Goal: Task Accomplishment & Management: Manage account settings

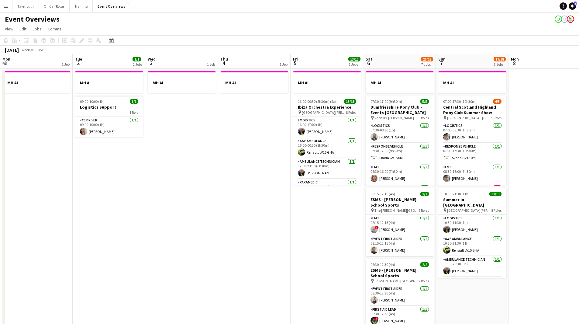
scroll to position [0, 139]
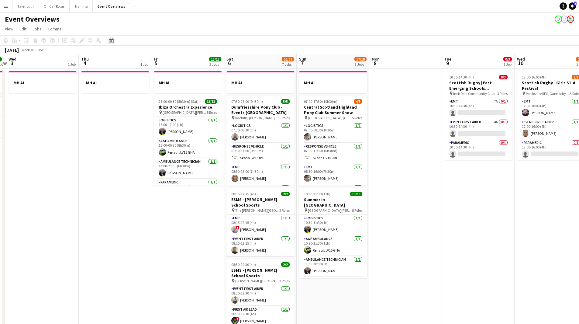
click at [108, 41] on div "Date picker" at bounding box center [111, 40] width 7 height 7
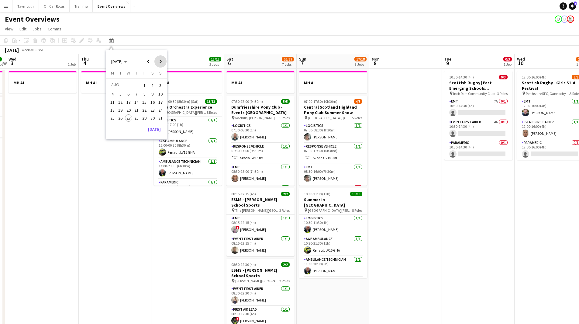
click at [161, 60] on span "Next month" at bounding box center [161, 61] width 12 height 12
click at [162, 60] on span "Next month" at bounding box center [161, 61] width 12 height 12
click at [152, 61] on span "Previous month" at bounding box center [148, 61] width 12 height 12
click at [145, 91] on span "3" at bounding box center [144, 92] width 7 height 7
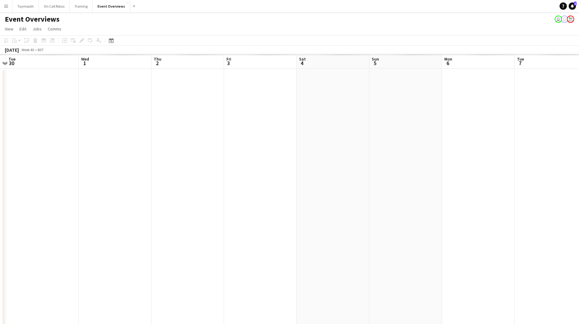
scroll to position [0, 209]
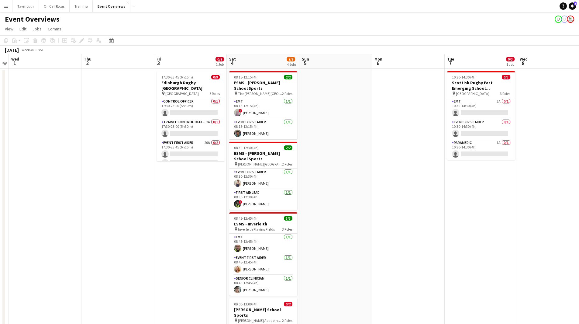
click at [187, 198] on app-date-cell "17:30-23:45 (6h15m) 0/9 Edinburgh Rugby | [GEOGRAPHIC_DATA] pin Hive Stadium 5 …" at bounding box center [190, 329] width 73 height 521
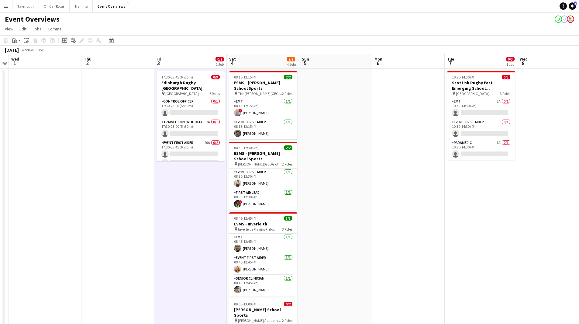
click at [64, 40] on icon at bounding box center [64, 40] width 3 height 3
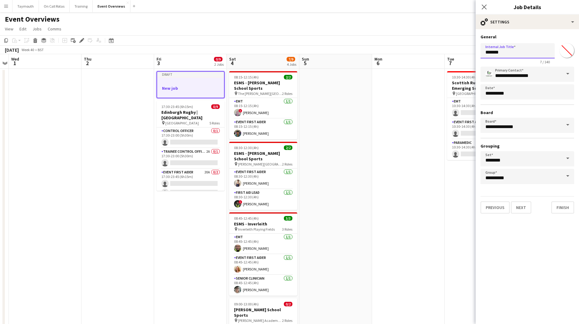
drag, startPoint x: 522, startPoint y: 57, endPoint x: 386, endPoint y: 43, distance: 137.0
click at [386, 43] on body "Menu Boards Boards Boards All jobs Status Workforce Workforce My Workforce Recr…" at bounding box center [289, 294] width 579 height 589
click at [515, 51] on input "*******" at bounding box center [518, 50] width 74 height 15
drag, startPoint x: 515, startPoint y: 51, endPoint x: 333, endPoint y: 48, distance: 181.9
click at [341, 50] on body "Menu Boards Boards Boards All jobs Status Workforce Workforce My Workforce Recr…" at bounding box center [289, 294] width 579 height 589
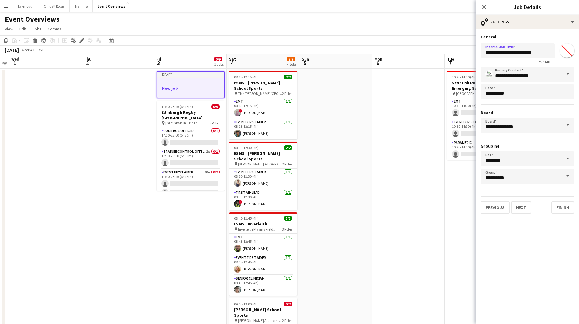
type input "**********"
click at [572, 50] on input "*******" at bounding box center [567, 51] width 22 height 22
click at [515, 207] on button "Next" at bounding box center [521, 207] width 20 height 12
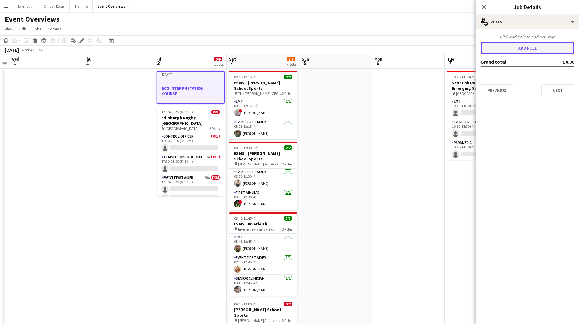
click at [534, 51] on button "Add role" at bounding box center [528, 48] width 94 height 12
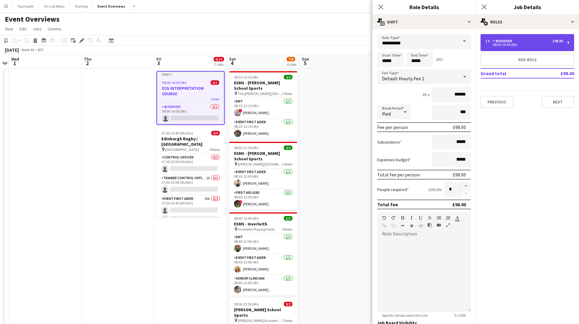
click at [512, 49] on div "1 x 4x4 Driver £98.00 08:00-16:00 (8h)" at bounding box center [528, 42] width 94 height 17
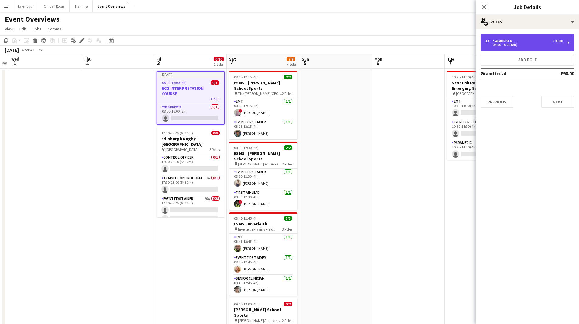
click at [512, 42] on div "4x4 Driver" at bounding box center [504, 41] width 22 height 4
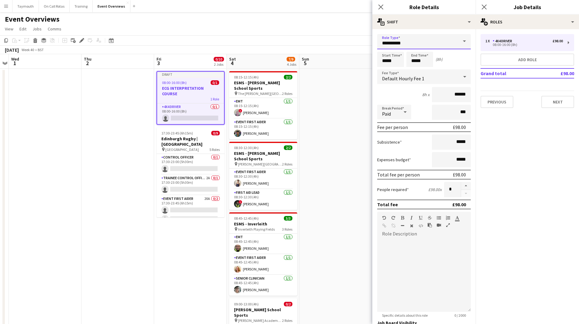
click at [447, 41] on input "**********" at bounding box center [424, 41] width 94 height 15
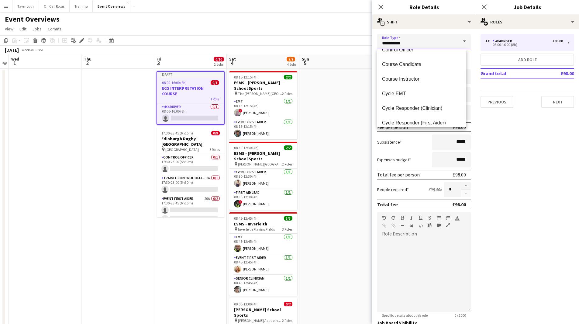
scroll to position [105, 0]
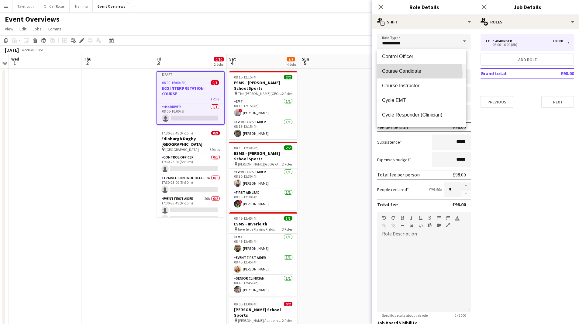
click at [414, 73] on span "Course Candidate" at bounding box center [421, 71] width 79 height 6
type input "**********"
type input "*****"
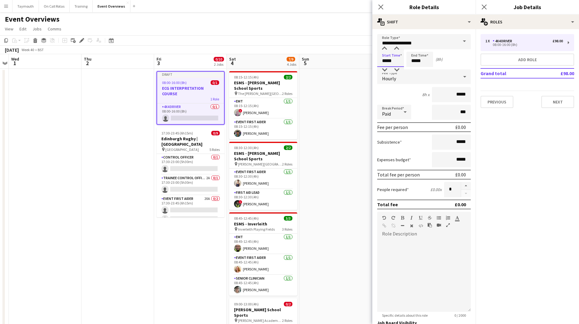
drag, startPoint x: 397, startPoint y: 60, endPoint x: 205, endPoint y: 37, distance: 192.7
click at [231, 44] on body "Menu Boards Boards Boards All jobs Status Workforce Workforce My Workforce Recr…" at bounding box center [289, 294] width 579 height 589
type input "*****"
click at [464, 185] on button "button" at bounding box center [466, 186] width 10 height 8
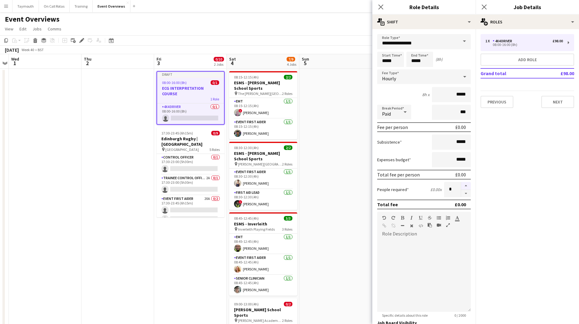
click at [464, 185] on button "button" at bounding box center [466, 186] width 10 height 8
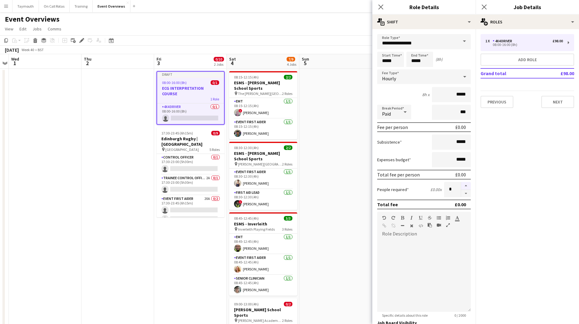
click at [464, 185] on button "button" at bounding box center [466, 186] width 10 height 8
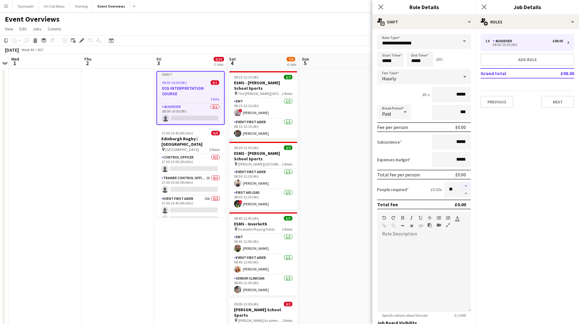
type input "**"
click at [414, 245] on div at bounding box center [424, 275] width 94 height 73
paste div
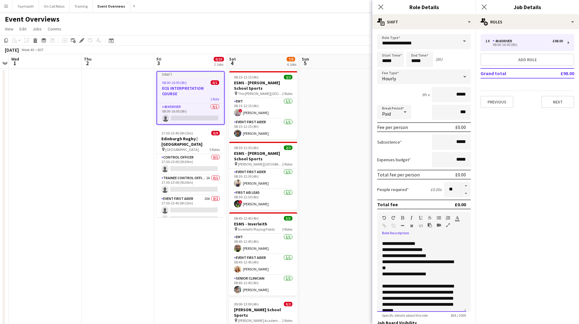
scroll to position [60, 0]
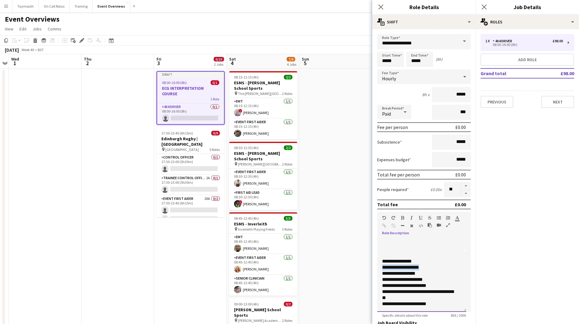
drag, startPoint x: 436, startPoint y: 267, endPoint x: 384, endPoint y: 269, distance: 52.0
click at [384, 269] on div "**********" at bounding box center [419, 267] width 75 height 6
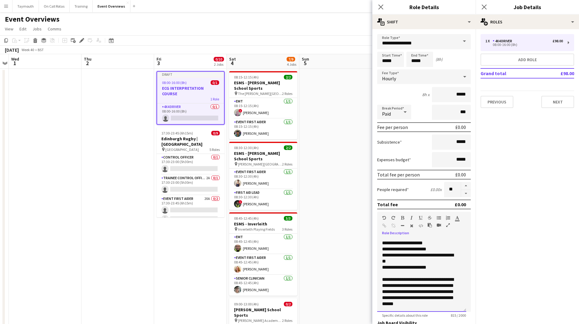
scroll to position [145, 0]
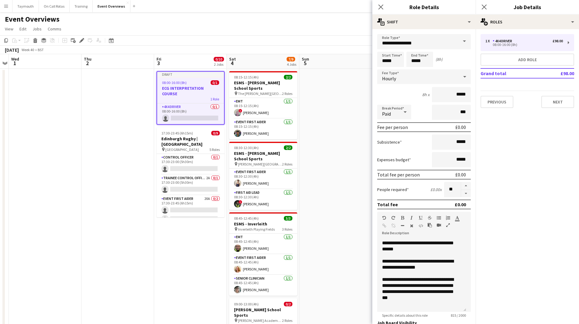
click at [335, 143] on app-date-cell at bounding box center [336, 329] width 73 height 521
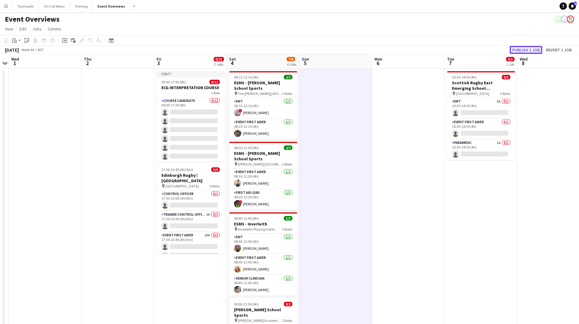
click at [518, 50] on button "Publish 1 job" at bounding box center [526, 50] width 33 height 8
click at [191, 82] on h3 "ECG INTERPRETATION COURSE" at bounding box center [191, 82] width 68 height 5
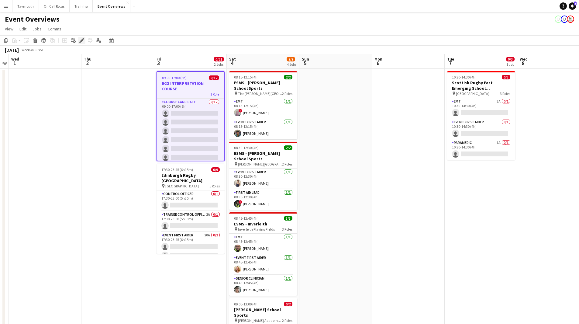
click at [82, 42] on icon "Edit" at bounding box center [81, 40] width 5 height 5
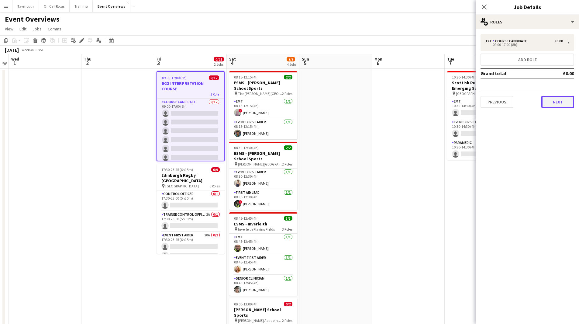
click at [561, 99] on button "Next" at bounding box center [558, 102] width 33 height 12
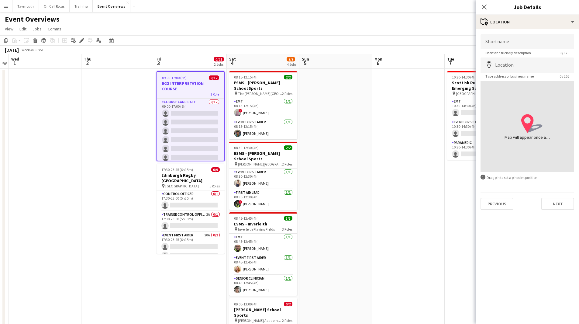
click at [524, 41] on input "Shortname" at bounding box center [528, 41] width 94 height 15
type input "**********"
click at [519, 63] on input "Location" at bounding box center [528, 64] width 94 height 15
type input "*"
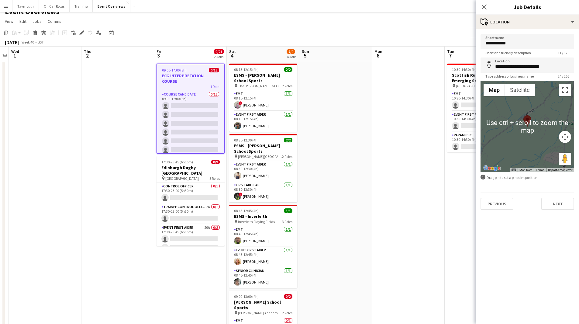
scroll to position [0, 0]
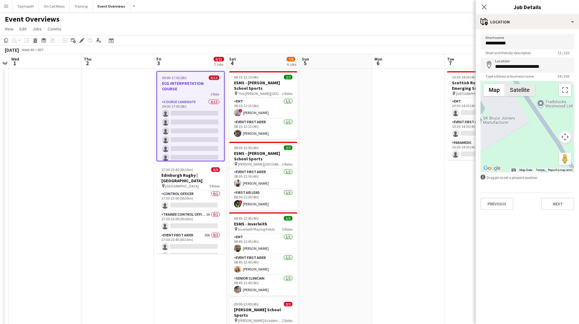
drag, startPoint x: 539, startPoint y: 151, endPoint x: 525, endPoint y: 103, distance: 50.3
click at [522, 91] on div "Use ctrl + scroll to zoom the map Map Terrain Satellite Labels Map Data Map dat…" at bounding box center [528, 126] width 94 height 91
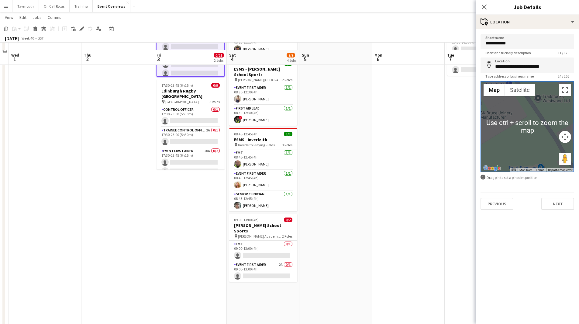
scroll to position [91, 0]
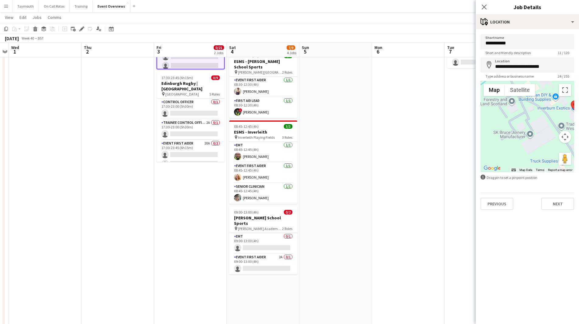
drag, startPoint x: 529, startPoint y: 123, endPoint x: 556, endPoint y: 138, distance: 31.0
click at [556, 138] on div at bounding box center [528, 126] width 94 height 91
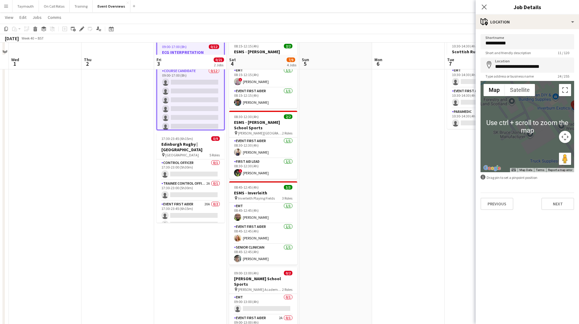
scroll to position [61, 0]
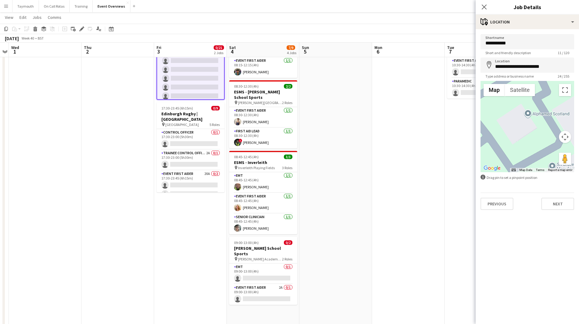
click at [529, 116] on div at bounding box center [528, 126] width 94 height 91
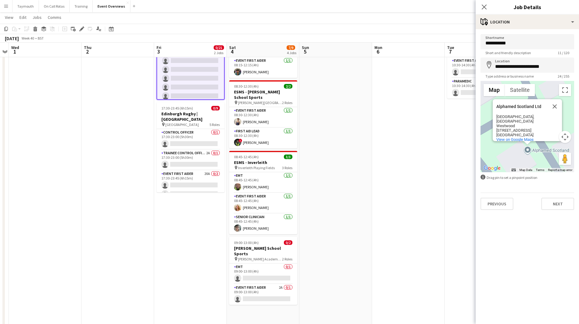
click at [529, 150] on div "Alphamed Scotland Ltd Alphamed Scotland Ltd [STREET_ADDRESS] View on Google Maps" at bounding box center [528, 126] width 94 height 91
click at [527, 154] on div "Alphamed Scotland Ltd Alphamed Scotland Ltd [STREET_ADDRESS] View on Google Maps" at bounding box center [528, 126] width 94 height 91
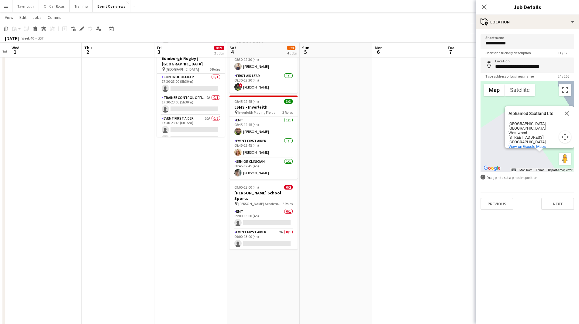
scroll to position [0, 209]
click at [532, 154] on div "Alphamed Scotland Ltd Alphamed Scotland Ltd [STREET_ADDRESS] View on Google Maps" at bounding box center [528, 126] width 94 height 91
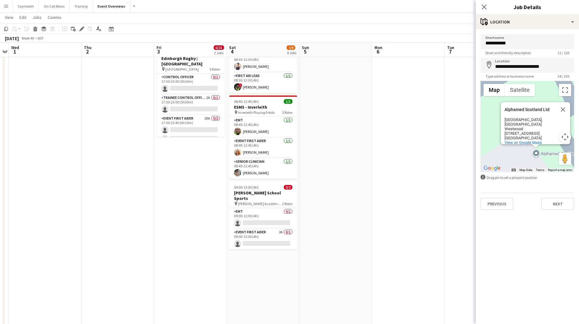
click at [538, 156] on div "Alphamed Scotland Ltd Alphamed Scotland Ltd [STREET_ADDRESS] View on Google Maps" at bounding box center [528, 126] width 94 height 91
click at [536, 151] on div "Alphamed Scotland Ltd Alphamed Scotland Ltd [STREET_ADDRESS] View on Google Maps" at bounding box center [528, 126] width 94 height 91
click at [532, 124] on div "[GEOGRAPHIC_DATA], [GEOGRAPHIC_DATA]" at bounding box center [530, 123] width 55 height 9
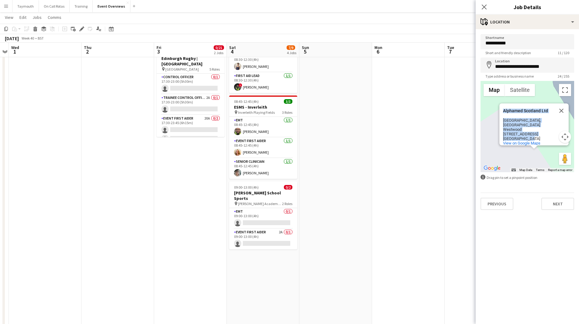
scroll to position [0, 0]
drag, startPoint x: 531, startPoint y: 139, endPoint x: 485, endPoint y: 115, distance: 52.2
click at [485, 115] on div "Alphamed Scotland Ltd Alphamed Scotland Ltd [STREET_ADDRESS] View on Google Maps" at bounding box center [528, 126] width 94 height 91
copy div "Alphamed Scotland Ltd Alphamed Scotland Ltd [STREET_ADDRESS]"
click at [554, 68] on input "**********" at bounding box center [528, 64] width 94 height 15
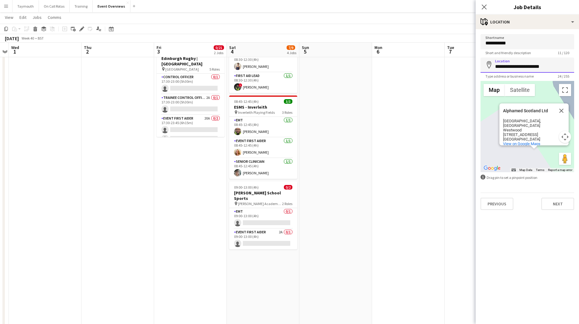
drag, startPoint x: 553, startPoint y: 67, endPoint x: 456, endPoint y: 66, distance: 97.3
click at [455, 66] on body "Menu Boards Boards Boards All jobs Status Workforce Workforce My Workforce Recr…" at bounding box center [289, 178] width 579 height 589
paste input "**********"
type input "**********"
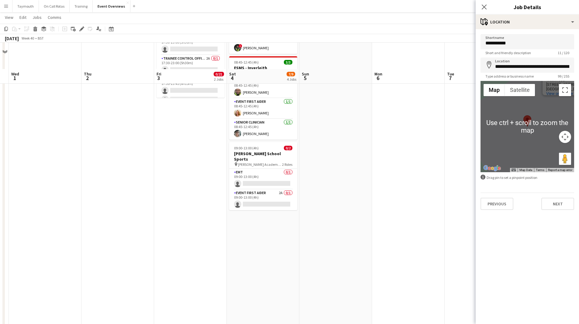
scroll to position [116, 0]
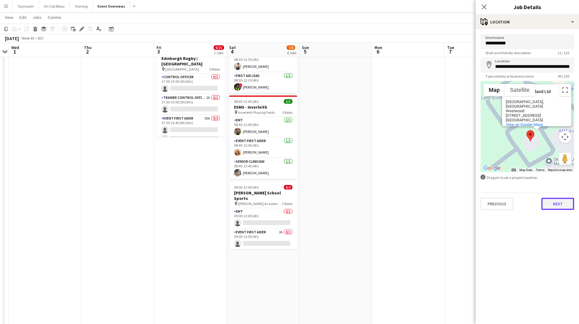
click at [570, 205] on button "Next" at bounding box center [558, 204] width 33 height 12
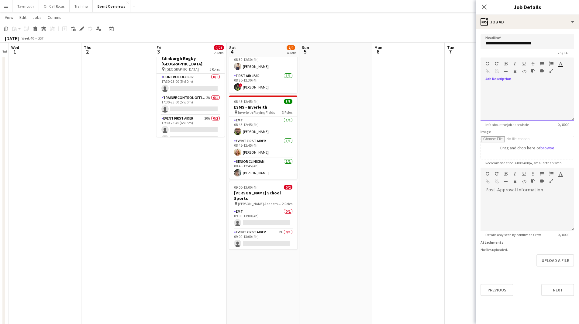
click at [544, 90] on div at bounding box center [528, 103] width 94 height 36
click at [511, 90] on div at bounding box center [528, 103] width 94 height 36
paste div
drag, startPoint x: 540, startPoint y: 111, endPoint x: 485, endPoint y: 114, distance: 55.4
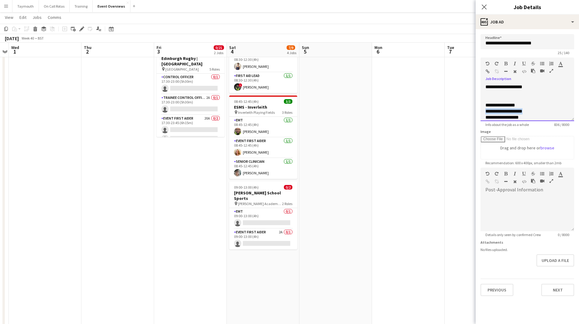
click at [485, 114] on div "**********" at bounding box center [528, 103] width 94 height 36
click at [544, 153] on input "Image" at bounding box center [527, 147] width 93 height 23
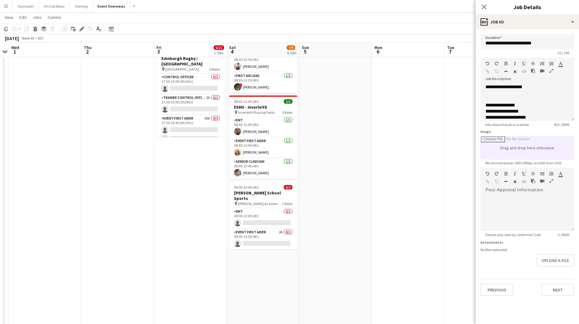
type input "**********"
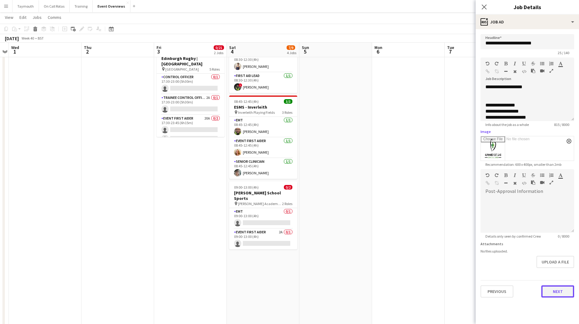
click at [557, 292] on button "Next" at bounding box center [558, 291] width 33 height 12
type input "*******"
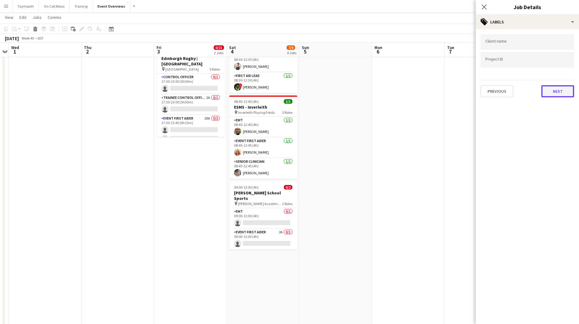
click at [559, 86] on button "Next" at bounding box center [558, 91] width 33 height 12
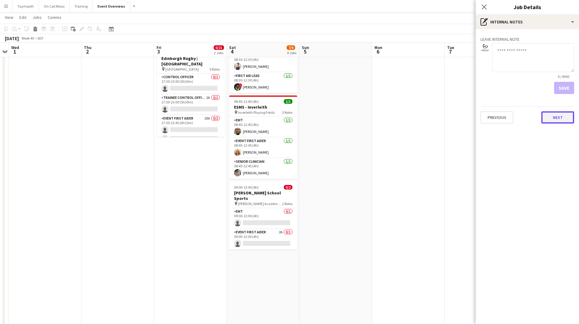
click at [558, 119] on button "Next" at bounding box center [558, 117] width 33 height 12
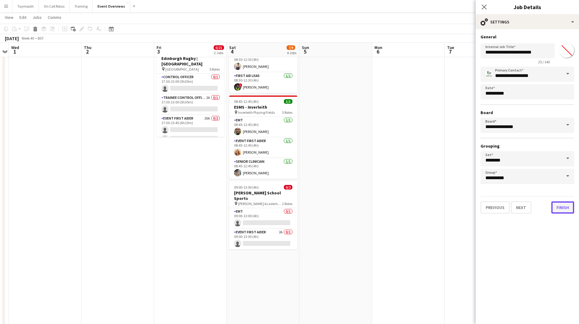
click at [562, 213] on button "Finish" at bounding box center [563, 207] width 23 height 12
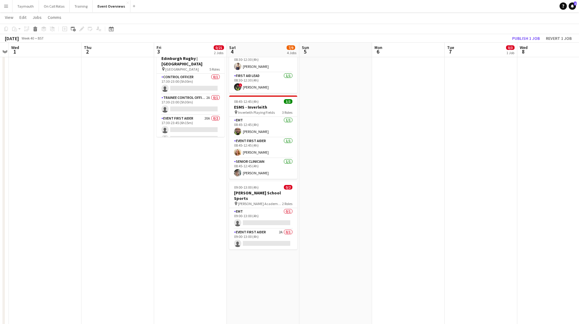
click at [430, 188] on app-date-cell at bounding box center [408, 212] width 73 height 521
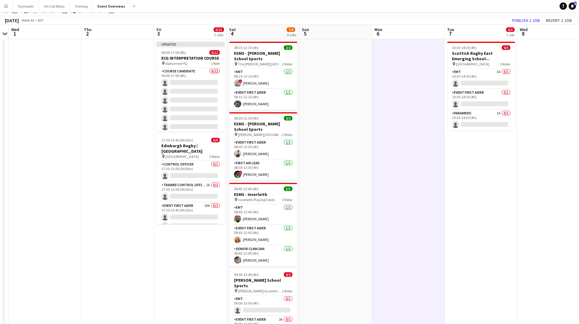
scroll to position [0, 0]
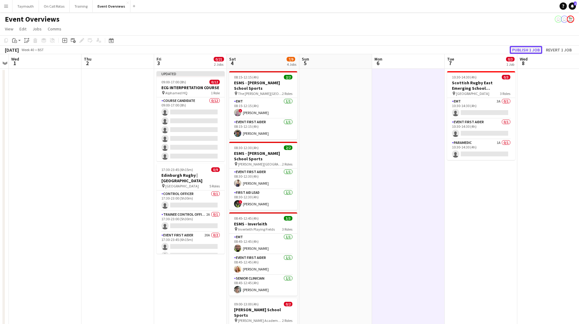
click at [540, 47] on button "Publish 1 job" at bounding box center [526, 50] width 33 height 8
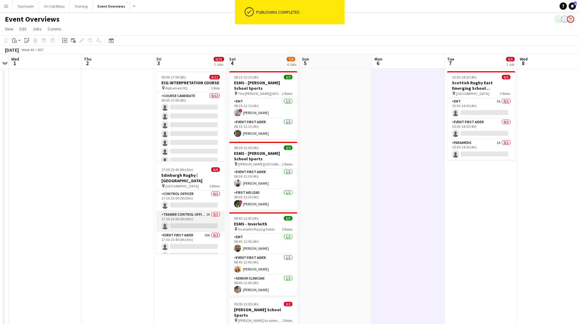
click at [182, 215] on app-card-role "Trainee Control Officer 2A 0/1 17:30-23:00 (5h30m) single-neutral-actions" at bounding box center [191, 221] width 68 height 21
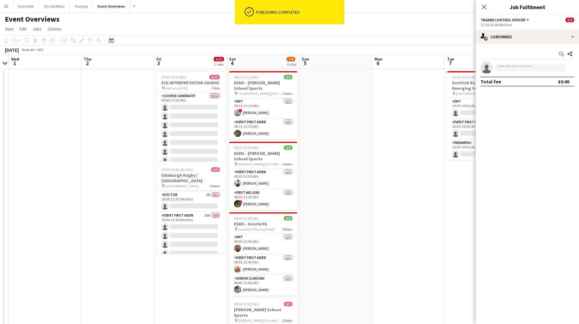
click at [112, 40] on icon at bounding box center [111, 40] width 5 height 5
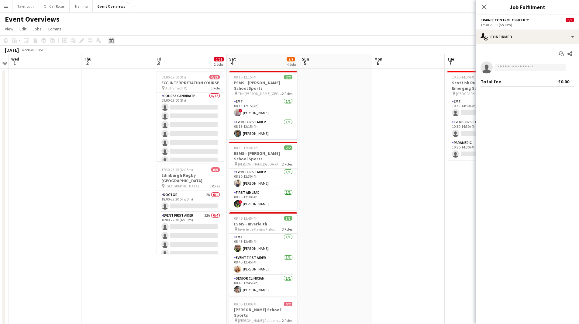
scroll to position [70, 0]
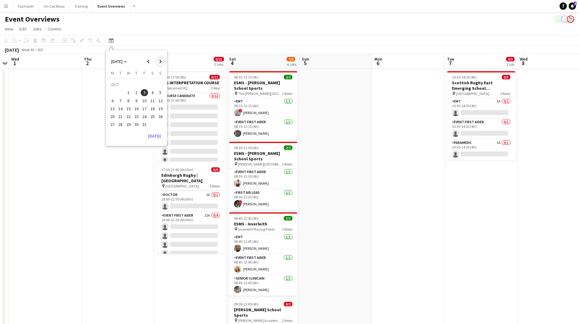
click at [163, 64] on span "Next month" at bounding box center [161, 61] width 12 height 12
click at [155, 85] on span "1" at bounding box center [152, 85] width 7 height 9
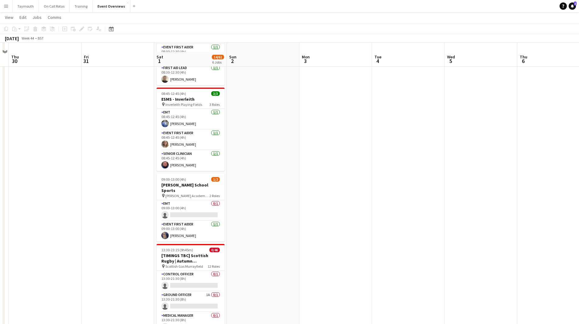
scroll to position [265, 0]
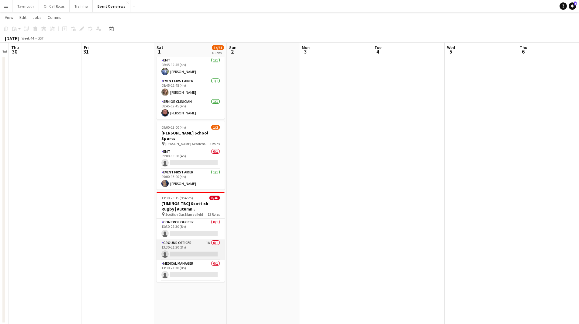
click at [198, 239] on app-card-role "Ground Officer 1A 0/1 13:30-21:30 (8h) single-neutral-actions" at bounding box center [191, 249] width 68 height 21
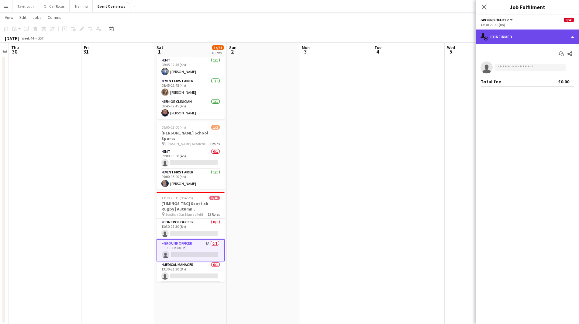
click at [549, 38] on div "single-neutral-actions-check-2 Confirmed" at bounding box center [527, 37] width 103 height 15
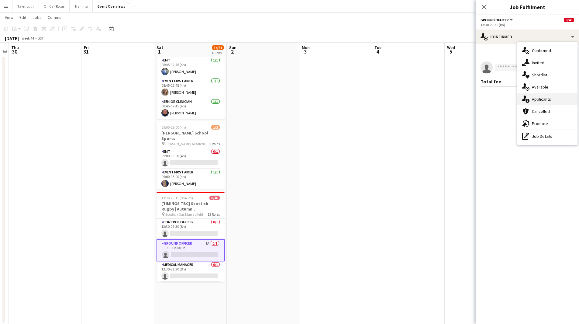
click at [534, 103] on div "single-neutral-actions-information Applicants" at bounding box center [548, 99] width 60 height 12
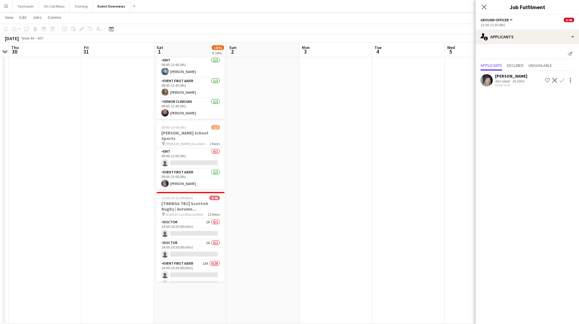
scroll to position [30, 0]
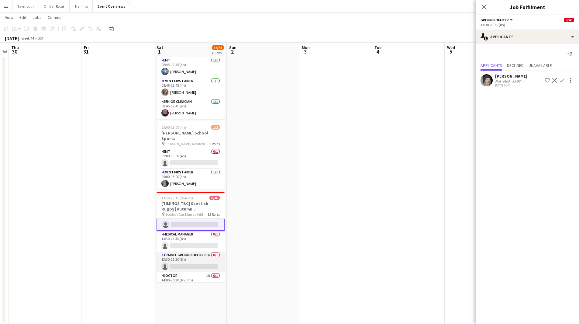
click at [189, 252] on app-card-role "Trainee Ground Officer 1A 0/1 13:30-21:30 (8h) single-neutral-actions" at bounding box center [191, 262] width 68 height 21
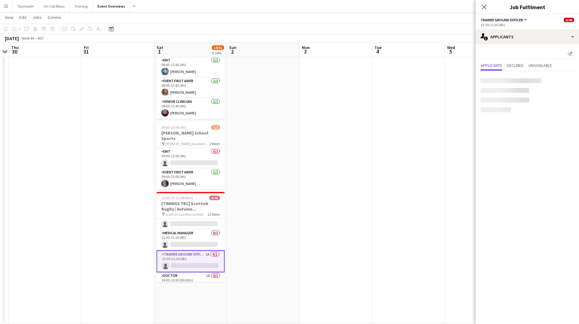
scroll to position [30, 0]
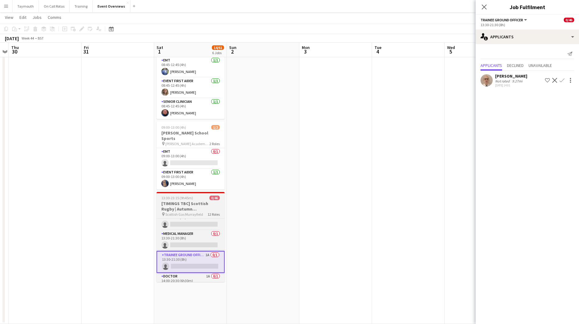
click at [186, 201] on h3 "[TIMINGS TBC] Scottish Rugby | Autumn Internationals - [GEOGRAPHIC_DATA] v [GEO…" at bounding box center [191, 206] width 68 height 11
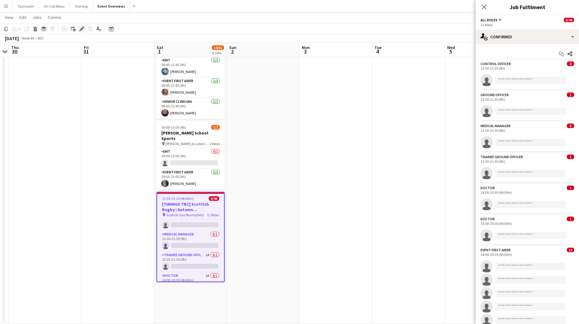
click at [83, 28] on icon at bounding box center [84, 27] width 2 height 2
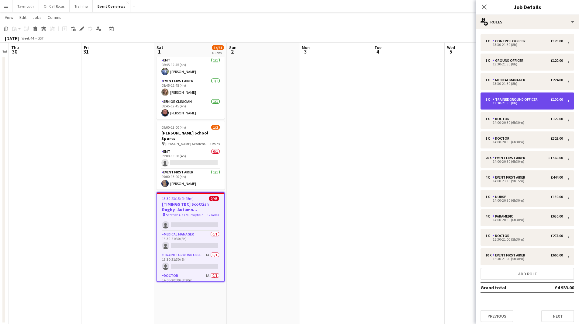
click at [535, 95] on div "1 x Trainee Ground Officer £100.00 13:30-21:30 (8h)" at bounding box center [528, 100] width 94 height 17
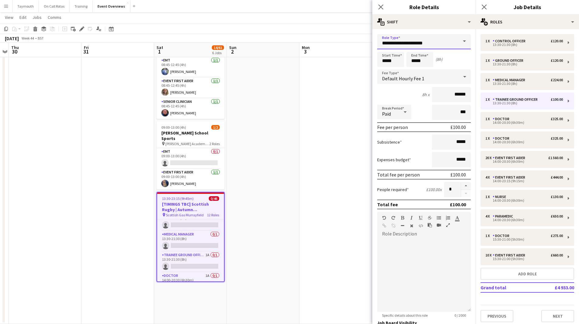
click at [439, 45] on input "**********" at bounding box center [424, 41] width 94 height 15
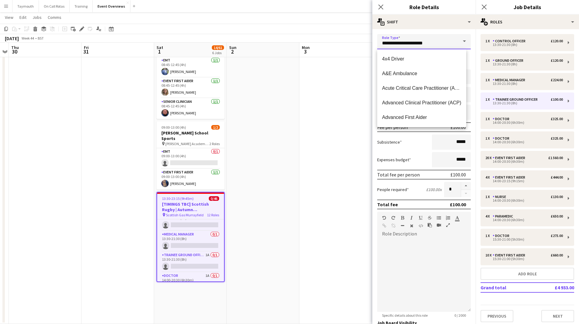
drag, startPoint x: 442, startPoint y: 43, endPoint x: 351, endPoint y: 42, distance: 90.9
click at [351, 42] on body "Menu Boards Boards Boards All jobs Status Workforce Workforce My Workforce Recr…" at bounding box center [289, 29] width 579 height 589
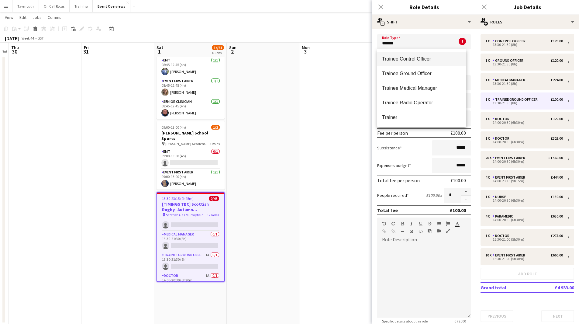
click at [426, 56] on mat-option "Trainee Control Officer" at bounding box center [421, 59] width 89 height 15
type input "**********"
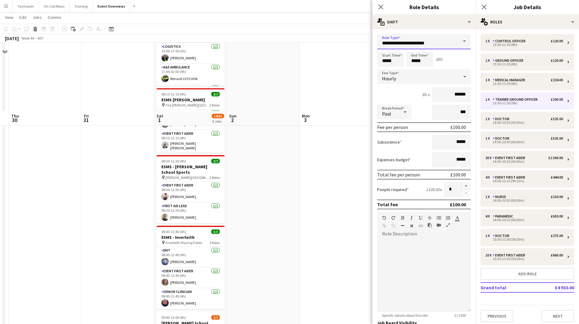
scroll to position [22, 0]
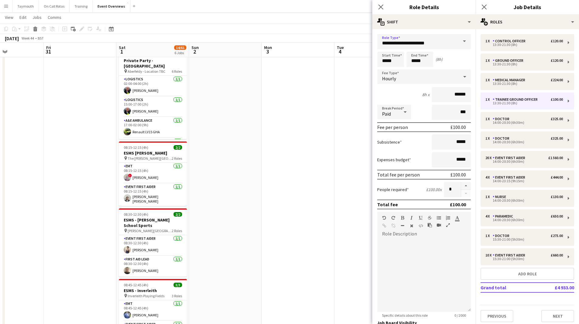
drag, startPoint x: 210, startPoint y: 170, endPoint x: 93, endPoint y: 175, distance: 116.3
click at [71, 176] on app-calendar-viewport "Mon 27 Tue 28 Wed 29 Thu 30 Fri 31 Sat 1 14/61 6 Jobs Sun 2 Mon 3 Tue 4 Wed 5 T…" at bounding box center [289, 284] width 579 height 565
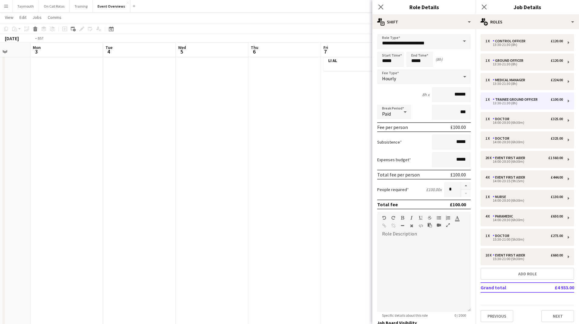
drag, startPoint x: 177, startPoint y: 181, endPoint x: 52, endPoint y: 181, distance: 125.0
click at [36, 181] on app-calendar-viewport "Fri 31 Sat 1 14/61 6 Jobs Sun 2 Mon 3 Tue 4 Wed 5 Thu 6 Fri 7 1 Job Sat 8 7/55 …" at bounding box center [289, 284] width 579 height 565
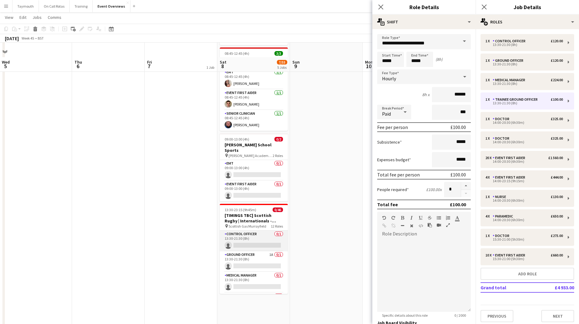
scroll to position [174, 0]
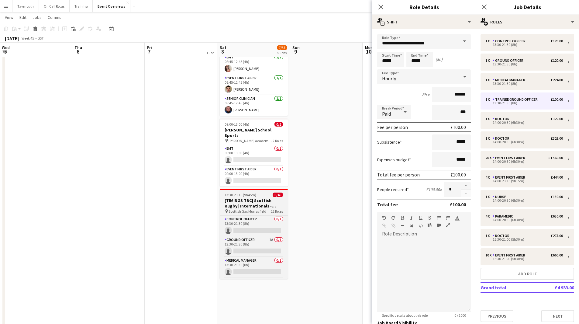
click at [265, 198] on h3 "[TIMINGS TBC] Scottish Rugby | Internationals - [GEOGRAPHIC_DATA] v [GEOGRAPHIC…" at bounding box center [254, 203] width 68 height 11
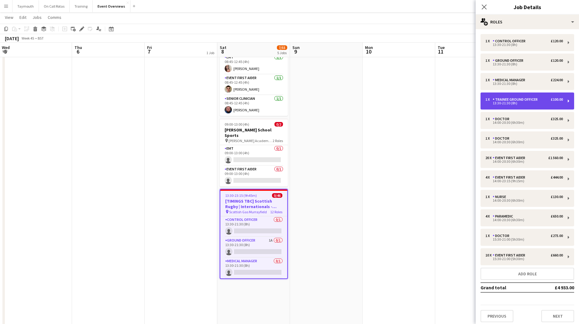
click at [525, 104] on div "13:30-21:30 (8h)" at bounding box center [525, 103] width 78 height 3
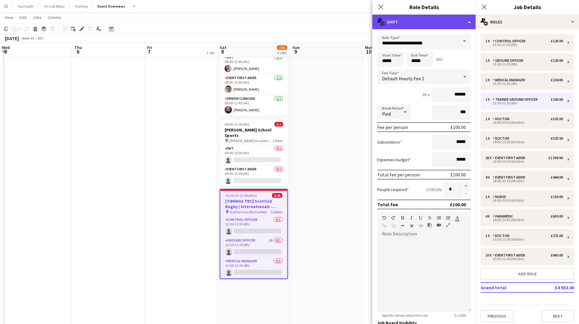
click at [448, 16] on div "multiple-actions-text Shift" at bounding box center [424, 22] width 103 height 15
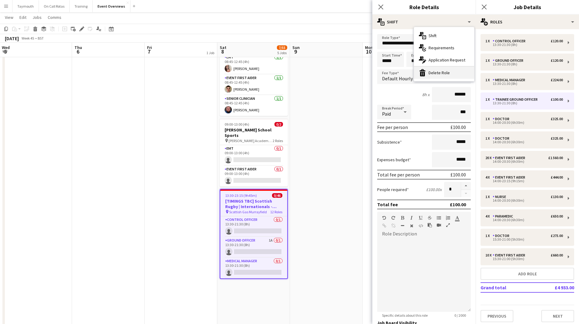
click at [456, 72] on div "bin-2 Delete Role" at bounding box center [444, 73] width 60 height 12
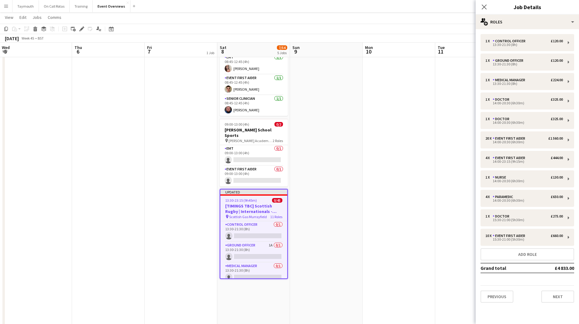
scroll to position [0, 214]
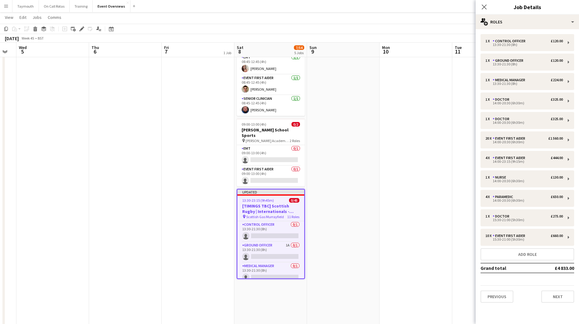
drag, startPoint x: 439, startPoint y: 168, endPoint x: 160, endPoint y: 171, distance: 278.3
click at [153, 176] on app-calendar-viewport "Sun 2 Mon 3 Tue 4 Wed 5 Thu 6 Fri 7 1 Job Sat 8 7/54 5 Jobs Sun 9 Mon 10 Tue 11…" at bounding box center [289, 132] width 579 height 565
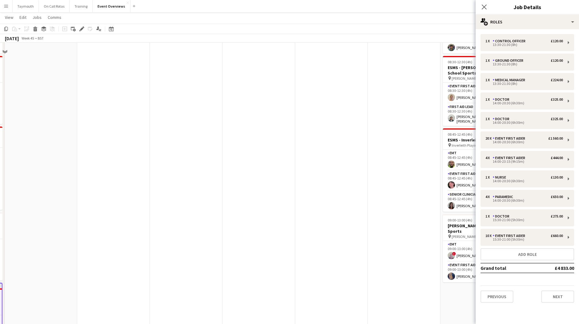
scroll to position [22, 0]
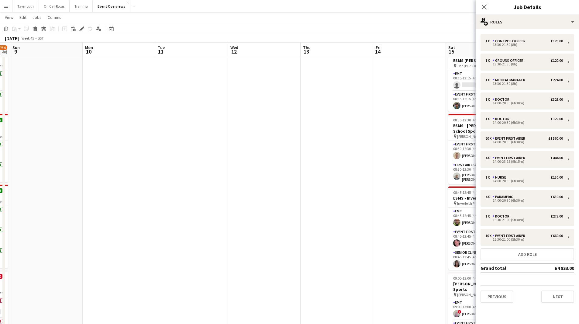
drag, startPoint x: 263, startPoint y: 175, endPoint x: 121, endPoint y: 185, distance: 142.1
click at [121, 185] on app-calendar-viewport "Thu 6 Fri 7 1 Job Sat 8 7/54 5 Jobs Sun 9 Mon 10 Tue 11 Wed 12 Thu 13 Fri 14 Sa…" at bounding box center [289, 284] width 579 height 565
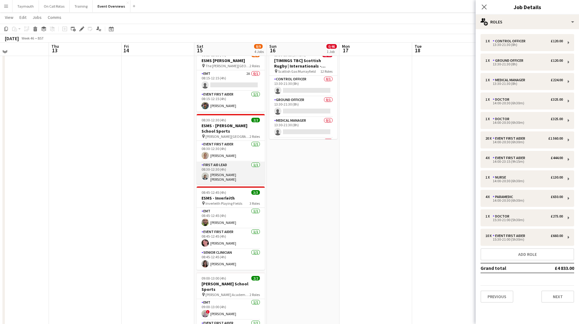
scroll to position [0, 0]
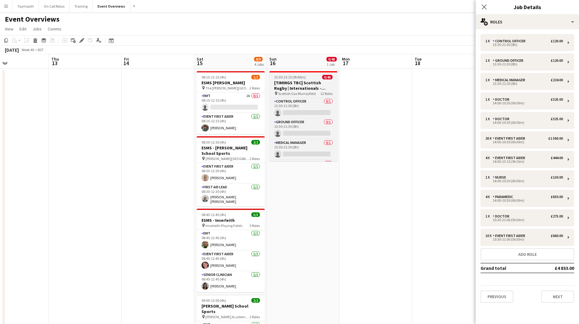
click at [306, 80] on h3 "[TIMINGS TBC] Scottish Rugby | Internationals - [GEOGRAPHIC_DATA] v [GEOGRAPHIC…" at bounding box center [303, 85] width 68 height 11
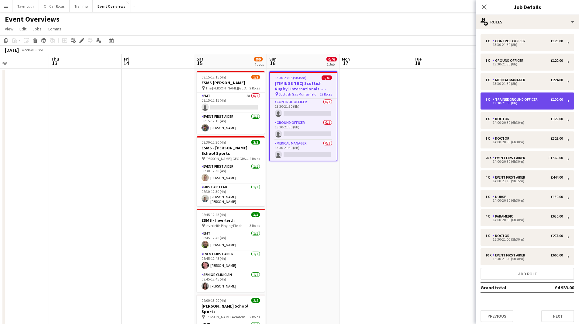
click at [529, 101] on div "Trainee Ground Officer" at bounding box center [516, 99] width 47 height 4
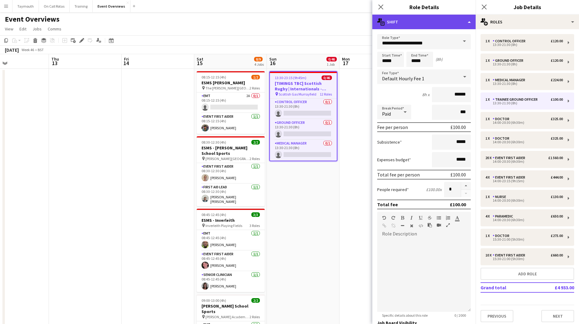
click at [459, 24] on div "multiple-actions-text Shift" at bounding box center [424, 22] width 103 height 15
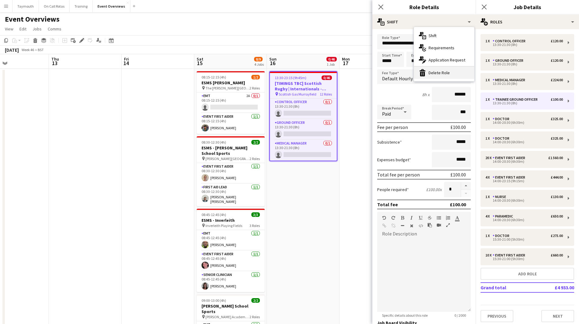
click at [445, 74] on div "bin-2 Delete Role" at bounding box center [444, 73] width 60 height 12
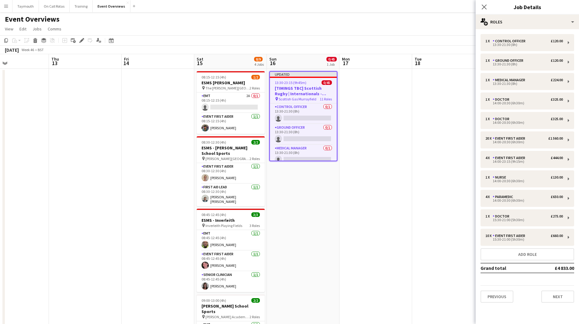
click at [404, 140] on app-date-cell at bounding box center [376, 329] width 73 height 521
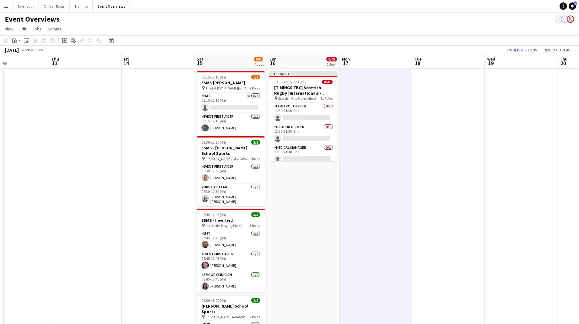
click at [522, 44] on app-toolbar "Copy Paste Paste Ctrl+V Paste with crew Ctrl+Shift+V Paste linked Job [GEOGRAPH…" at bounding box center [289, 40] width 579 height 10
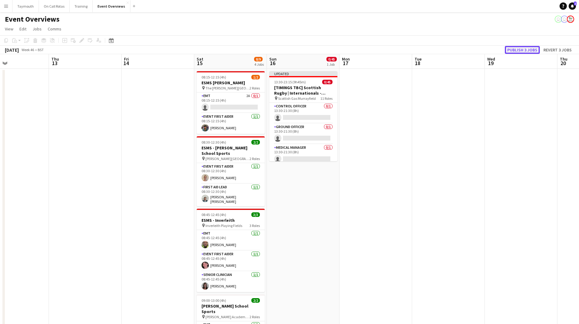
click at [522, 47] on button "Publish 3 jobs" at bounding box center [522, 50] width 35 height 8
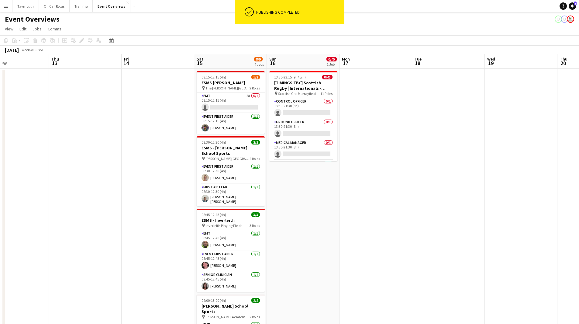
drag, startPoint x: 160, startPoint y: 242, endPoint x: 582, endPoint y: 230, distance: 421.7
click at [576, 231] on app-calendar-viewport "Sun 9 Mon 10 Tue 11 Wed 12 Thu 13 Fri 14 Sat 15 8/9 4 Jobs Sun 16 0/45 1 Job Mo…" at bounding box center [289, 321] width 579 height 535
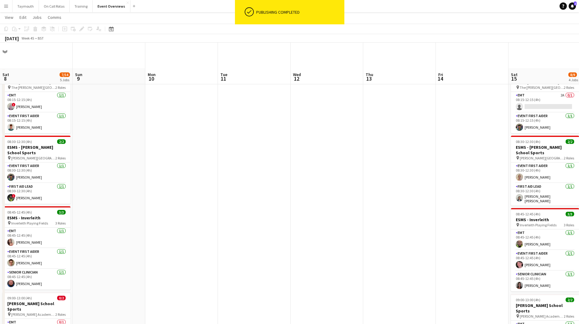
scroll to position [182, 0]
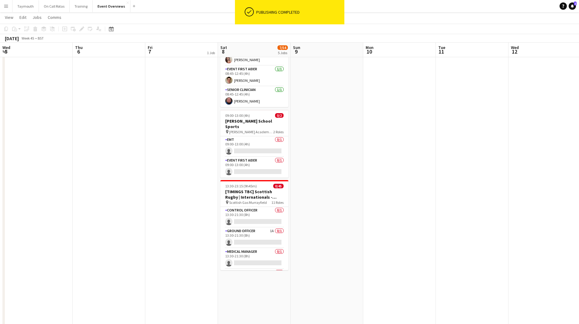
drag, startPoint x: 361, startPoint y: 259, endPoint x: 398, endPoint y: 260, distance: 37.4
click at [398, 259] on app-calendar-viewport "Mon 3 Tue 4 Wed 5 Thu 6 Fri 7 1 Job Sat 8 7/54 5 Jobs Sun 9 Mon 10 Tue 11 Wed 1…" at bounding box center [289, 123] width 579 height 565
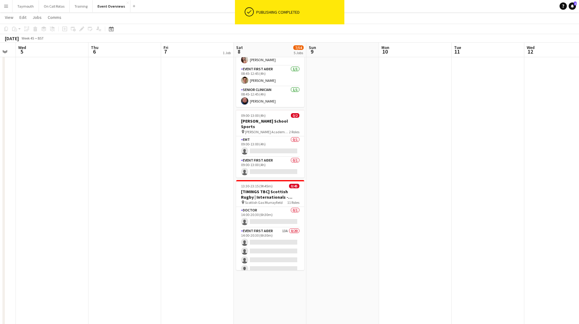
scroll to position [91, 0]
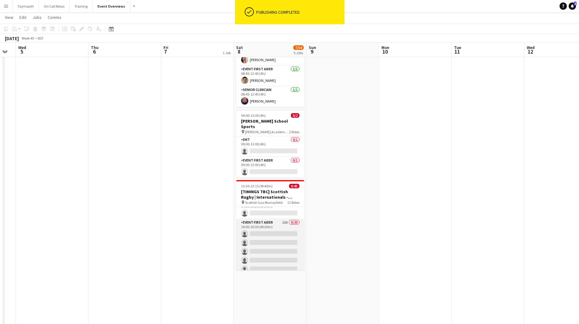
click at [261, 228] on app-card-role "Event First Aider 13A 0/20 14:00-20:30 (6h30m) single-neutral-actions single-ne…" at bounding box center [270, 313] width 68 height 188
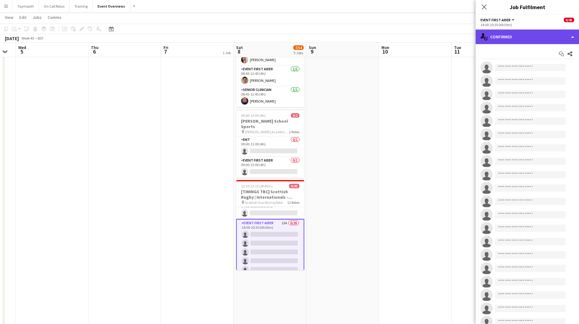
click at [529, 31] on div "single-neutral-actions-check-2 Confirmed" at bounding box center [527, 37] width 103 height 15
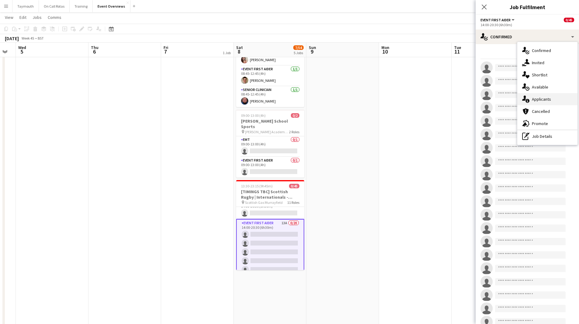
click at [543, 96] on div "single-neutral-actions-information Applicants" at bounding box center [548, 99] width 60 height 12
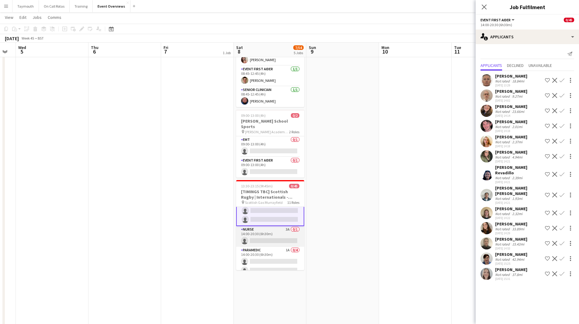
click at [268, 227] on app-card-role "Nurse 3A 0/1 14:00-20:30 (6h30m) single-neutral-actions" at bounding box center [270, 236] width 68 height 21
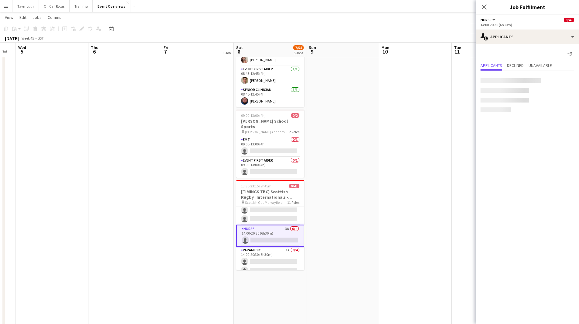
scroll to position [273, 0]
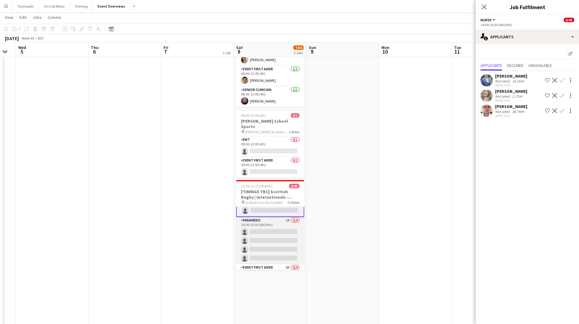
click at [267, 231] on app-card-role "Paramedic 1A 0/4 14:00-20:30 (6h30m) single-neutral-actions single-neutral-acti…" at bounding box center [270, 240] width 68 height 47
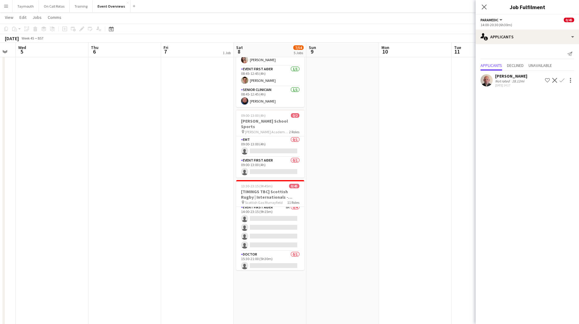
click at [267, 231] on app-card-role "Event First Aider 8A 0/4 14:00-23:15 (9h15m) single-neutral-actions single-neut…" at bounding box center [270, 227] width 68 height 47
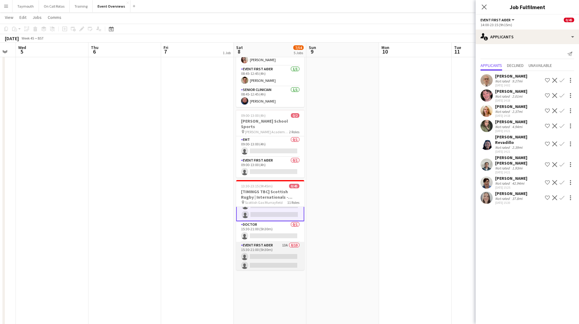
click at [266, 248] on app-card-role "Event First Aider 13A 0/10 15:30-21:00 (5h30m) single-neutral-actions single-ne…" at bounding box center [270, 292] width 68 height 100
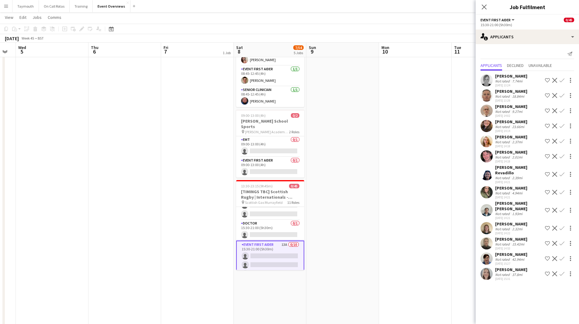
scroll to position [393, 0]
click at [171, 211] on app-date-cell "LI AL" at bounding box center [197, 146] width 73 height 521
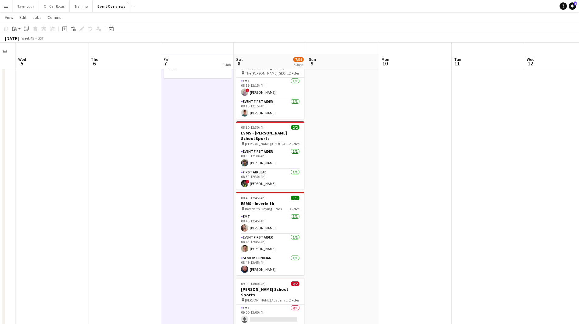
scroll to position [0, 0]
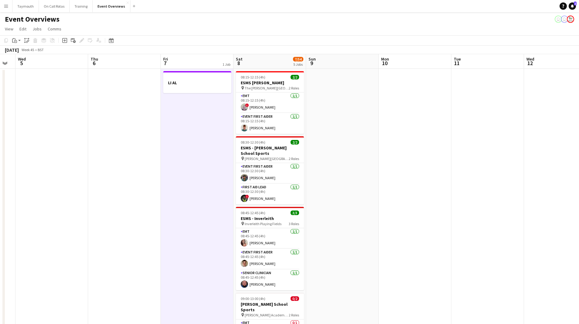
drag, startPoint x: 160, startPoint y: 217, endPoint x: 476, endPoint y: 220, distance: 316.0
click at [473, 220] on app-calendar-viewport "Mon 3 Tue 4 Wed 5 Thu 6 Fri 7 1 Job Sat 8 7/54 5 Jobs Sun 9 Mon 10 Tue 11 Wed 1…" at bounding box center [289, 321] width 579 height 535
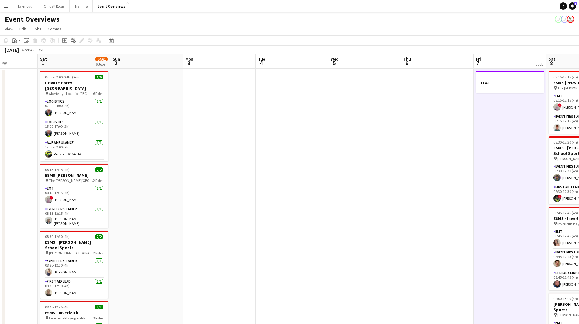
click at [401, 217] on app-calendar-viewport "Wed 29 Thu 30 Fri 31 Sat 1 14/61 6 Jobs Sun 2 Mon 3 Tue 4 Wed 5 Thu 6 Fri 7 1 J…" at bounding box center [289, 321] width 579 height 535
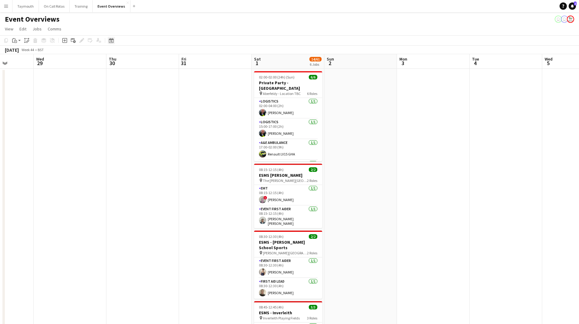
click at [111, 40] on icon "Date picker" at bounding box center [111, 40] width 5 height 5
click at [155, 129] on button "[DATE]" at bounding box center [155, 129] width 18 height 10
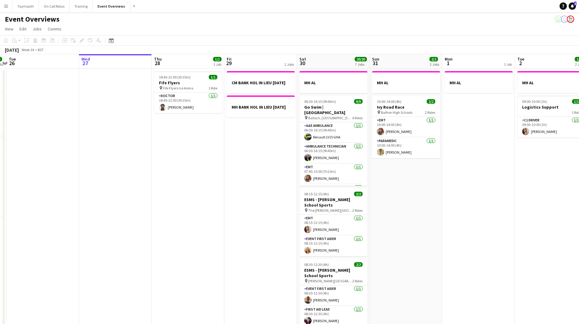
drag, startPoint x: 206, startPoint y: 181, endPoint x: 2, endPoint y: 178, distance: 203.8
click at [2, 178] on app-calendar-viewport "Fri 22 1/1 1 Job Sat 23 13/13 6 Jobs Sun 24 1/1 1 Job Mon 25 6/6 2 Jobs Tue 26 …" at bounding box center [289, 321] width 579 height 535
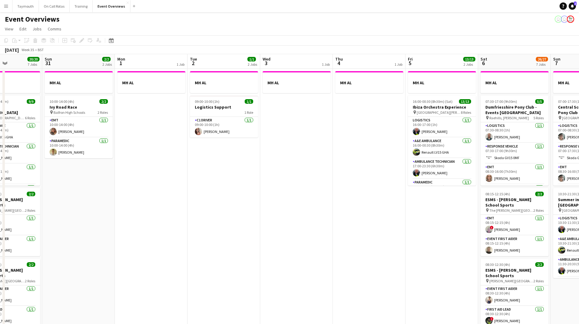
drag, startPoint x: 335, startPoint y: 183, endPoint x: 55, endPoint y: 186, distance: 280.1
click at [58, 191] on app-calendar-viewport "Thu 28 1/1 1 Job Fri 29 2 Jobs Sat 30 20/20 7 Jobs Sun 31 2/2 2 Jobs Mon 1 1 Jo…" at bounding box center [289, 321] width 579 height 535
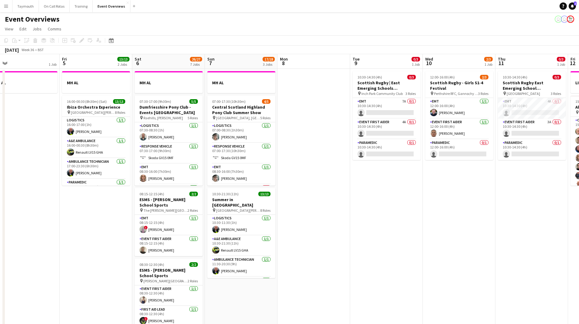
drag, startPoint x: 309, startPoint y: 179, endPoint x: 64, endPoint y: 199, distance: 246.0
click at [64, 199] on app-calendar-viewport "Mon 1 1 Job Tue 2 1/1 2 Jobs Wed 3 1 Job Thu 4 1 Job Fri 5 13/13 2 Jobs Sat 6 2…" at bounding box center [289, 321] width 579 height 535
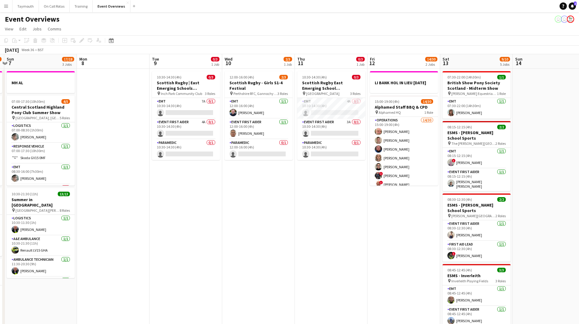
scroll to position [0, 211]
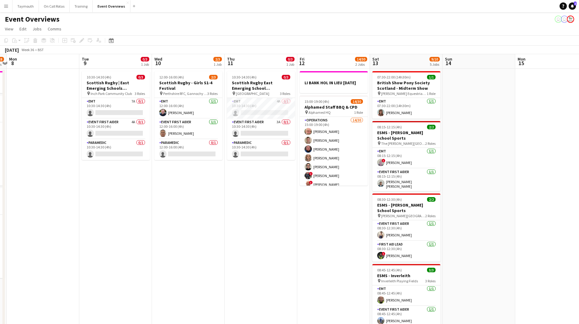
drag, startPoint x: 224, startPoint y: 198, endPoint x: 166, endPoint y: 201, distance: 58.2
click at [166, 201] on app-calendar-viewport "Fri 5 13/13 2 Jobs Sat 6 26/27 7 Jobs Sun 7 17/18 3 Jobs Mon 8 Tue 9 0/3 1 Job …" at bounding box center [289, 321] width 579 height 535
click at [124, 105] on app-card-role "EMT 7A 0/1 10:30-14:30 (4h) single-neutral-actions" at bounding box center [116, 108] width 68 height 21
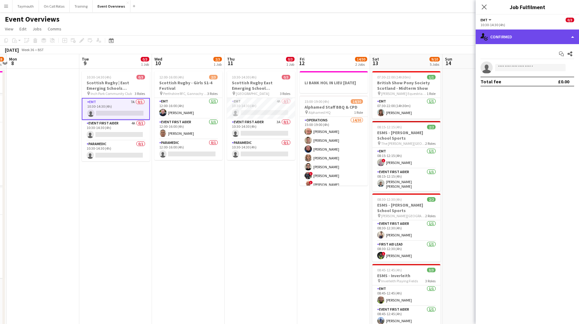
click at [531, 36] on div "single-neutral-actions-check-2 Confirmed" at bounding box center [527, 37] width 103 height 15
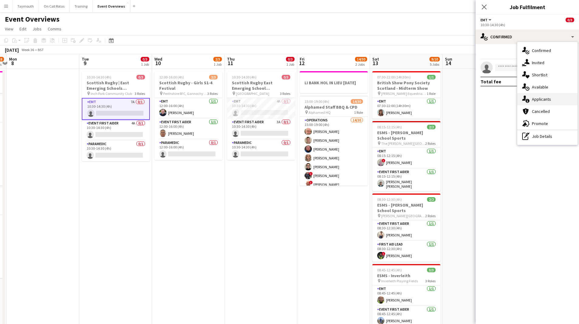
click at [555, 103] on div "single-neutral-actions-information Applicants" at bounding box center [548, 99] width 60 height 12
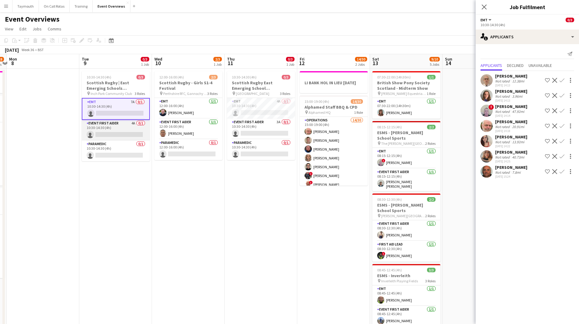
click at [117, 130] on app-card-role "Event First Aider 4A 0/1 10:30-14:30 (4h) single-neutral-actions" at bounding box center [116, 130] width 68 height 21
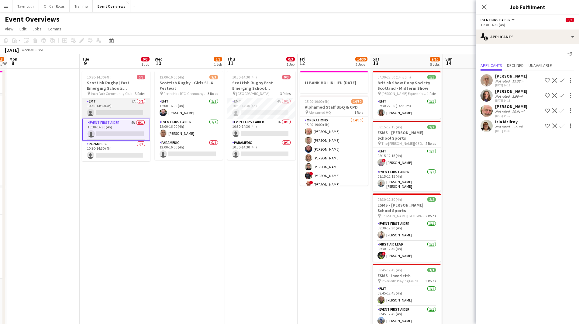
click at [116, 108] on app-card-role "EMT 7A 0/1 10:30-14:30 (4h) single-neutral-actions" at bounding box center [116, 108] width 68 height 21
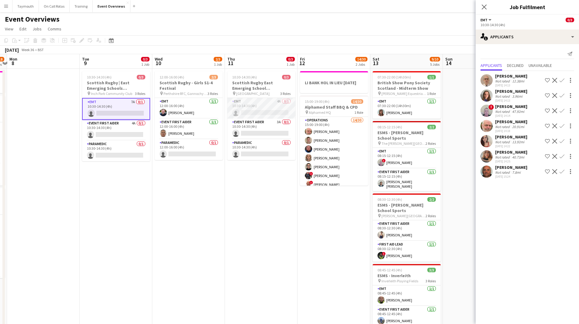
click at [273, 106] on app-card-role "EMT 4A 0/1 10:30-14:30 (4h) single-neutral-actions" at bounding box center [262, 108] width 68 height 21
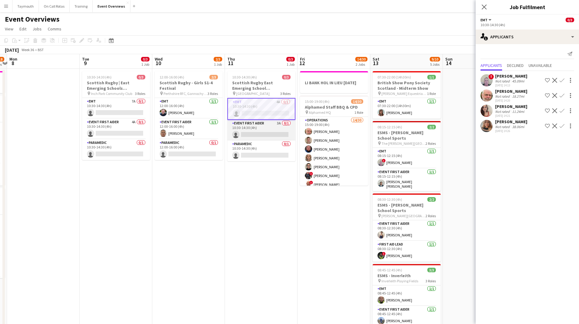
click at [269, 128] on app-card-role "Event First Aider 3A 0/1 10:30-14:30 (4h) single-neutral-actions" at bounding box center [262, 130] width 68 height 21
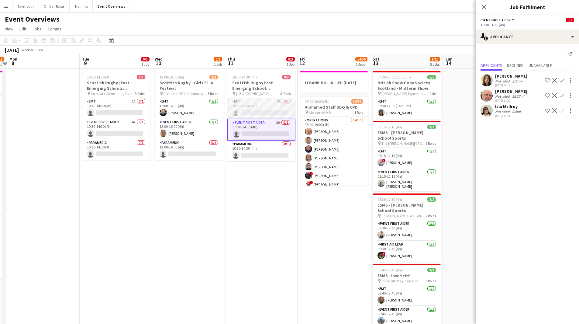
click at [270, 112] on app-card-role "EMT 4A 0/1 10:30-14:30 (4h) single-neutral-actions" at bounding box center [262, 108] width 68 height 21
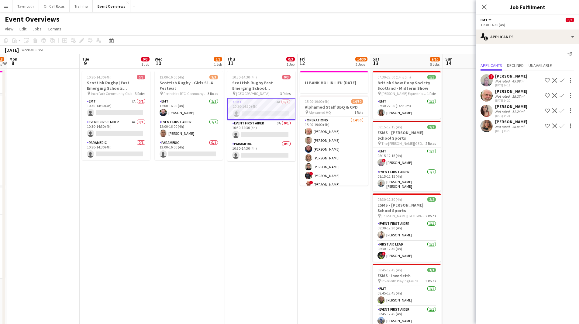
drag, startPoint x: 276, startPoint y: 210, endPoint x: 184, endPoint y: 212, distance: 91.9
click at [184, 212] on app-calendar-viewport "Fri 5 13/13 2 Jobs Sat 6 26/27 7 Jobs Sun 7 17/18 3 Jobs Mon 8 Tue 9 0/3 1 Job …" at bounding box center [289, 321] width 579 height 535
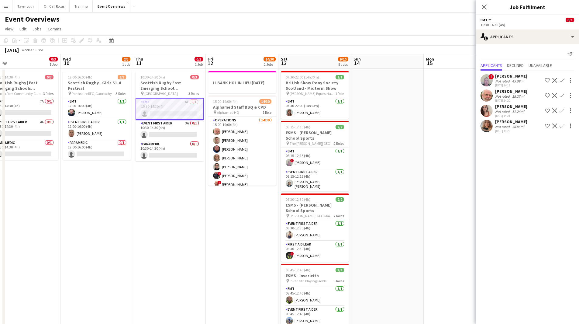
drag, startPoint x: 194, startPoint y: 232, endPoint x: 423, endPoint y: 231, distance: 229.0
click at [416, 232] on app-calendar-viewport "Sat 6 26/27 7 Jobs Sun 7 17/18 3 Jobs Mon 8 Tue 9 0/3 1 Job Wed 10 2/3 1 Job Th…" at bounding box center [289, 321] width 579 height 535
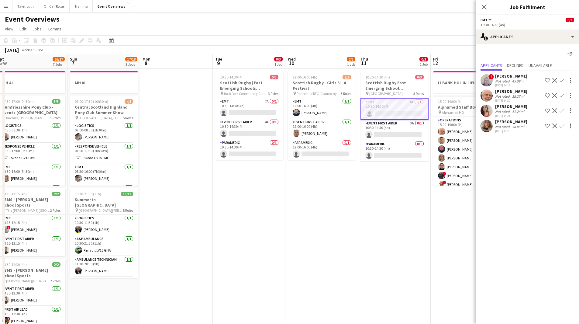
drag, startPoint x: 199, startPoint y: 234, endPoint x: 356, endPoint y: 231, distance: 157.0
click at [309, 232] on app-calendar-viewport "Thu 4 1 Job Fri 5 13/13 2 Jobs Sat 6 26/27 7 Jobs Sun 7 17/18 3 Jobs Mon 8 Tue …" at bounding box center [289, 321] width 579 height 535
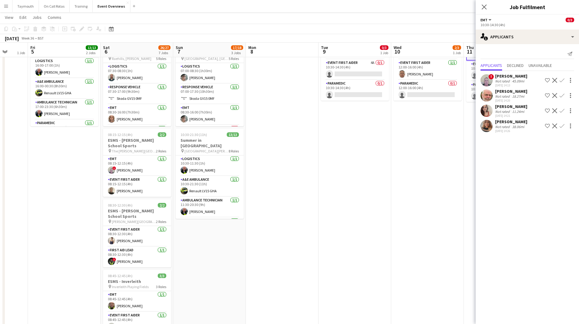
scroll to position [0, 0]
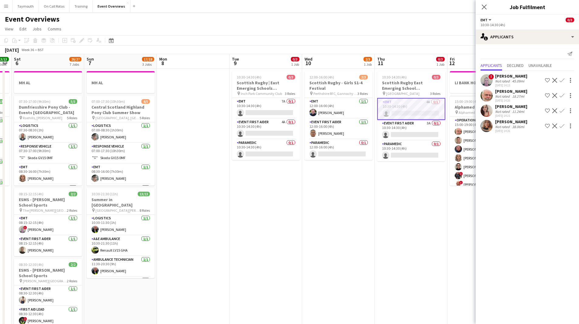
drag, startPoint x: 250, startPoint y: 225, endPoint x: 204, endPoint y: 215, distance: 46.5
click at [84, 216] on app-calendar-viewport "Wed 3 1 Job Thu 4 1 Job Fri 5 13/13 2 Jobs Sat 6 26/27 7 Jobs Sun 7 17/18 3 Job…" at bounding box center [289, 321] width 579 height 535
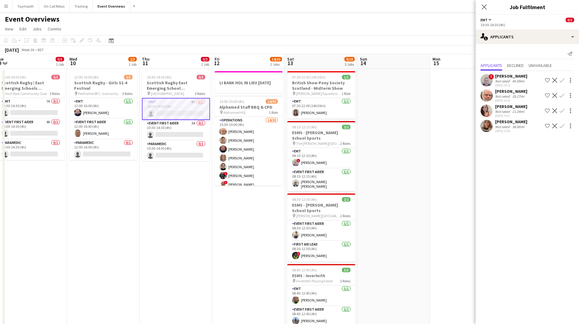
drag, startPoint x: 298, startPoint y: 221, endPoint x: 130, endPoint y: 213, distance: 168.4
click at [47, 219] on app-calendar-viewport "Sat 6 26/27 7 Jobs Sun 7 17/18 3 Jobs Mon 8 Tue 9 0/3 1 Job Wed 10 2/3 1 Job Th…" at bounding box center [289, 321] width 579 height 535
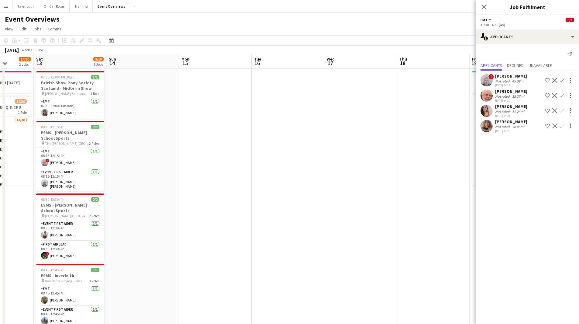
drag, startPoint x: 217, startPoint y: 224, endPoint x: 78, endPoint y: 214, distance: 139.1
click at [79, 214] on app-calendar-viewport "Wed 10 2/3 1 Job Thu 11 0/3 1 Job Fri 12 14/30 2 Jobs Sat 13 9/10 5 Jobs Sun 14…" at bounding box center [289, 321] width 579 height 535
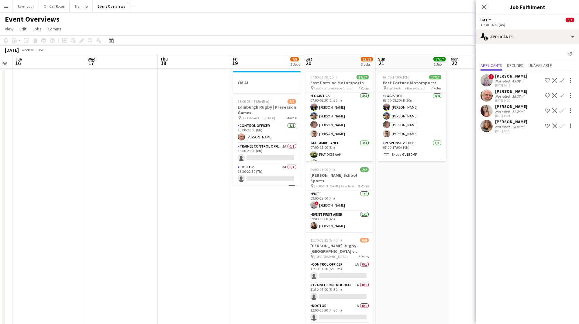
drag, startPoint x: 256, startPoint y: 216, endPoint x: 152, endPoint y: 222, distance: 103.9
click at [152, 222] on app-calendar-viewport "Sat 13 9/10 5 Jobs Sun 14 Mon 15 Tue 16 Wed 17 Thu 18 Fri 19 7/9 2 Jobs Sat 20 …" at bounding box center [289, 321] width 579 height 535
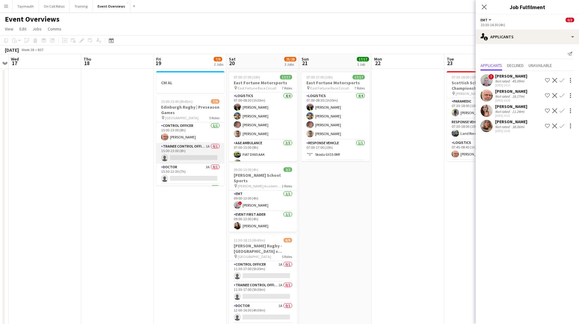
click at [192, 153] on app-card-role "Trainee Control Officer 1A 0/1 15:00-23:00 (8h) single-neutral-actions" at bounding box center [190, 153] width 68 height 21
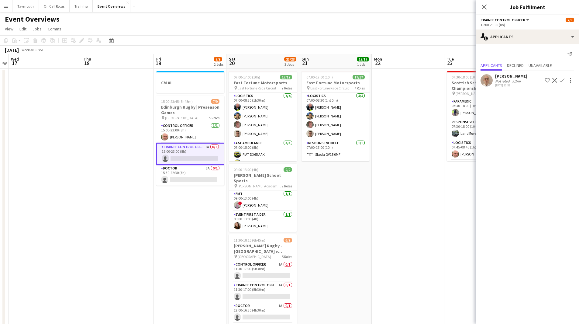
click at [563, 82] on app-icon "Confirm" at bounding box center [562, 80] width 5 height 5
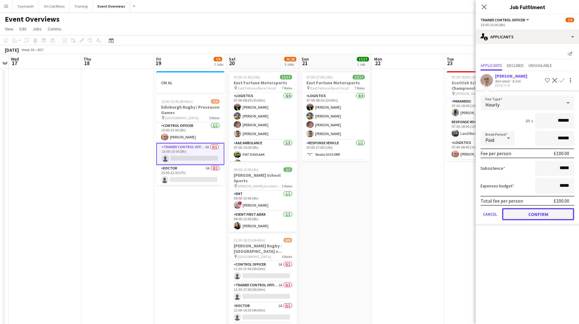
click at [540, 213] on button "Confirm" at bounding box center [538, 214] width 72 height 12
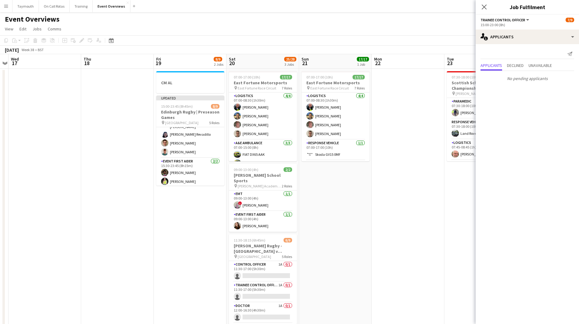
click at [402, 217] on app-date-cell at bounding box center [408, 329] width 73 height 521
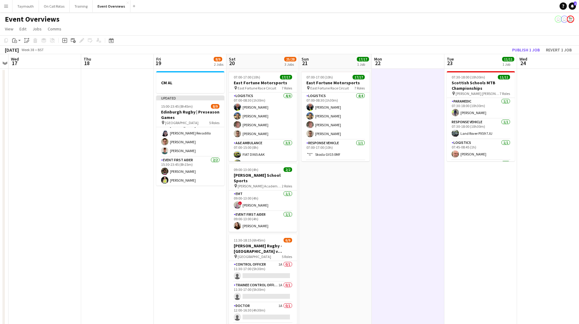
scroll to position [80, 0]
click at [533, 51] on button "Publish 1 job" at bounding box center [526, 50] width 33 height 8
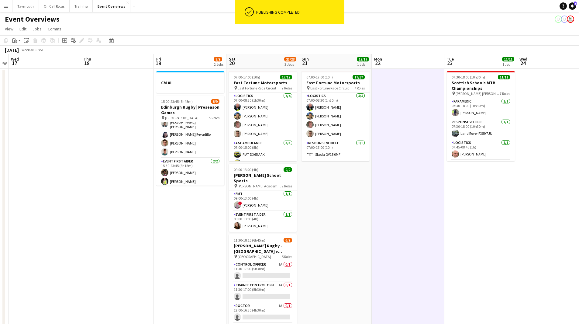
scroll to position [30, 0]
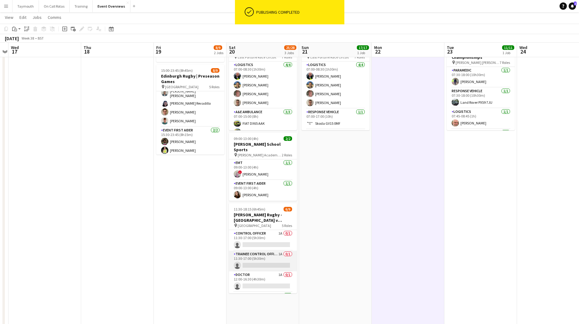
click at [260, 256] on app-card-role "Trainee Control Officer 1A 0/1 11:30-17:00 (5h30m) single-neutral-actions" at bounding box center [263, 261] width 68 height 21
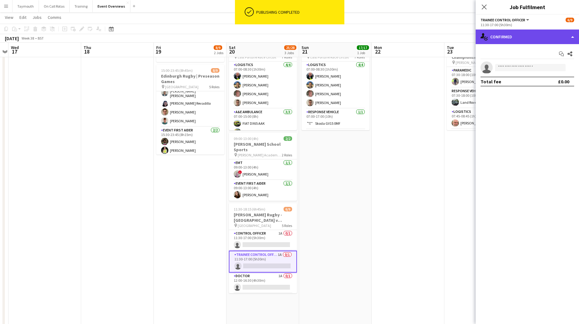
click at [537, 35] on div "single-neutral-actions-check-2 Confirmed" at bounding box center [527, 37] width 103 height 15
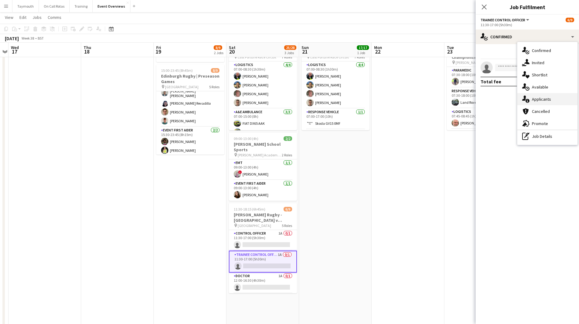
click at [552, 102] on div "single-neutral-actions-information Applicants" at bounding box center [548, 99] width 60 height 12
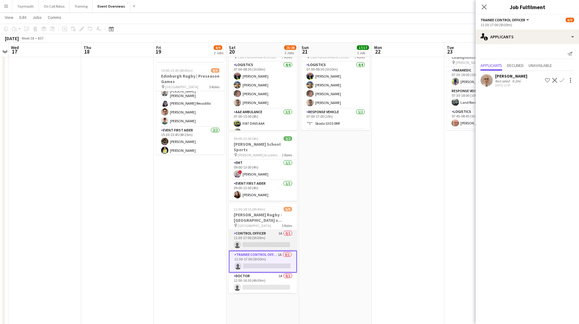
click at [264, 234] on app-card-role "Control Officer 1A 0/1 11:30-17:00 (5h30m) single-neutral-actions" at bounding box center [263, 240] width 68 height 21
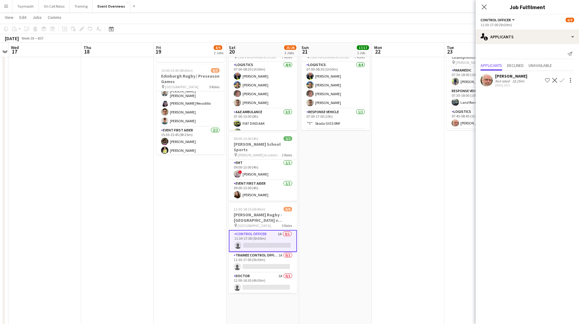
click at [561, 79] on app-icon "Confirm" at bounding box center [562, 80] width 5 height 5
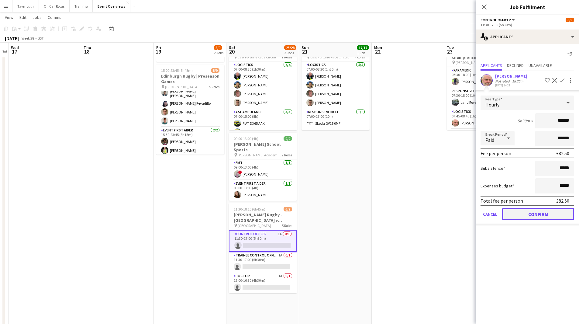
click at [526, 213] on button "Confirm" at bounding box center [538, 214] width 72 height 12
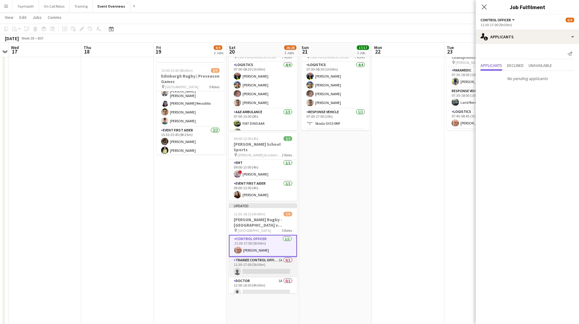
click at [274, 261] on app-card-role "Trainee Control Officer 1A 0/1 11:30-17:00 (5h30m) single-neutral-actions" at bounding box center [263, 267] width 68 height 21
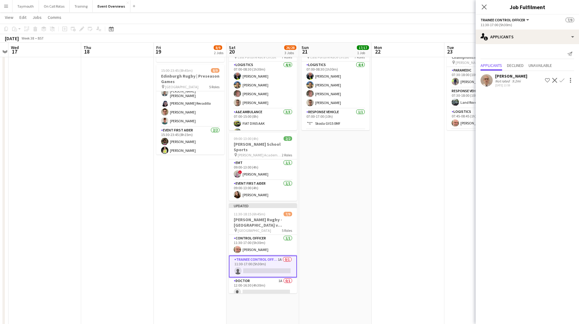
click at [564, 82] on app-icon "Confirm" at bounding box center [562, 80] width 5 height 5
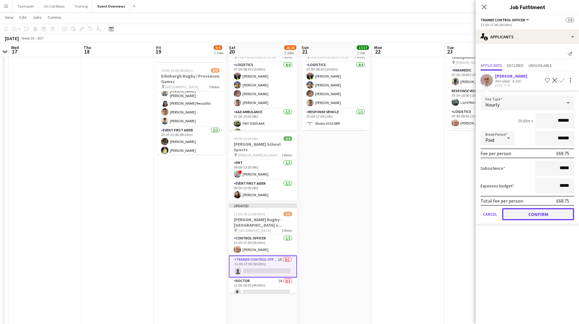
click at [513, 217] on button "Confirm" at bounding box center [538, 214] width 72 height 12
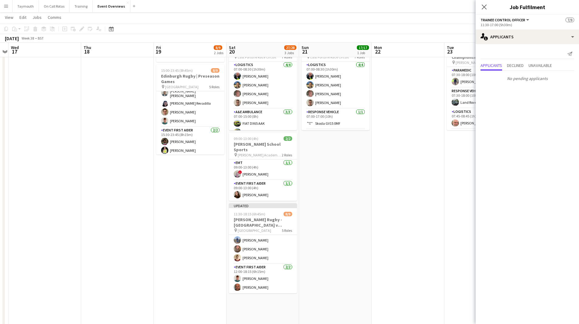
scroll to position [21, 0]
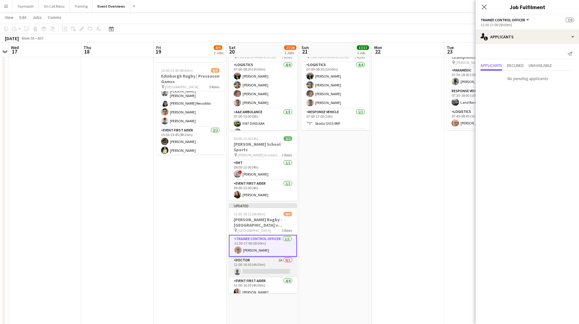
click at [269, 260] on app-card-role "Doctor 1A 0/1 12:00-16:30 (4h30m) single-neutral-actions" at bounding box center [263, 267] width 68 height 21
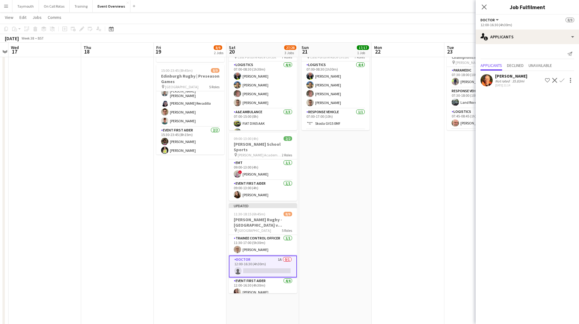
click at [412, 202] on app-date-cell at bounding box center [408, 298] width 73 height 521
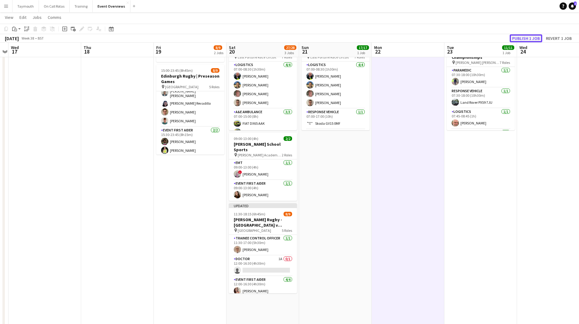
click at [534, 39] on button "Publish 1 job" at bounding box center [526, 38] width 33 height 8
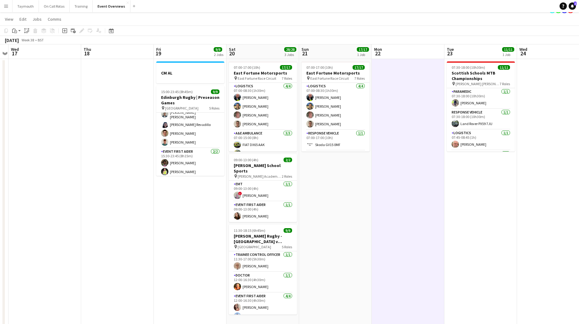
scroll to position [0, 0]
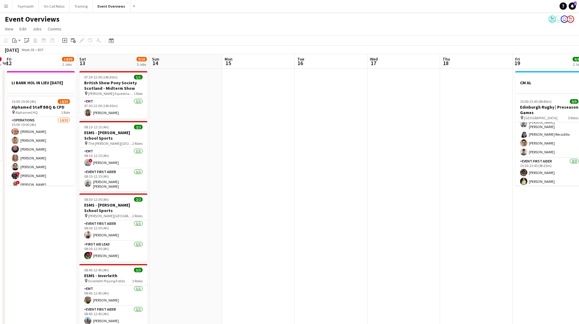
drag, startPoint x: 154, startPoint y: 237, endPoint x: 508, endPoint y: 218, distance: 354.8
click at [508, 218] on app-calendar-viewport "Wed 10 2/3 1 Job Thu 11 0/3 1 Job Fri 12 14/30 2 Jobs Sat 13 9/10 5 Jobs Sun 14…" at bounding box center [289, 321] width 579 height 535
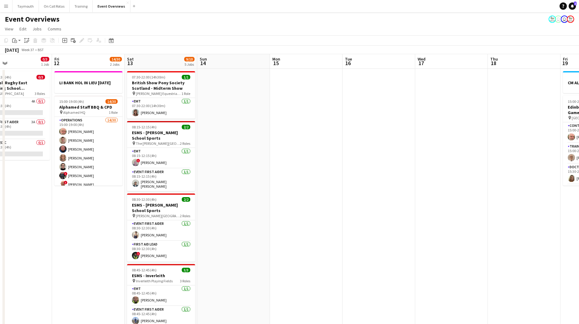
scroll to position [0, 172]
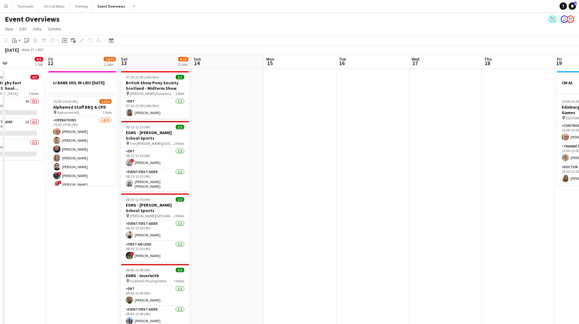
drag, startPoint x: 294, startPoint y: 224, endPoint x: 117, endPoint y: 223, distance: 176.4
click at [117, 223] on app-calendar-viewport "Tue 9 0/3 1 Job Wed 10 2/3 1 Job Thu 11 0/3 1 Job Fri 12 14/30 2 Jobs Sat 13 9/…" at bounding box center [289, 321] width 579 height 535
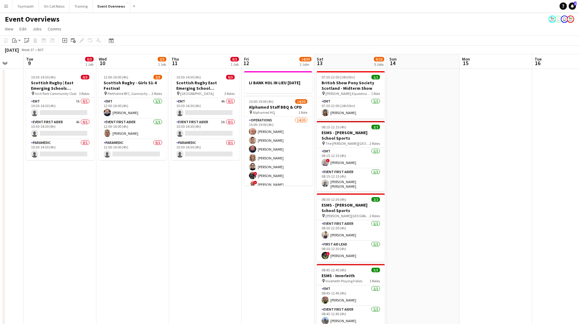
drag, startPoint x: 102, startPoint y: 229, endPoint x: 516, endPoint y: 225, distance: 414.0
click at [516, 225] on app-calendar-viewport "Sat 6 26/27 7 Jobs Sun 7 17/18 3 Jobs Mon 8 Tue 9 0/3 1 Job Wed 10 2/3 1 Job Th…" at bounding box center [289, 321] width 579 height 535
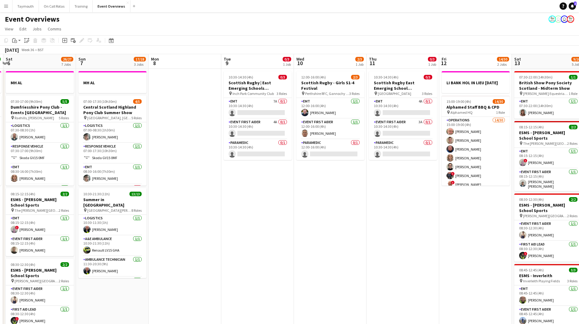
drag, startPoint x: 137, startPoint y: 229, endPoint x: 335, endPoint y: 229, distance: 197.7
click at [335, 229] on app-calendar-viewport "Thu 4 1 Job Fri 5 13/13 2 Jobs Sat 6 26/27 7 Jobs Sun 7 17/18 3 Jobs Mon 8 Tue …" at bounding box center [289, 321] width 579 height 535
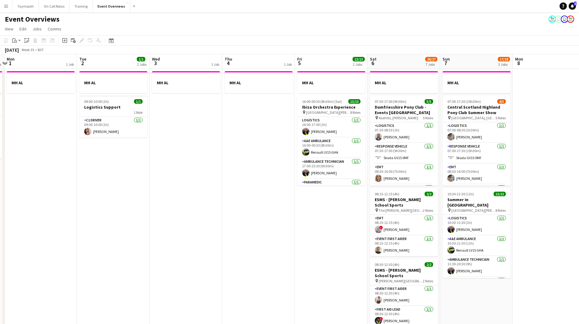
drag, startPoint x: 207, startPoint y: 230, endPoint x: 571, endPoint y: 224, distance: 364.4
click at [571, 224] on app-calendar-viewport "Sat 30 20/20 7 Jobs Sun 31 2/2 2 Jobs Mon 1 1 Job Tue 2 1/1 2 Jobs Wed 3 1 Job …" at bounding box center [289, 321] width 579 height 535
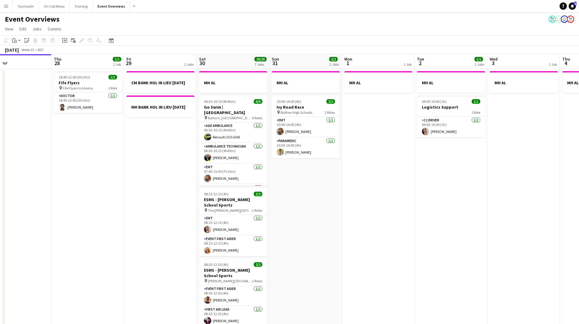
drag, startPoint x: 165, startPoint y: 234, endPoint x: 503, endPoint y: 229, distance: 338.0
click at [503, 229] on app-calendar-viewport "Mon 25 6/6 2 Jobs Tue 26 Wed 27 Thu 28 1/1 1 Job Fri 29 2 Jobs Sat 30 20/20 7 J…" at bounding box center [289, 321] width 579 height 535
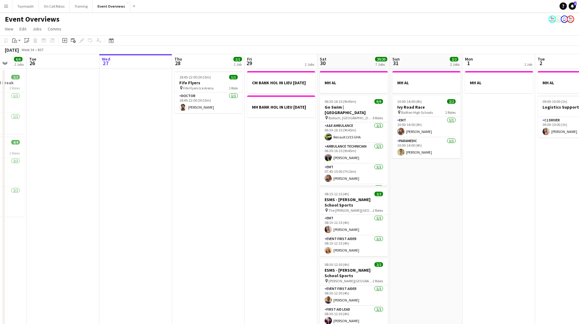
drag, startPoint x: 212, startPoint y: 230, endPoint x: 125, endPoint y: 232, distance: 87.0
click at [129, 232] on app-calendar-viewport "Fri 22 1/1 1 Job Sat 23 13/13 6 Jobs Sun 24 1/1 1 Job Mon 25 6/6 2 Jobs Tue 26 …" at bounding box center [289, 321] width 579 height 535
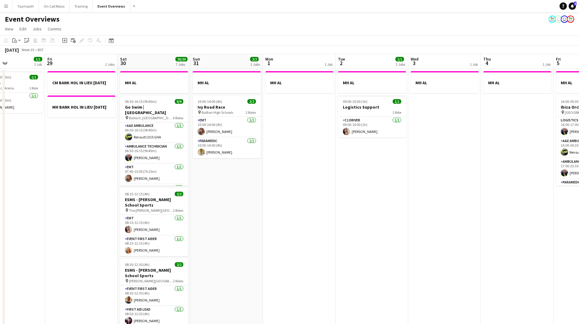
drag, startPoint x: 441, startPoint y: 207, endPoint x: 266, endPoint y: 219, distance: 176.2
click at [266, 219] on app-calendar-viewport "Tue 26 Wed 27 Thu 28 1/1 1 Job Fri 29 2 Jobs Sat 30 20/20 7 Jobs Sun 31 2/2 2 J…" at bounding box center [289, 321] width 579 height 535
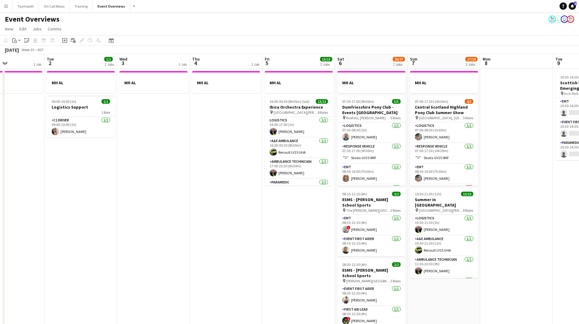
scroll to position [0, 178]
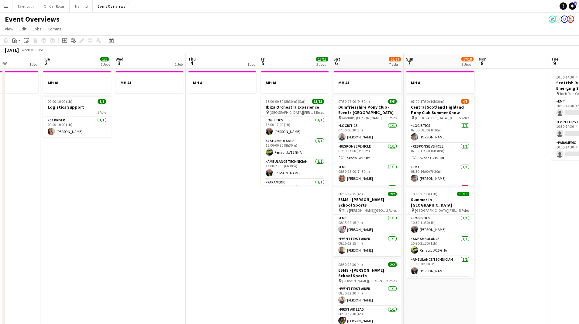
drag, startPoint x: 346, startPoint y: 216, endPoint x: 123, endPoint y: 223, distance: 222.8
click at [123, 223] on app-calendar-viewport "Sat 30 20/20 7 Jobs Sun 31 2/2 2 Jobs Mon 1 1 Job Tue 2 1/1 2 Jobs Wed 3 1 Job …" at bounding box center [289, 321] width 579 height 535
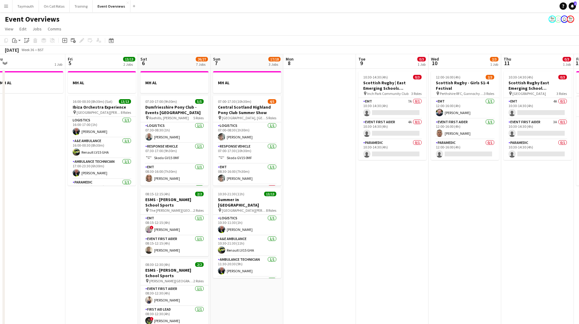
scroll to position [0, 176]
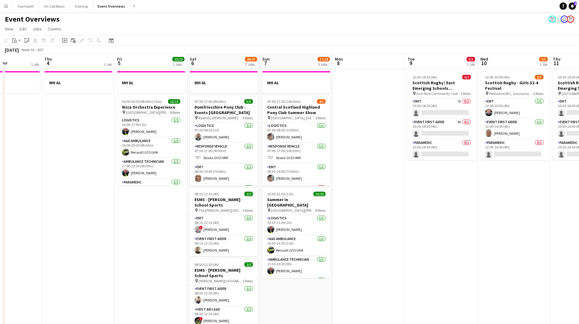
drag, startPoint x: 266, startPoint y: 231, endPoint x: 63, endPoint y: 231, distance: 202.9
click at [63, 231] on app-calendar-viewport "Mon 1 1 Job Tue 2 1/1 2 Jobs Wed 3 1 Job Thu 4 1 Job Fri 5 13/13 2 Jobs Sat 6 2…" at bounding box center [289, 321] width 579 height 535
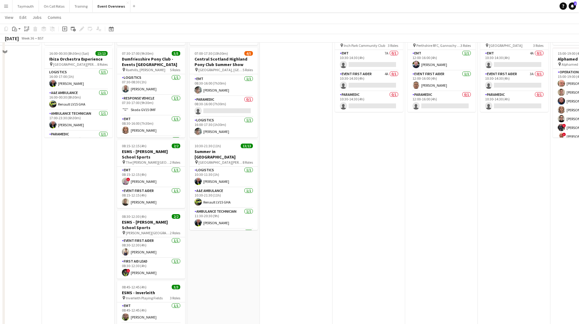
scroll to position [213, 0]
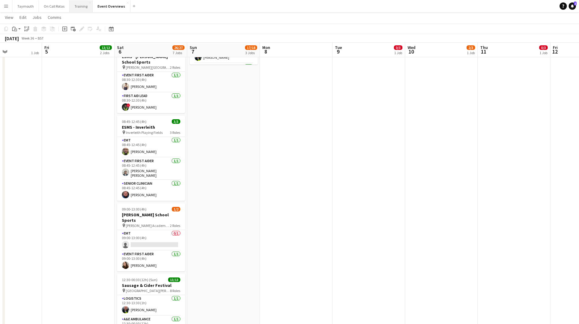
click at [75, 7] on button "Training Close" at bounding box center [81, 6] width 23 height 12
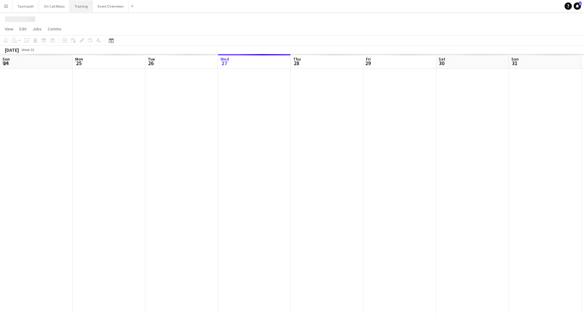
scroll to position [0, 145]
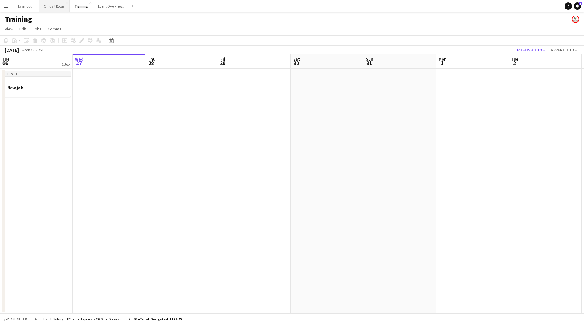
click at [53, 9] on button "On Call Rotas Close" at bounding box center [54, 6] width 31 height 12
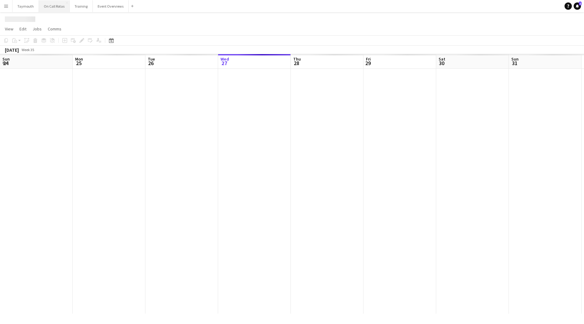
scroll to position [0, 145]
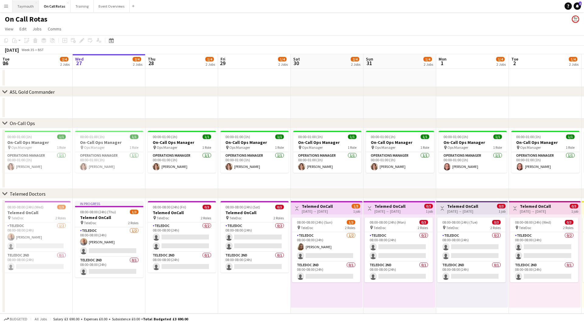
click at [30, 9] on button "Taymouth Close" at bounding box center [25, 6] width 26 height 12
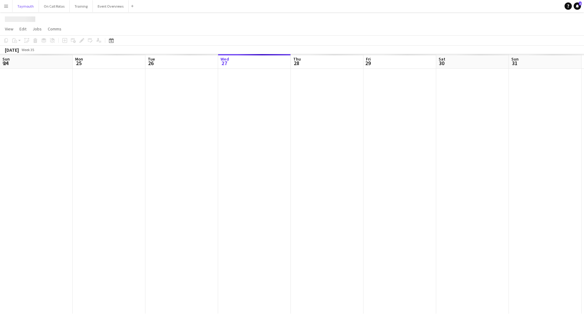
scroll to position [0, 145]
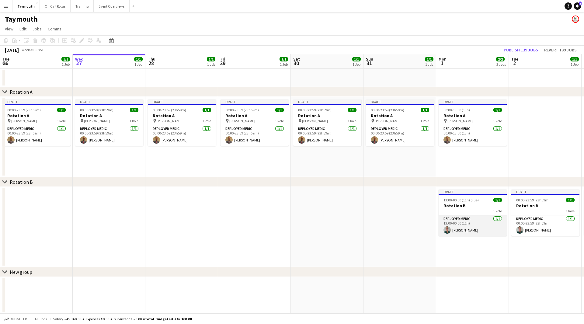
click at [466, 224] on app-card-role "Deployed Medic [DATE] 13:00-00:00 (11h) [PERSON_NAME]" at bounding box center [473, 225] width 68 height 21
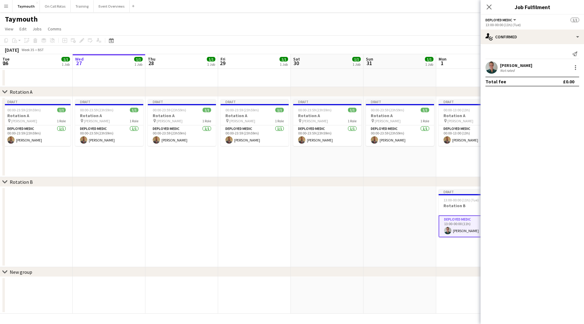
click at [515, 66] on div "[PERSON_NAME]" at bounding box center [516, 65] width 32 height 5
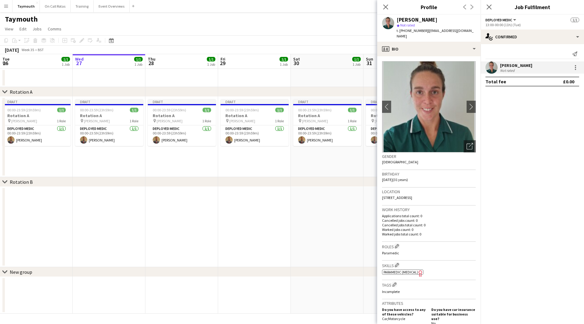
drag, startPoint x: 423, startPoint y: 31, endPoint x: 399, endPoint y: 31, distance: 23.7
click at [399, 31] on span "t. [PHONE_NUMBER]" at bounding box center [413, 30] width 32 height 5
copy span "[PHONE_NUMBER]"
click at [102, 2] on button "Event Overviews Close" at bounding box center [112, 6] width 36 height 12
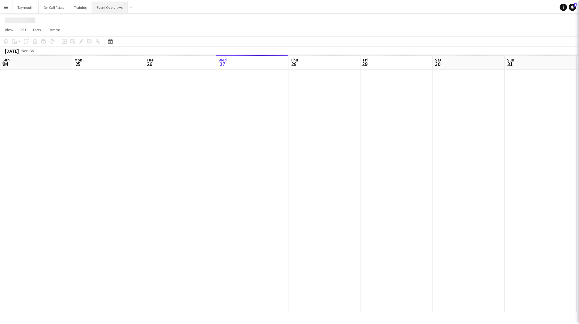
scroll to position [0, 145]
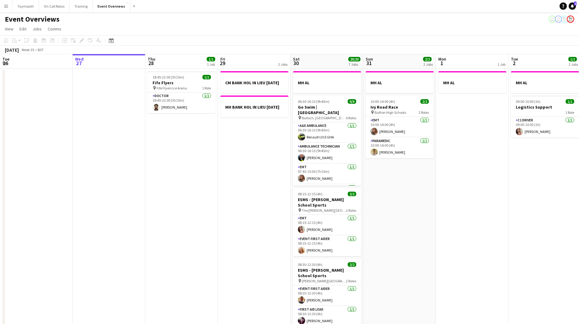
drag, startPoint x: 206, startPoint y: 227, endPoint x: 221, endPoint y: 223, distance: 15.3
click at [170, 227] on app-calendar-viewport "Sun 24 1/1 1 Job Mon 25 6/6 2 Jobs Tue 26 Wed 27 Thu 28 1/1 1 Job Fri 29 2 Jobs…" at bounding box center [289, 308] width 579 height 509
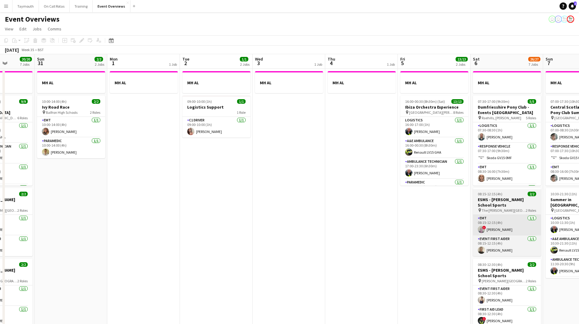
drag, startPoint x: 292, startPoint y: 228, endPoint x: 191, endPoint y: 226, distance: 101.3
click at [51, 228] on app-calendar-viewport "Thu 28 1/1 1 Job Fri 29 2 Jobs Sat 30 20/20 7 Jobs Sun 31 2/2 2 Jobs Mon 1 1 Jo…" at bounding box center [289, 321] width 579 height 535
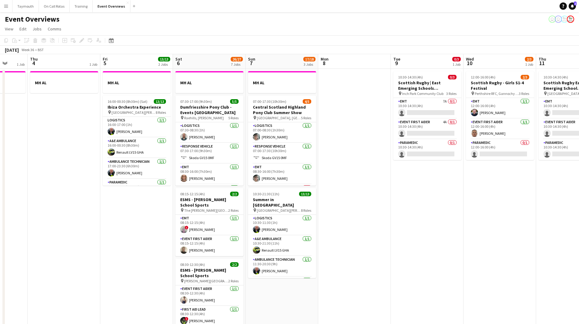
drag, startPoint x: 283, startPoint y: 233, endPoint x: 9, endPoint y: 233, distance: 274.1
click at [11, 234] on app-calendar-viewport "Mon 1 1 Job Tue 2 1/1 2 Jobs Wed 3 1 Job Thu 4 1 Job Fri 5 13/13 2 Jobs Sat 6 2…" at bounding box center [289, 321] width 579 height 535
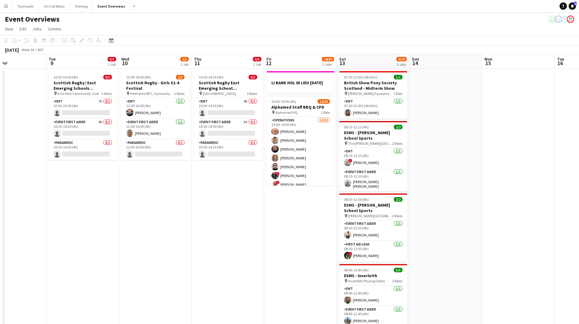
scroll to position [0, 172]
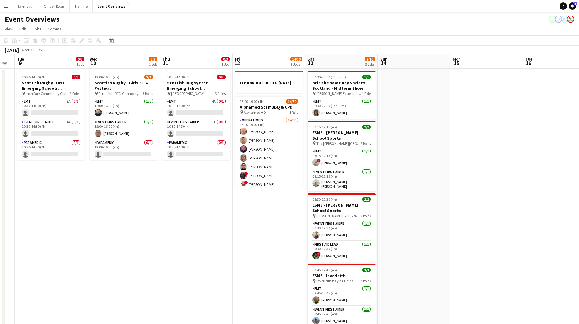
drag, startPoint x: 308, startPoint y: 206, endPoint x: 26, endPoint y: 218, distance: 281.9
click at [26, 218] on app-calendar-viewport "Fri 5 13/13 2 Jobs Sat 6 26/27 7 Jobs Sun 7 17/18 3 Jobs Mon 8 Tue 9 0/3 1 Job …" at bounding box center [289, 321] width 579 height 535
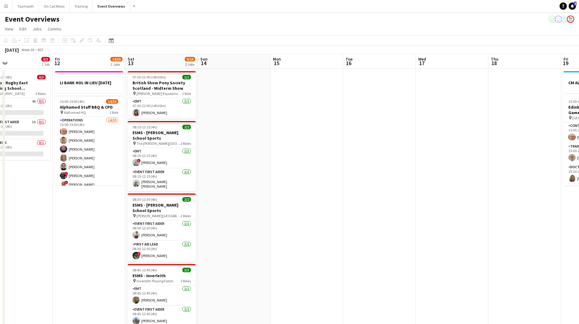
drag, startPoint x: 117, startPoint y: 221, endPoint x: 61, endPoint y: 220, distance: 56.3
click at [59, 222] on app-calendar-viewport "Tue 9 0/3 1 Job Wed 10 2/3 1 Job Thu 11 0/3 1 Job Fri 12 14/30 2 Jobs Sat 13 9/…" at bounding box center [289, 321] width 579 height 535
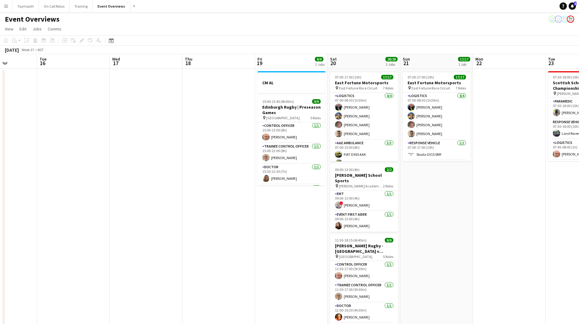
scroll to position [0, 179]
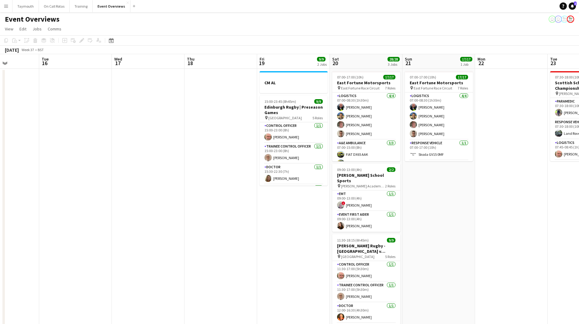
click at [0, 228] on html "Menu Boards Boards Boards All jobs Status Workforce Workforce My Workforce Recr…" at bounding box center [289, 294] width 579 height 589
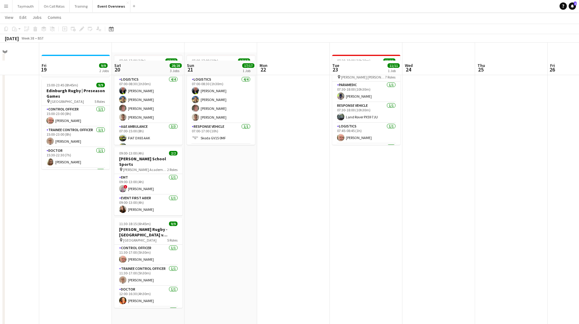
scroll to position [0, 0]
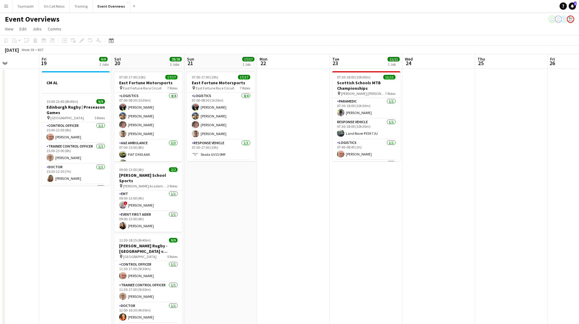
drag, startPoint x: 377, startPoint y: 224, endPoint x: 46, endPoint y: 234, distance: 331.1
click at [56, 236] on app-calendar-viewport "Tue 16 Wed 17 Thu 18 Fri 19 9/9 2 Jobs Sat 20 28/28 3 Jobs Sun 21 17/17 1 Job M…" at bounding box center [289, 321] width 579 height 535
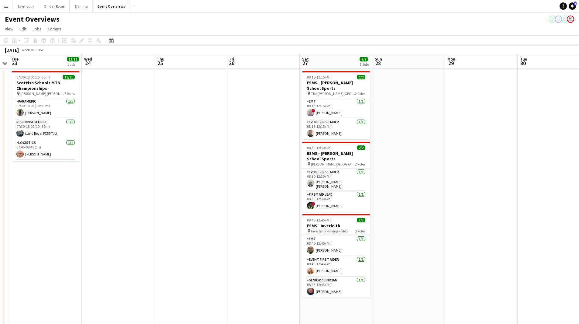
drag, startPoint x: 299, startPoint y: 232, endPoint x: 60, endPoint y: 237, distance: 238.8
click at [89, 242] on app-calendar-viewport "Sat 20 28/28 3 Jobs Sun 21 17/17 1 Job Mon 22 Tue 23 11/11 1 Job Wed 24 Thu 25 …" at bounding box center [289, 321] width 579 height 535
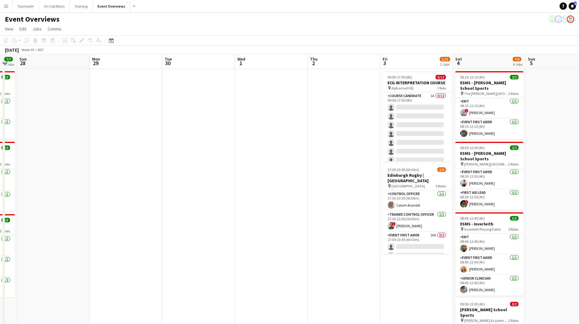
drag, startPoint x: 179, startPoint y: 248, endPoint x: 184, endPoint y: 249, distance: 4.7
click at [75, 245] on app-calendar-viewport "Thu 25 Fri 26 Sat 27 7/7 3 Jobs Sun 28 Mon 29 Tue 30 Wed 1 Thu 2 Fri 3 3/21 2 J…" at bounding box center [289, 321] width 579 height 535
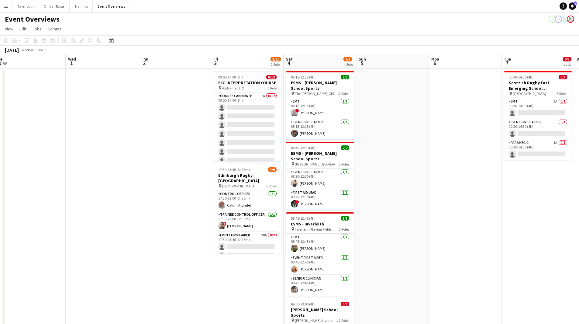
drag, startPoint x: 233, startPoint y: 248, endPoint x: 112, endPoint y: 257, distance: 121.1
click at [109, 261] on app-calendar-viewport "Sat 27 7/7 3 Jobs Sun 28 Mon 29 Tue 30 Wed 1 Thu 2 Fri 3 3/21 2 Jobs Sat 4 7/9 …" at bounding box center [289, 321] width 579 height 535
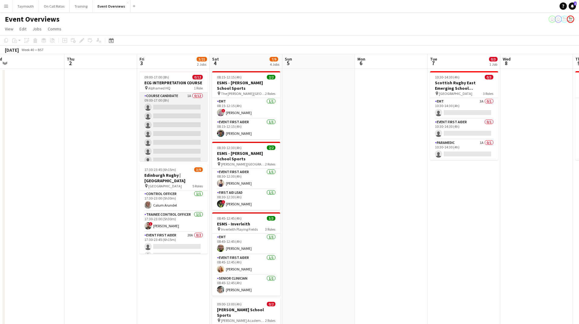
click at [171, 142] on app-card-role "Course Candidate 1A 0/12 09:00-17:00 (8h) single-neutral-actions single-neutral…" at bounding box center [174, 151] width 68 height 118
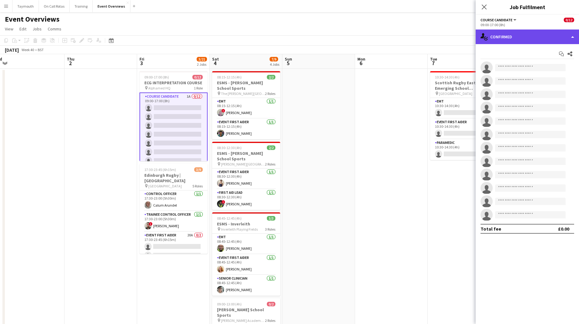
click at [552, 36] on div "single-neutral-actions-check-2 Confirmed" at bounding box center [527, 37] width 103 height 15
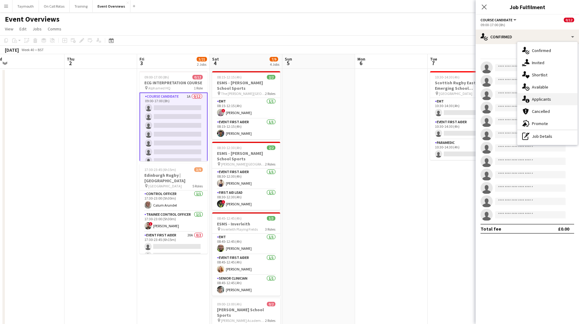
click at [551, 98] on div "single-neutral-actions-information Applicants" at bounding box center [548, 99] width 60 height 12
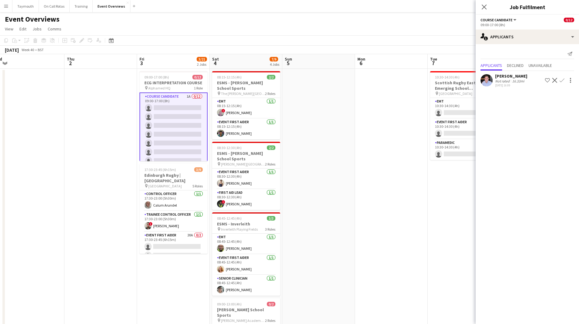
click at [561, 79] on app-icon "Confirm" at bounding box center [562, 80] width 5 height 5
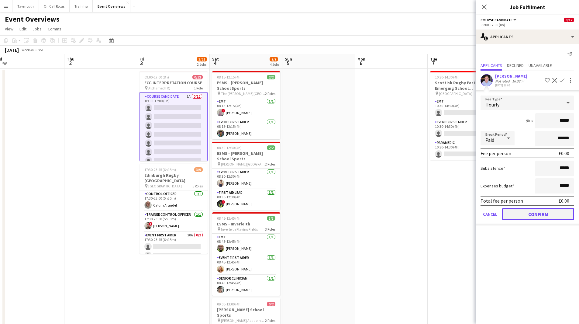
click at [525, 215] on button "Confirm" at bounding box center [538, 214] width 72 height 12
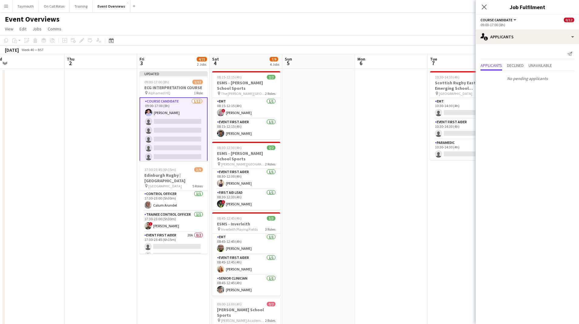
click at [393, 205] on app-date-cell at bounding box center [391, 329] width 73 height 521
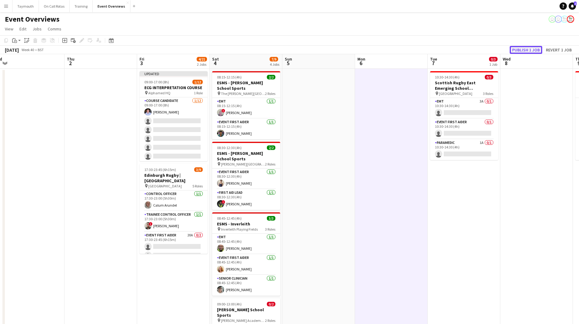
click at [531, 48] on button "Publish 1 job" at bounding box center [526, 50] width 33 height 8
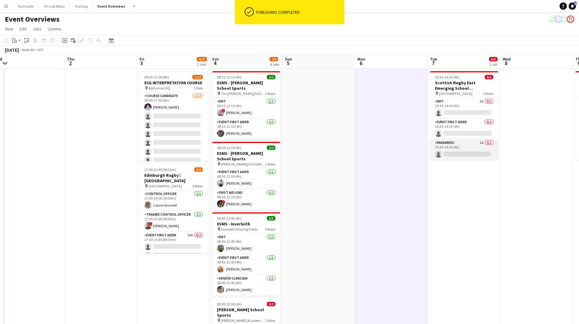
click at [463, 148] on app-card-role "Paramedic 1A 0/1 10:30-14:30 (4h) single-neutral-actions" at bounding box center [464, 149] width 68 height 21
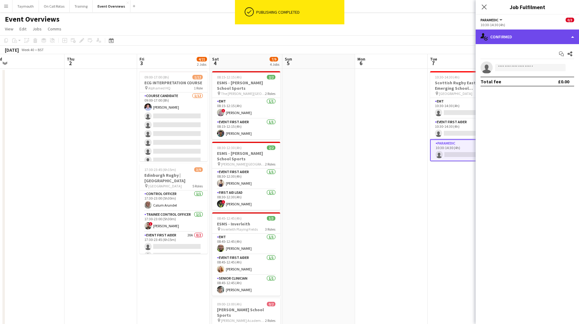
click at [537, 40] on div "single-neutral-actions-check-2 Confirmed" at bounding box center [527, 37] width 103 height 15
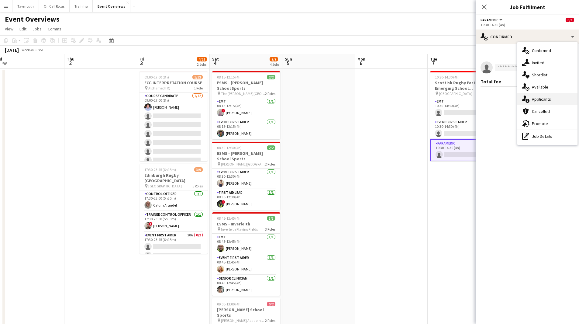
click at [550, 100] on div "single-neutral-actions-information Applicants" at bounding box center [548, 99] width 60 height 12
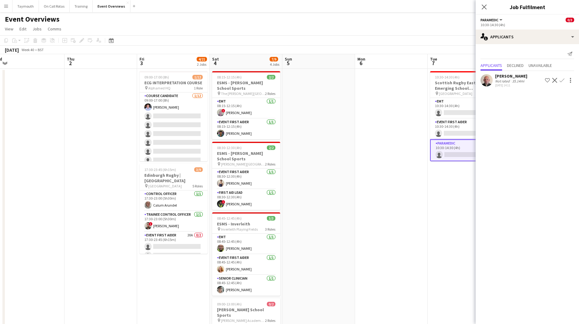
click at [562, 81] on app-icon "Confirm" at bounding box center [562, 80] width 5 height 5
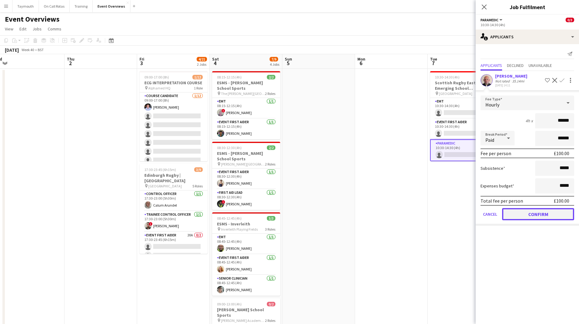
click at [532, 216] on button "Confirm" at bounding box center [538, 214] width 72 height 12
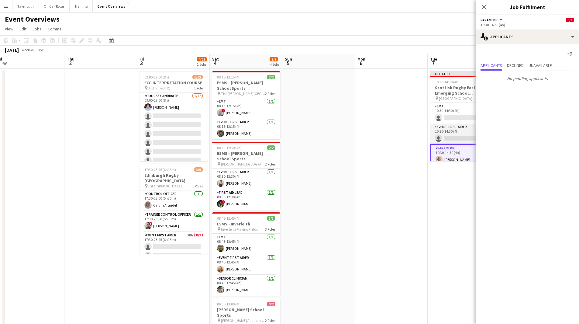
click at [467, 131] on app-card-role "Event First Aider 0/1 10:30-14:30 (4h) single-neutral-actions" at bounding box center [464, 133] width 68 height 21
click at [460, 109] on app-card-role "EMT 3A 0/1 10:30-14:30 (4h) single-neutral-actions" at bounding box center [464, 113] width 68 height 21
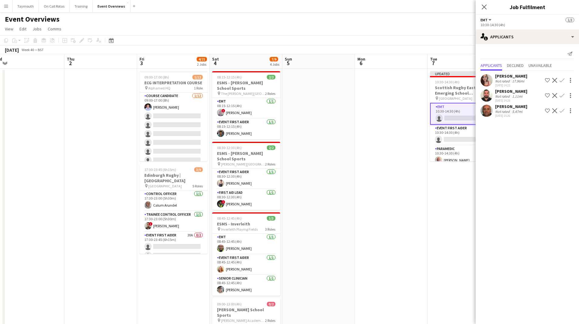
click at [524, 97] on div "Not rated 1.11mi" at bounding box center [511, 96] width 32 height 5
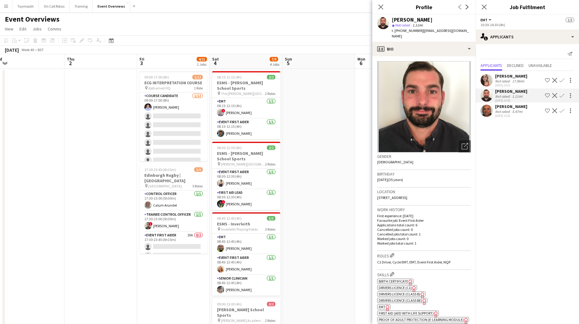
click at [513, 113] on div "5.47mi" at bounding box center [517, 111] width 13 height 5
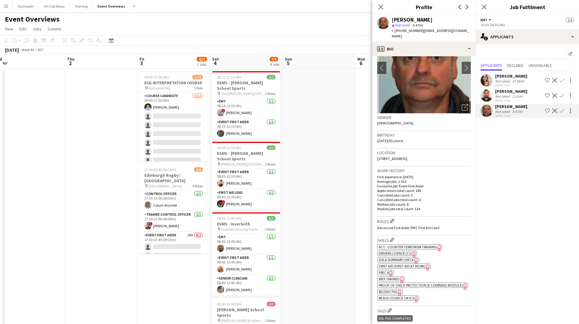
scroll to position [30, 0]
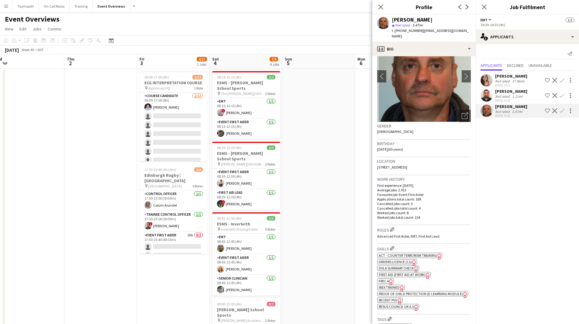
click at [528, 98] on div "Not rated 1.11mi" at bounding box center [511, 96] width 32 height 5
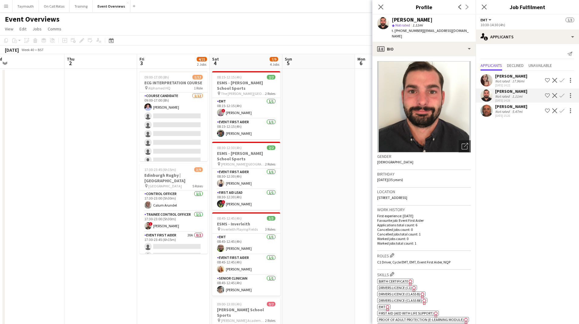
click at [563, 98] on app-icon "Confirm" at bounding box center [562, 95] width 5 height 5
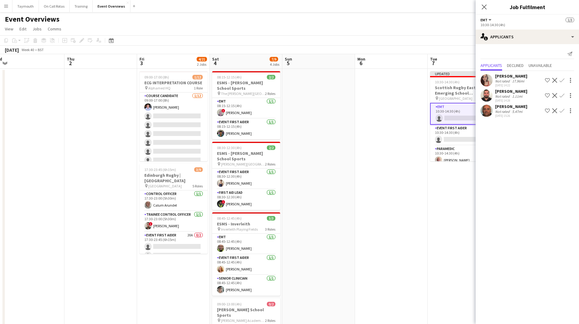
click at [564, 96] on app-icon "Confirm" at bounding box center [562, 95] width 5 height 5
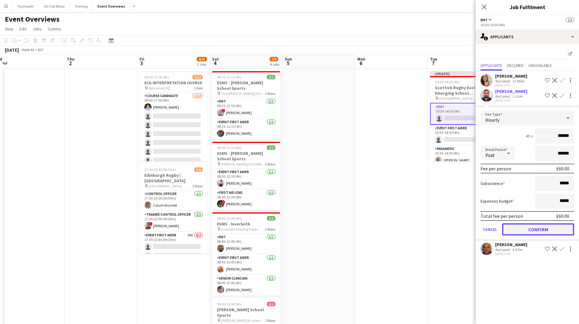
click at [526, 228] on button "Confirm" at bounding box center [538, 229] width 72 height 12
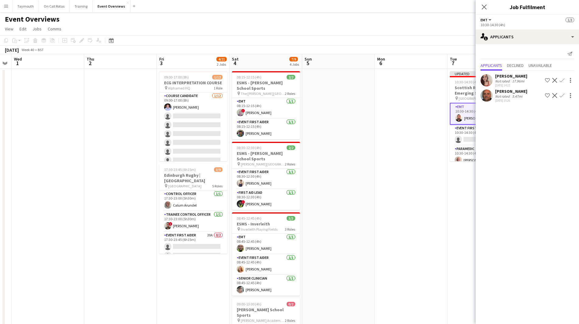
drag, startPoint x: 445, startPoint y: 195, endPoint x: 287, endPoint y: 189, distance: 157.7
click at [287, 189] on app-calendar-viewport "Sun 28 Mon 29 Tue 30 Wed 1 Thu 2 Fri 3 4/21 2 Jobs Sat 4 7/9 4 Jobs Sun 5 Mon 6…" at bounding box center [289, 321] width 579 height 535
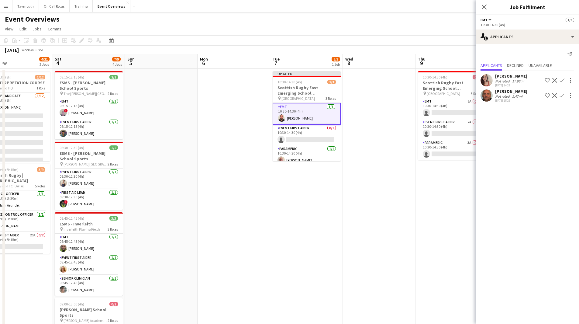
drag, startPoint x: 343, startPoint y: 204, endPoint x: 366, endPoint y: 208, distance: 22.6
click at [344, 204] on app-date-cell at bounding box center [379, 329] width 73 height 521
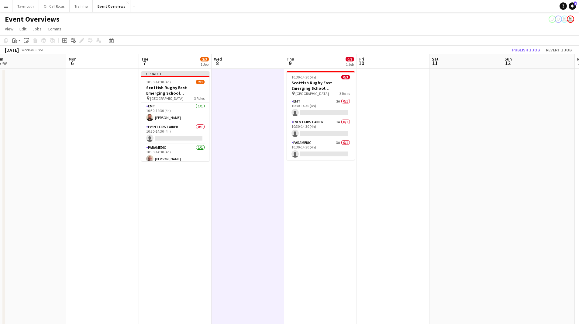
drag, startPoint x: 388, startPoint y: 211, endPoint x: 262, endPoint y: 211, distance: 125.6
click at [262, 211] on app-calendar-viewport "Thu 2 Fri 3 4/21 2 Jobs Sat 4 7/9 4 Jobs Sun 5 Mon 6 Tue 7 2/3 1 Job Wed 8 Thu …" at bounding box center [289, 321] width 579 height 535
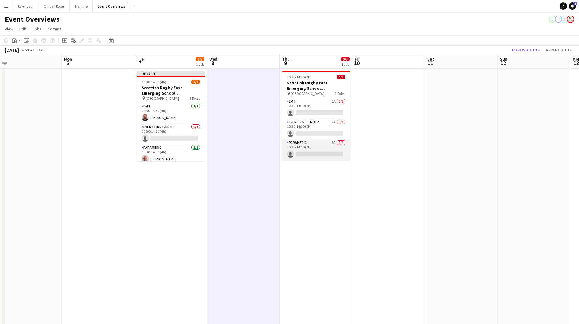
click at [307, 156] on app-card-role "Paramedic 3A 0/1 10:30-14:30 (4h) single-neutral-actions" at bounding box center [316, 149] width 68 height 21
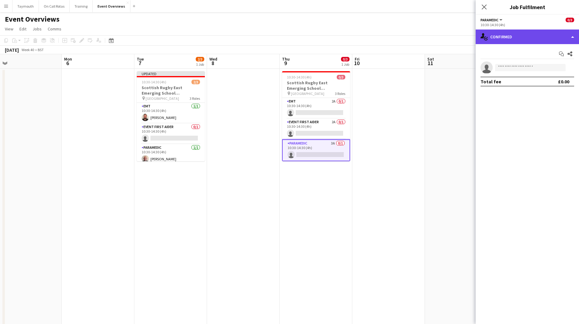
click at [539, 39] on div "single-neutral-actions-check-2 Confirmed" at bounding box center [527, 37] width 103 height 15
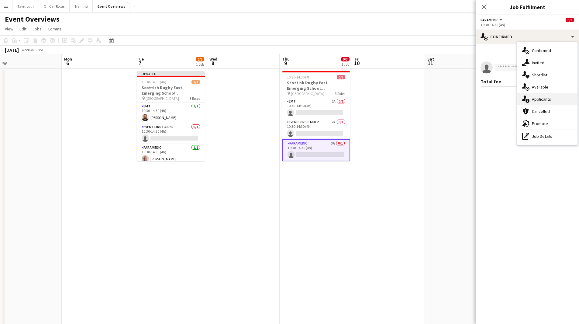
click at [554, 101] on div "single-neutral-actions-information Applicants" at bounding box center [548, 99] width 60 height 12
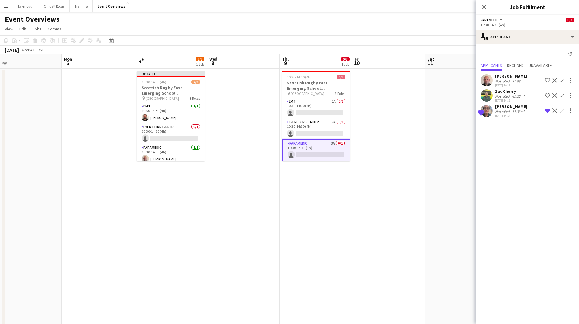
click at [562, 110] on app-icon "Confirm" at bounding box center [562, 110] width 5 height 5
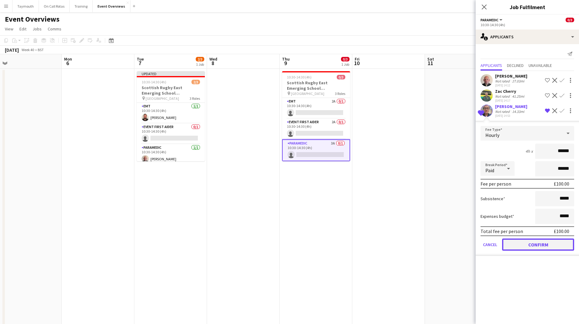
click at [533, 242] on button "Confirm" at bounding box center [538, 244] width 72 height 12
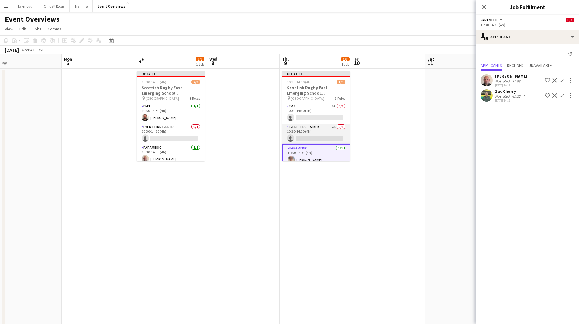
click at [329, 130] on app-card-role "Event First Aider 2A 0/1 10:30-14:30 (4h) single-neutral-actions" at bounding box center [316, 133] width 68 height 21
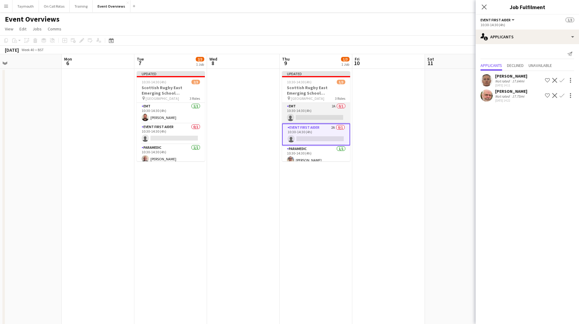
click at [324, 114] on app-card-role "EMT 2A 0/1 10:30-14:30 (4h) single-neutral-actions" at bounding box center [316, 113] width 68 height 21
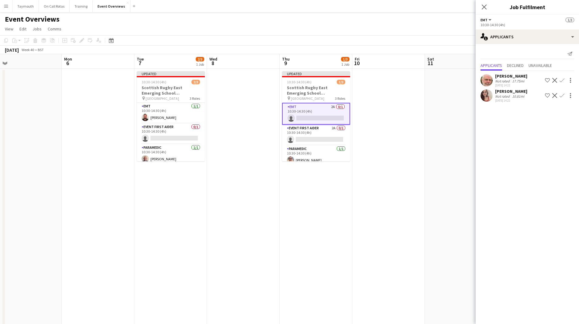
click at [563, 96] on app-icon "Confirm" at bounding box center [562, 95] width 5 height 5
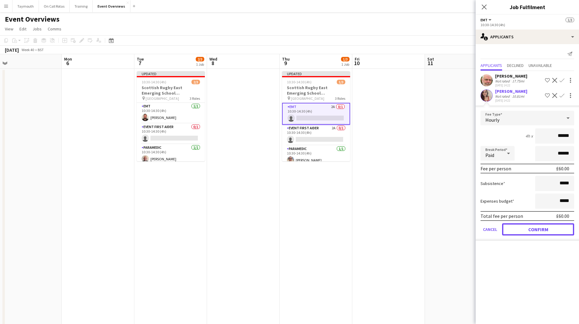
click at [548, 230] on button "Confirm" at bounding box center [538, 229] width 72 height 12
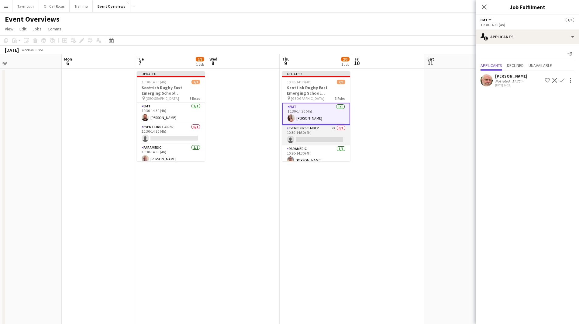
click at [313, 137] on app-card-role "Event First Aider 2A 0/1 10:30-14:30 (4h) single-neutral-actions" at bounding box center [316, 135] width 68 height 21
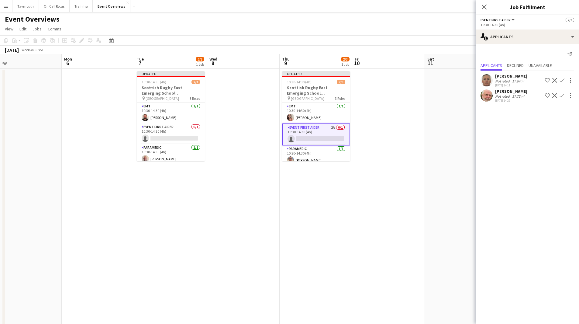
click at [564, 96] on app-icon "Confirm" at bounding box center [562, 95] width 5 height 5
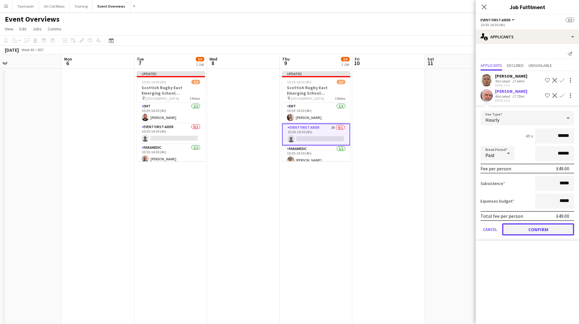
drag, startPoint x: 534, startPoint y: 227, endPoint x: 479, endPoint y: 213, distance: 56.7
click at [534, 227] on button "Confirm" at bounding box center [538, 229] width 72 height 12
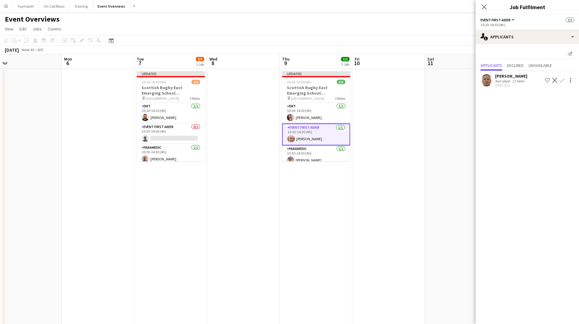
click at [399, 187] on app-date-cell at bounding box center [389, 329] width 73 height 521
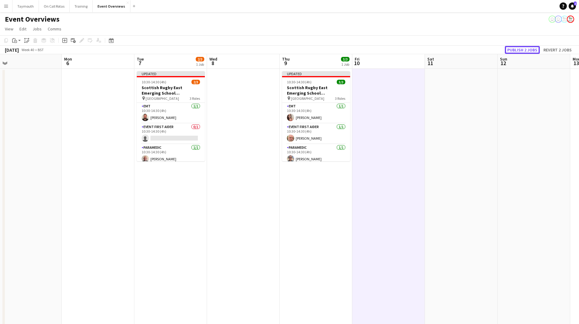
click at [525, 51] on button "Publish 2 jobs" at bounding box center [522, 50] width 35 height 8
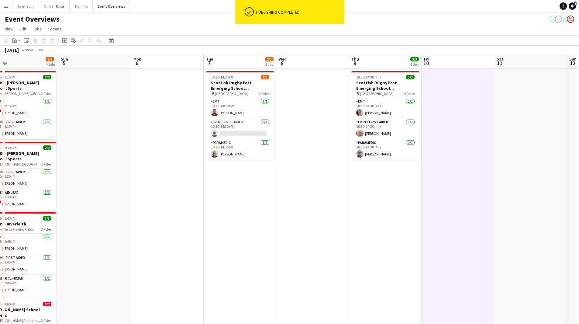
drag, startPoint x: 158, startPoint y: 188, endPoint x: 425, endPoint y: 188, distance: 267.4
click at [445, 185] on app-calendar-viewport "Thu 2 Fri 3 4/21 2 Jobs Sat 4 7/9 4 Jobs Sun 5 Mon 6 Tue 7 2/3 1 Job Wed 8 Thu …" at bounding box center [289, 321] width 579 height 535
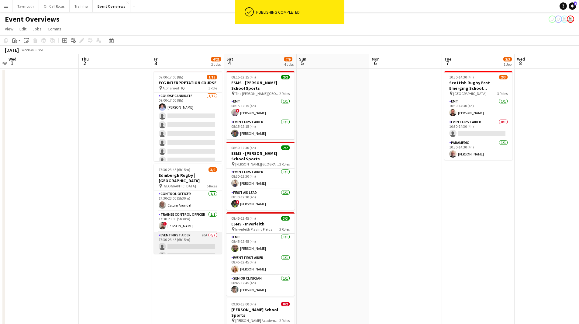
drag, startPoint x: 143, startPoint y: 232, endPoint x: 469, endPoint y: 231, distance: 326.1
click at [474, 231] on app-calendar-viewport "Mon 29 Tue 30 Wed 1 Thu 2 Fri 3 4/21 2 Jobs Sat 4 7/9 4 Jobs Sun 5 Mon 6 Tue 7 …" at bounding box center [289, 321] width 579 height 535
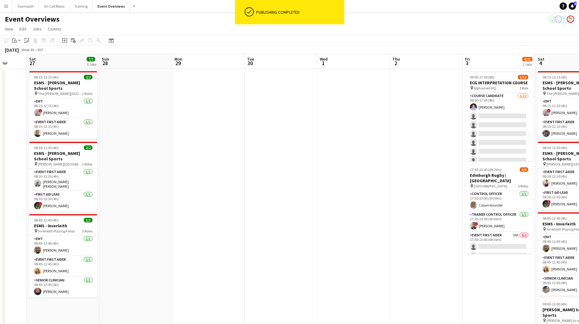
click at [414, 235] on app-calendar-viewport "Wed 24 Thu 25 Fri 26 Sat 27 7/7 3 Jobs Sun 28 Mon 29 Tue 30 Wed 1 Thu 2 Fri 3 4…" at bounding box center [289, 321] width 579 height 535
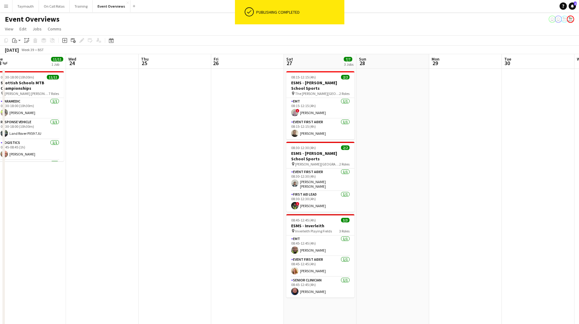
drag, startPoint x: 243, startPoint y: 227, endPoint x: 383, endPoint y: 227, distance: 139.6
click at [396, 228] on app-calendar-viewport "Sun 21 17/17 1 Job Mon 22 Tue 23 11/11 1 Job Wed 24 Thu 25 Fri 26 Sat 27 7/7 3 …" at bounding box center [289, 321] width 579 height 535
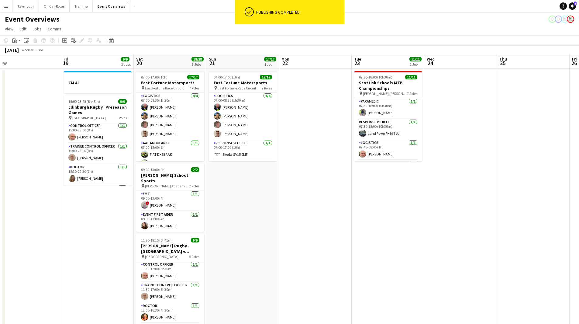
drag, startPoint x: 145, startPoint y: 227, endPoint x: 215, endPoint y: 229, distance: 70.3
click at [404, 227] on app-calendar-viewport "Tue 16 Wed 17 Thu 18 Fri 19 9/9 2 Jobs Sat 20 28/28 3 Jobs Sun 21 17/17 1 Job M…" at bounding box center [289, 321] width 579 height 535
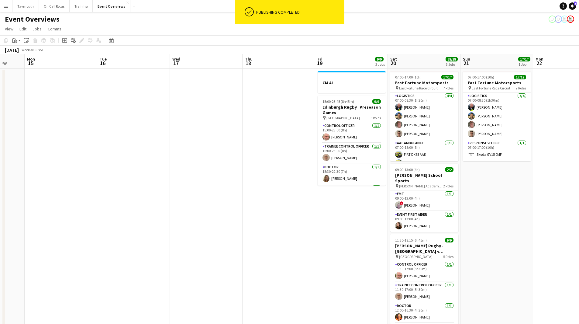
drag, startPoint x: 206, startPoint y: 226, endPoint x: 377, endPoint y: 226, distance: 171.5
click at [378, 226] on app-calendar-viewport "Fri 12 14/30 2 Jobs Sat 13 9/10 5 Jobs Sun 14 Mon 15 Tue 16 Wed 17 Thu 18 Fri 1…" at bounding box center [289, 321] width 579 height 535
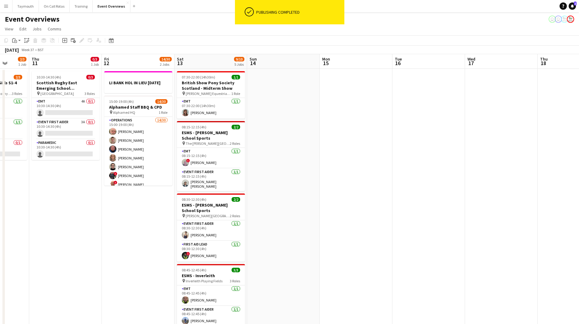
drag, startPoint x: 121, startPoint y: 218, endPoint x: 379, endPoint y: 219, distance: 257.9
click at [367, 219] on app-calendar-viewport "Tue 9 0/3 1 Job Wed 10 2/3 1 Job Thu 11 0/3 1 Job Fri 12 14/30 2 Jobs Sat 13 9/…" at bounding box center [289, 321] width 579 height 535
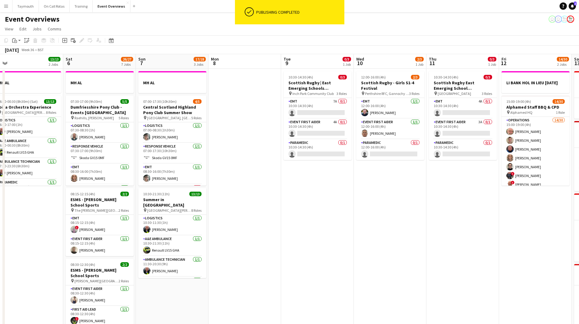
scroll to position [0, 149]
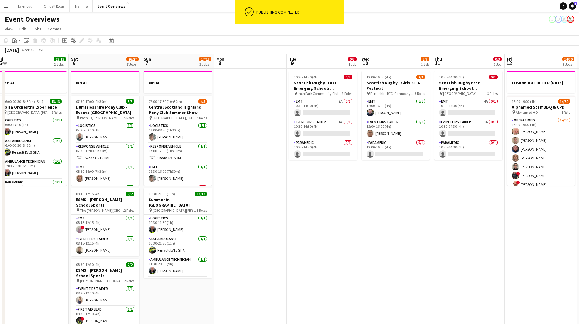
drag, startPoint x: 252, startPoint y: 221, endPoint x: 308, endPoint y: 222, distance: 55.4
click at [308, 222] on app-calendar-viewport "Wed 3 1 Job Thu 4 1 Job Fri 5 13/13 2 Jobs Sat 6 26/27 7 Jobs Sun 7 17/18 3 Job…" at bounding box center [289, 321] width 579 height 535
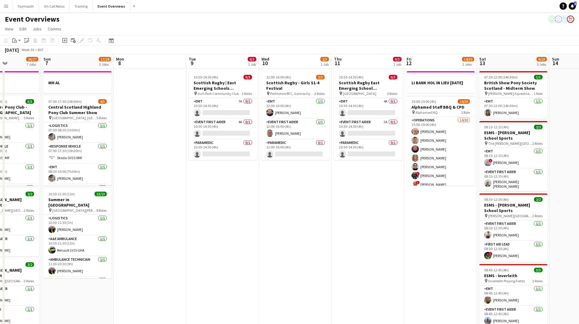
scroll to position [0, 240]
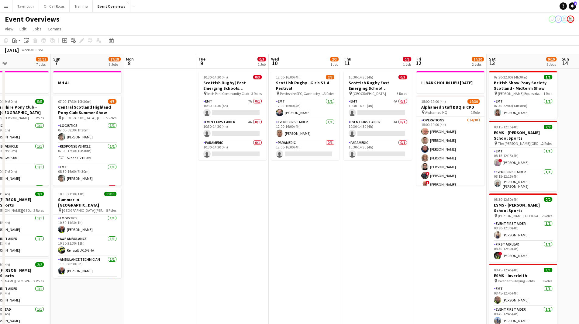
drag, startPoint x: 440, startPoint y: 207, endPoint x: 142, endPoint y: 206, distance: 298.1
click at [142, 206] on app-calendar-viewport "Wed 3 1 Job Thu 4 1 Job Fri 5 13/13 2 Jobs Sat 6 26/27 7 Jobs Sun 7 17/18 3 Job…" at bounding box center [289, 321] width 579 height 535
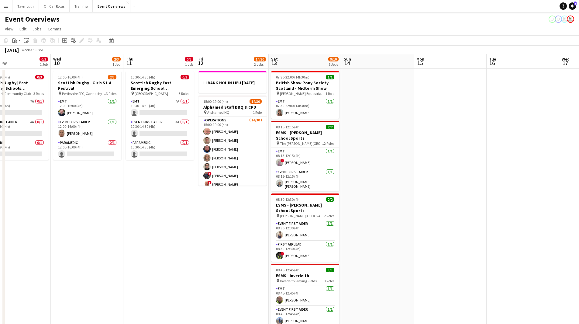
scroll to position [0, 127]
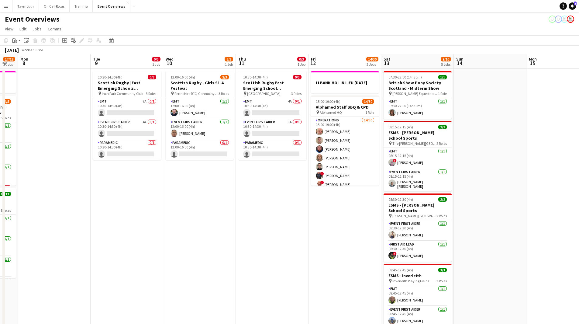
drag, startPoint x: 247, startPoint y: 186, endPoint x: 269, endPoint y: 186, distance: 22.5
click at [269, 186] on app-calendar-viewport "Sat 6 26/27 7 Jobs Sun 7 17/18 3 Jobs Mon 8 Tue 9 0/3 1 Job Wed 10 2/3 1 Job Th…" at bounding box center [289, 321] width 579 height 535
click at [120, 109] on app-card-role "EMT 7A 0/1 10:30-14:30 (4h) single-neutral-actions" at bounding box center [127, 108] width 68 height 21
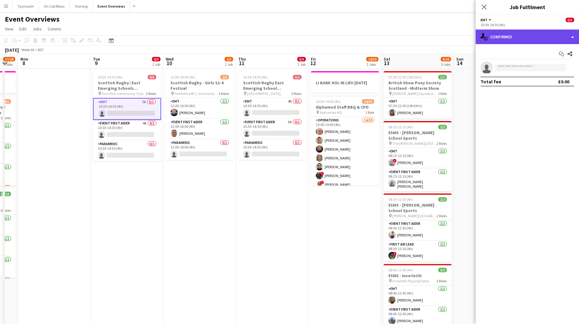
click at [509, 32] on div "single-neutral-actions-check-2 Confirmed" at bounding box center [527, 37] width 103 height 15
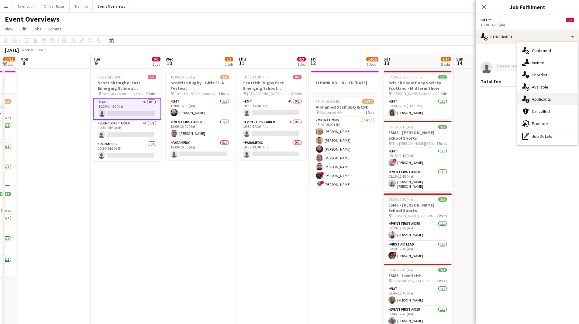
click at [556, 97] on div "single-neutral-actions-information Applicants" at bounding box center [548, 99] width 60 height 12
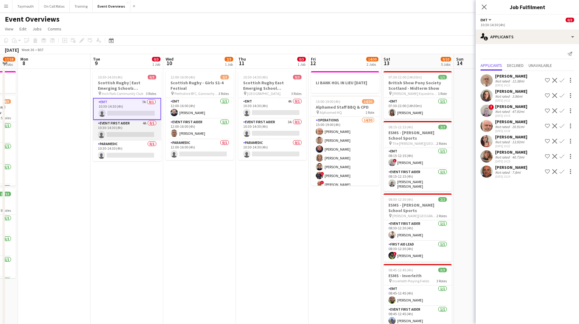
click at [124, 125] on app-card-role "Event First Aider 4A 0/1 10:30-14:30 (4h) single-neutral-actions" at bounding box center [127, 130] width 68 height 21
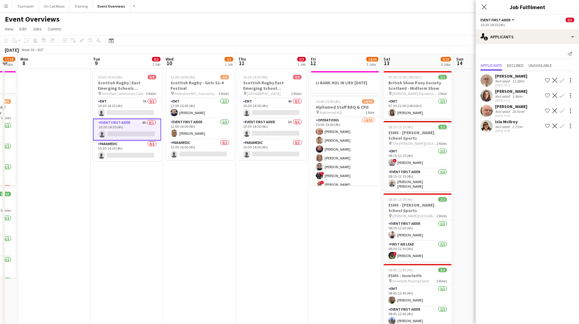
click at [513, 130] on div "[DATE] 14:40" at bounding box center [509, 131] width 29 height 4
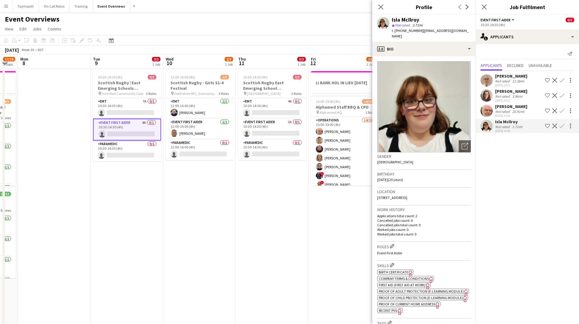
click at [563, 127] on app-icon "Confirm" at bounding box center [562, 125] width 5 height 5
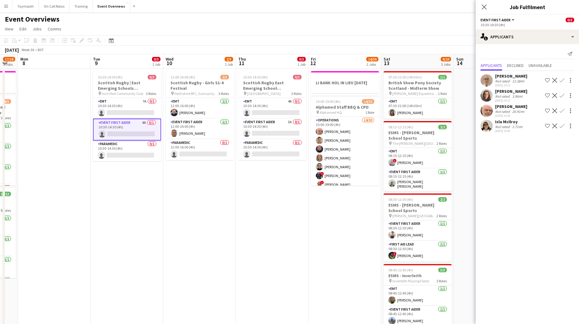
click at [563, 127] on app-icon "Confirm" at bounding box center [562, 125] width 5 height 5
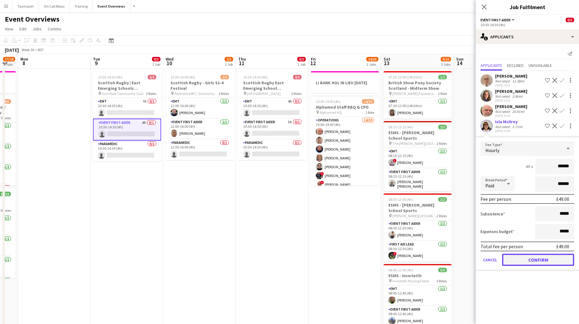
click at [534, 262] on button "Confirm" at bounding box center [538, 260] width 72 height 12
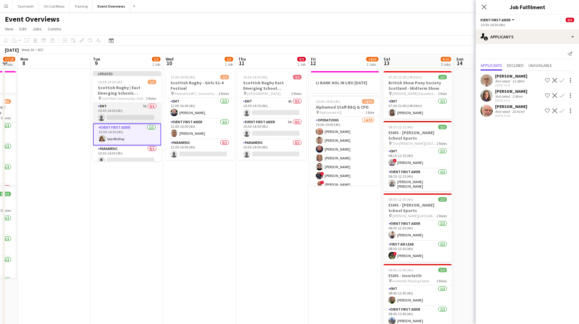
click at [136, 107] on app-card-role "EMT 7A 0/1 10:30-14:30 (4h) single-neutral-actions" at bounding box center [127, 113] width 68 height 21
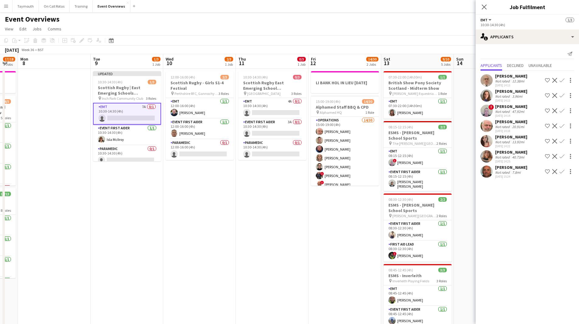
click at [563, 142] on app-icon "Confirm" at bounding box center [562, 141] width 5 height 5
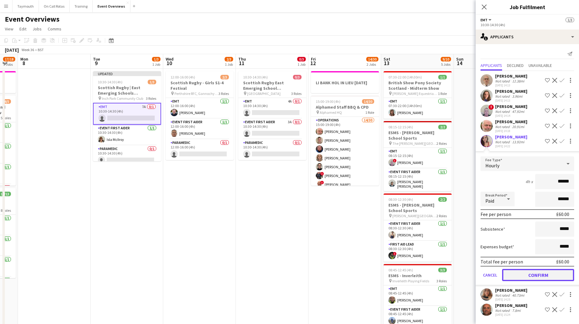
drag, startPoint x: 525, startPoint y: 277, endPoint x: 473, endPoint y: 257, distance: 56.0
click at [525, 276] on button "Confirm" at bounding box center [538, 275] width 72 height 12
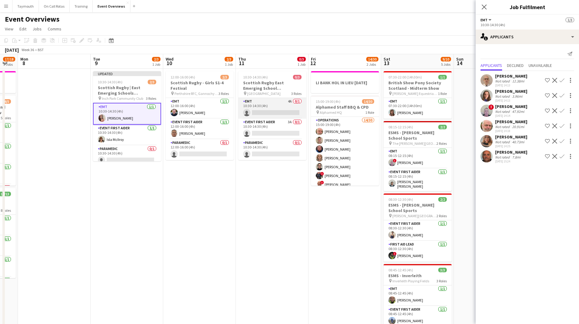
click at [267, 105] on app-card-role "EMT 4A 0/1 10:30-14:30 (4h) single-neutral-actions" at bounding box center [272, 108] width 68 height 21
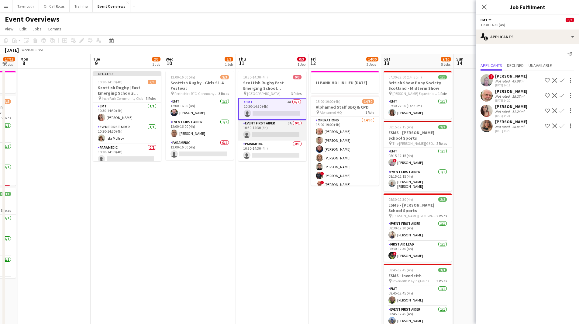
click at [263, 134] on app-card-role "Event First Aider 3A 0/1 10:30-14:30 (4h) single-neutral-actions" at bounding box center [272, 130] width 68 height 21
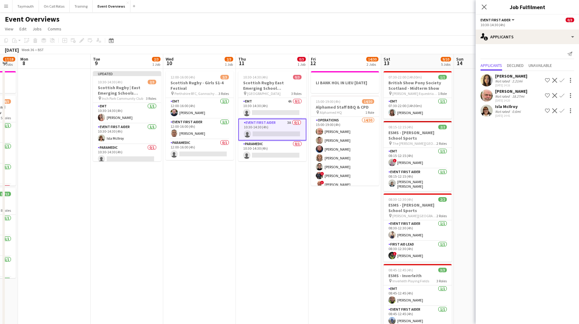
click at [562, 80] on app-icon "Confirm" at bounding box center [562, 80] width 5 height 5
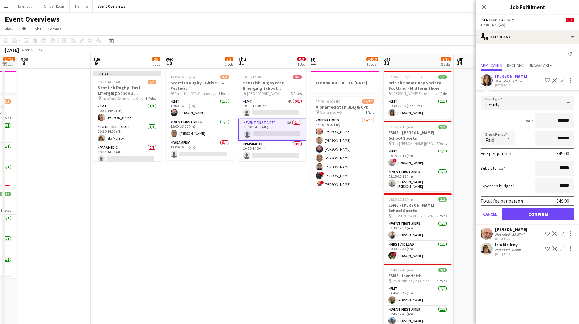
click at [532, 208] on form "Fee Type Hourly 4h x ****** Break Period Paid ****** Fee per person £49.00 Subs…" at bounding box center [527, 161] width 103 height 130
click at [529, 212] on button "Confirm" at bounding box center [538, 214] width 72 height 12
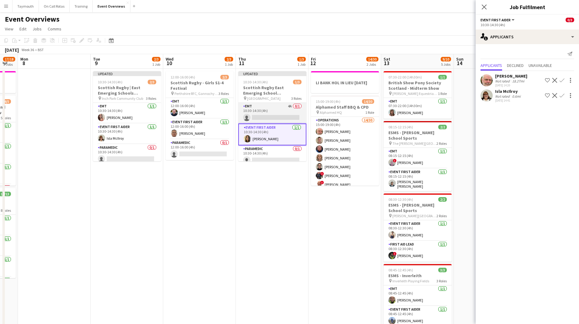
click at [275, 112] on app-card-role "EMT 4A 0/1 10:30-14:30 (4h) single-neutral-actions" at bounding box center [272, 113] width 68 height 21
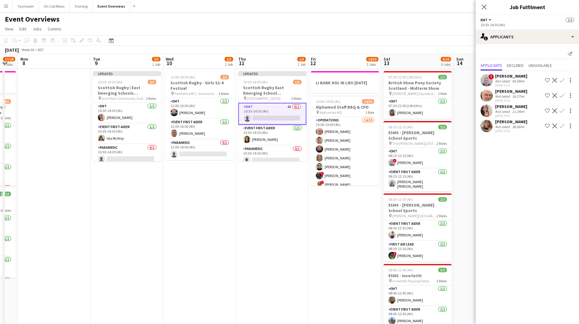
click at [563, 109] on app-icon "Confirm" at bounding box center [562, 110] width 5 height 5
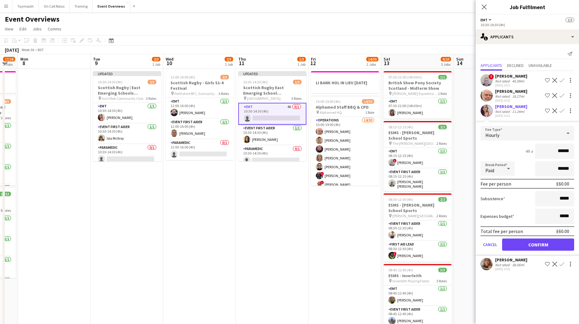
click at [564, 92] on button "Confirm" at bounding box center [562, 95] width 7 height 7
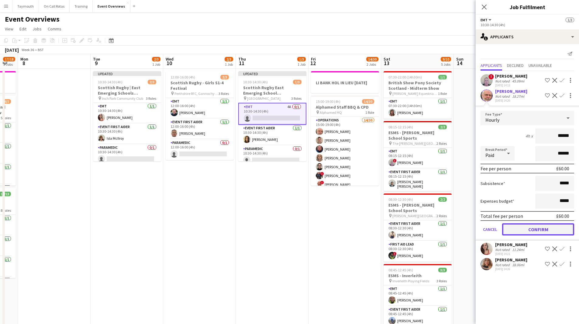
click at [526, 226] on button "Confirm" at bounding box center [538, 229] width 72 height 12
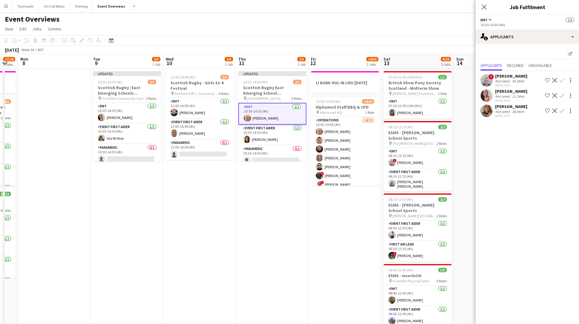
click at [232, 202] on app-date-cell "12:00-16:00 (4h) 2/3 [DEMOGRAPHIC_DATA] Rugby - Girls S1-4 Festival pin Perthsh…" at bounding box center [199, 329] width 73 height 521
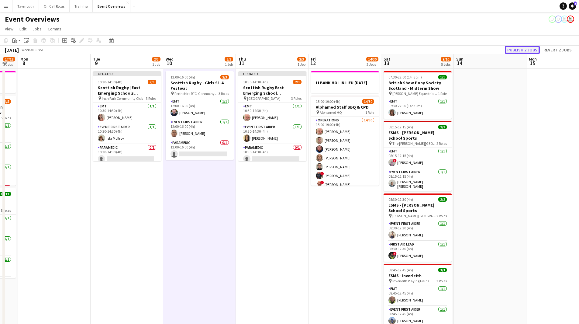
click at [528, 50] on button "Publish 2 jobs" at bounding box center [522, 50] width 35 height 8
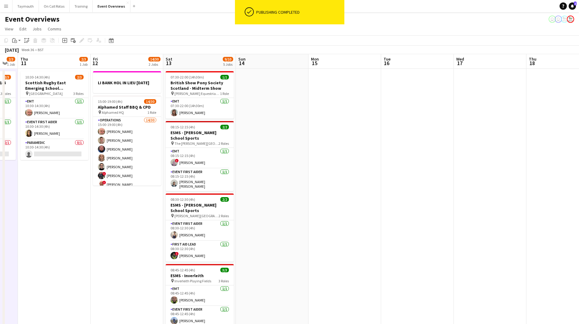
drag, startPoint x: 322, startPoint y: 217, endPoint x: -6, endPoint y: 211, distance: 327.9
click at [0, 211] on html "ok-circled Publishing completed Menu Boards Boards Boards All jobs Status Workf…" at bounding box center [289, 294] width 579 height 589
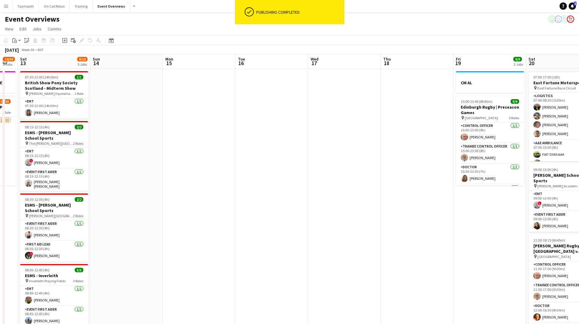
drag, startPoint x: 308, startPoint y: 214, endPoint x: 71, endPoint y: 216, distance: 236.7
click at [72, 217] on app-calendar-viewport "Tue 9 2/3 1 Job Wed 10 2/3 1 Job Thu 11 2/3 1 Job Fri 12 14/30 2 Jobs Sat 13 9/…" at bounding box center [289, 321] width 579 height 535
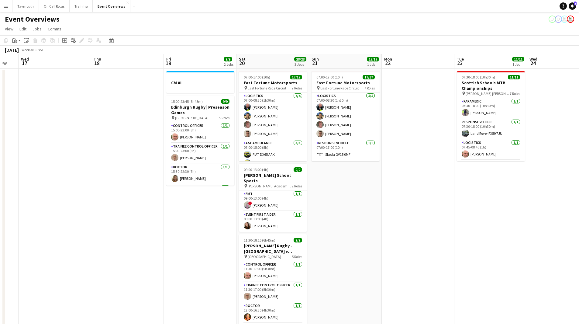
scroll to position [0, 229]
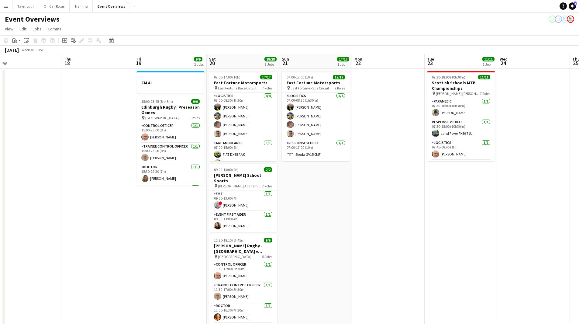
drag, startPoint x: 198, startPoint y: 217, endPoint x: 103, endPoint y: 217, distance: 94.6
click at [103, 217] on app-calendar-viewport "Sun 14 Mon 15 Tue 16 Wed 17 Thu 18 Fri 19 9/9 2 Jobs Sat 20 28/28 3 Jobs Sun 21…" at bounding box center [289, 321] width 579 height 535
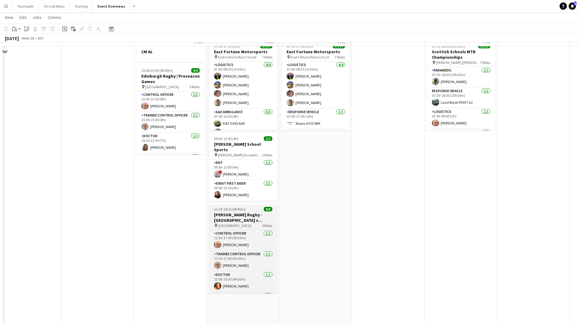
scroll to position [0, 0]
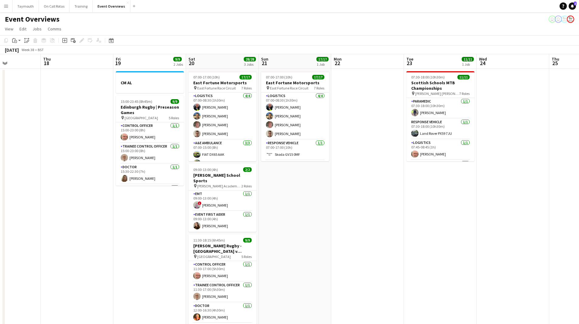
drag, startPoint x: 349, startPoint y: 238, endPoint x: 72, endPoint y: 234, distance: 276.2
click at [72, 234] on app-calendar-viewport "Mon 15 Tue 16 Wed 17 Thu 18 Fri 19 9/9 2 Jobs Sat 20 28/28 3 Jobs Sun 21 17/17 …" at bounding box center [289, 321] width 579 height 535
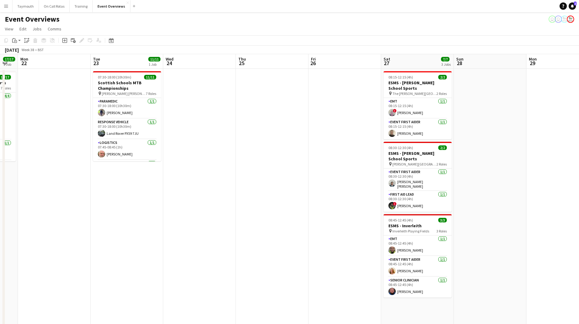
click at [135, 230] on app-calendar-viewport "Fri 19 9/9 2 Jobs Sat 20 28/28 3 Jobs Sun 21 17/17 1 Job Mon 22 Tue 23 11/11 1 …" at bounding box center [289, 321] width 579 height 535
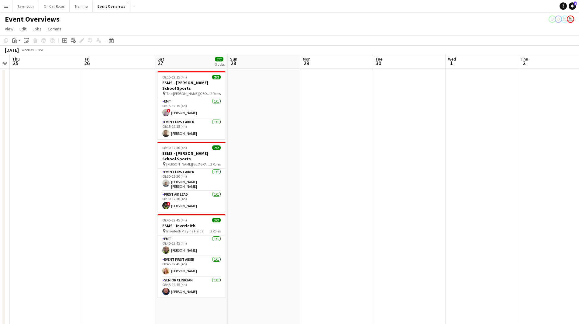
drag, startPoint x: 280, startPoint y: 235, endPoint x: 70, endPoint y: 221, distance: 210.9
click at [73, 222] on app-calendar-viewport "Mon 22 Tue 23 11/11 1 Job Wed 24 Thu 25 Fri 26 Sat 27 7/7 3 Jobs Sun 28 Mon 29 …" at bounding box center [289, 321] width 579 height 535
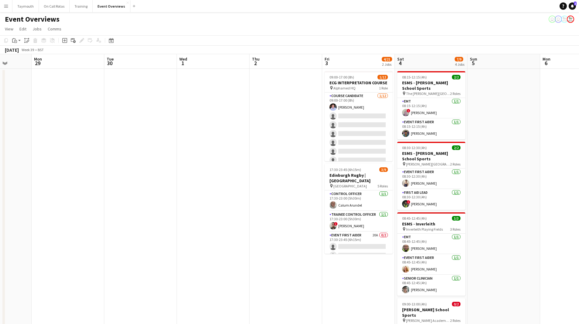
drag, startPoint x: 288, startPoint y: 223, endPoint x: 132, endPoint y: 222, distance: 155.4
click at [132, 222] on app-calendar-viewport "Fri 26 Sat 27 7/7 3 Jobs Sun 28 Mon 29 Tue 30 Wed 1 Thu 2 Fri 3 4/21 2 Jobs Sat…" at bounding box center [289, 321] width 579 height 535
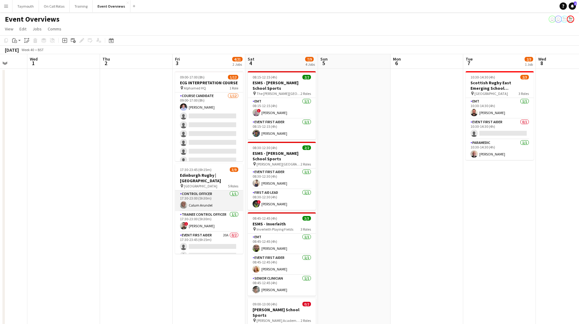
click at [210, 193] on app-card-role "Control Officer [DATE] 17:30-23:00 (5h30m) Calum Arundel" at bounding box center [209, 200] width 68 height 21
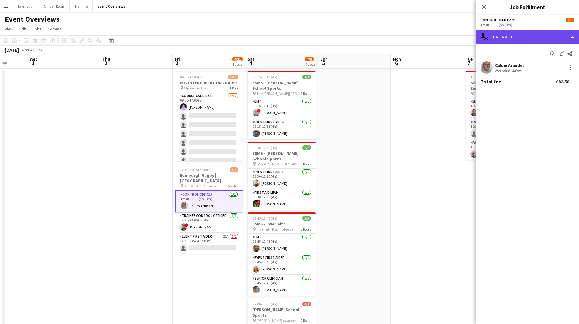
click at [538, 36] on div "single-neutral-actions-check-2 Confirmed" at bounding box center [527, 37] width 103 height 15
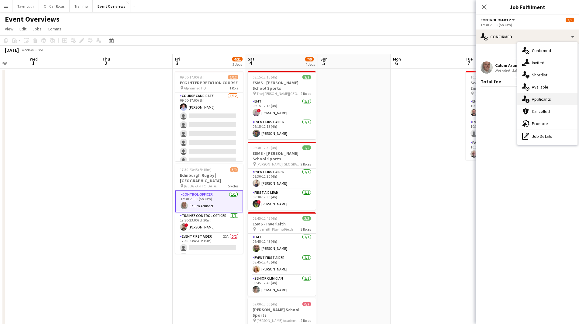
click at [544, 99] on div "single-neutral-actions-information Applicants" at bounding box center [548, 99] width 60 height 12
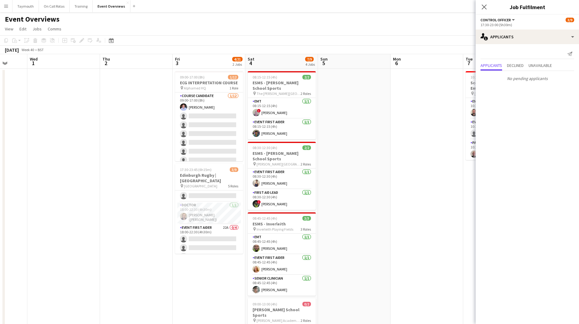
click at [218, 184] on app-job-card "17:30-23:45 (6h15m) 3/9 Edinburgh Rugby | [GEOGRAPHIC_DATA] pin Hive Stadium 5 …" at bounding box center [209, 209] width 68 height 90
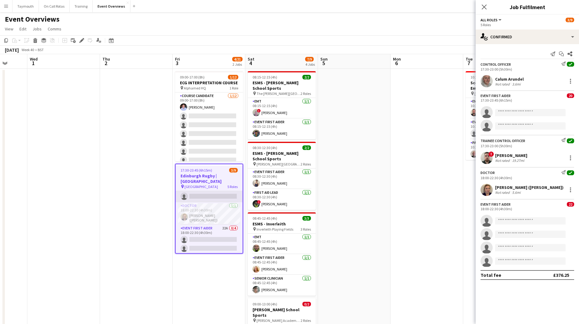
click at [217, 191] on app-card-role "Event First Aider 20A 0/2 17:30-23:45 (6h15m) single-neutral-actions single-neu…" at bounding box center [209, 188] width 67 height 30
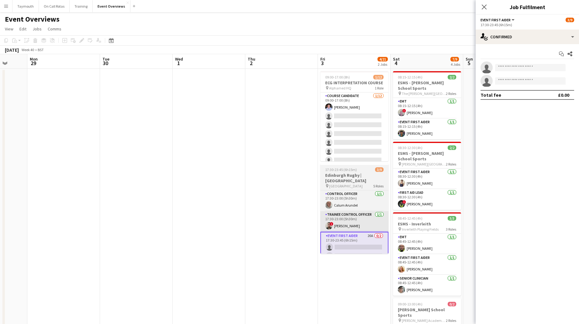
drag, startPoint x: 143, startPoint y: 224, endPoint x: 459, endPoint y: 219, distance: 315.5
click at [418, 219] on app-calendar-viewport "Fri 26 Sat 27 7/7 3 Jobs Sun 28 Mon 29 Tue 30 Wed 1 Thu 2 Fri 3 4/21 2 Jobs Sat…" at bounding box center [289, 321] width 579 height 535
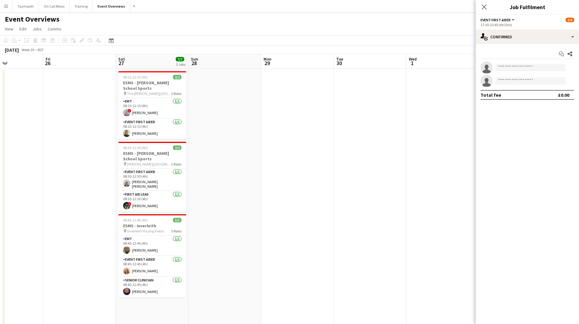
drag, startPoint x: 222, startPoint y: 222, endPoint x: 28, endPoint y: 218, distance: 193.8
click at [28, 218] on app-calendar-viewport "Tue 23 11/11 1 Job Wed 24 Thu 25 Fri 26 Sat 27 7/7 3 Jobs Sun 28 Mon 29 Tue 30 …" at bounding box center [289, 321] width 579 height 535
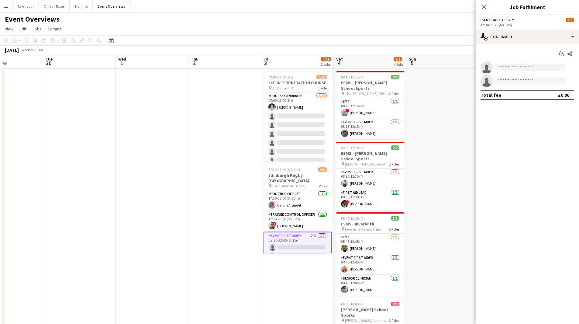
scroll to position [0, 182]
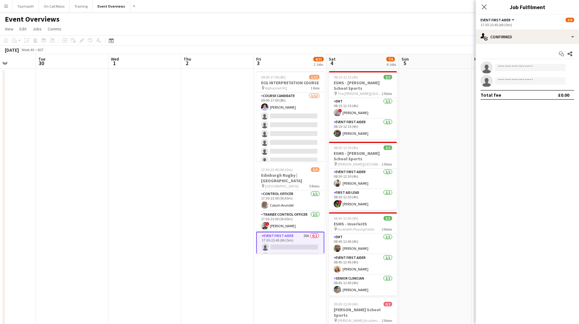
click at [280, 238] on app-card-role "Event First Aider 20A 0/2 17:30-23:45 (6h15m) single-neutral-actions single-neu…" at bounding box center [290, 247] width 68 height 31
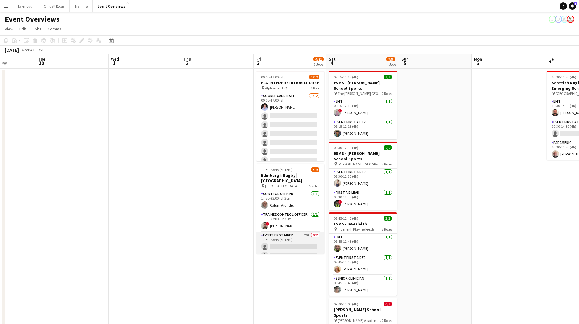
click at [287, 240] on app-card-role "Event First Aider 20A 0/2 17:30-23:45 (6h15m) single-neutral-actions single-neu…" at bounding box center [290, 247] width 68 height 30
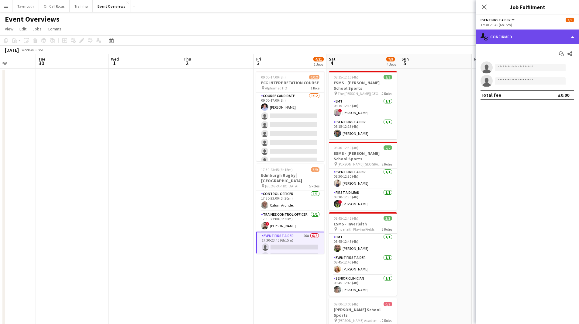
click at [533, 38] on div "single-neutral-actions-check-2 Confirmed" at bounding box center [527, 37] width 103 height 15
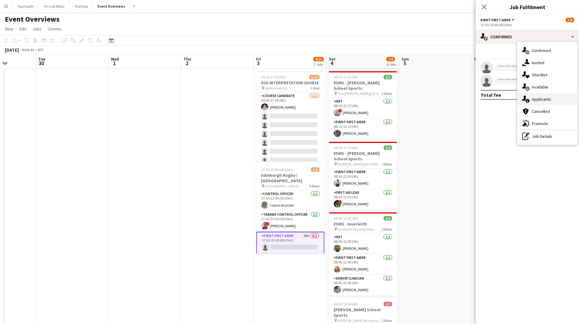
click at [557, 96] on div "single-neutral-actions-information Applicants" at bounding box center [548, 99] width 60 height 12
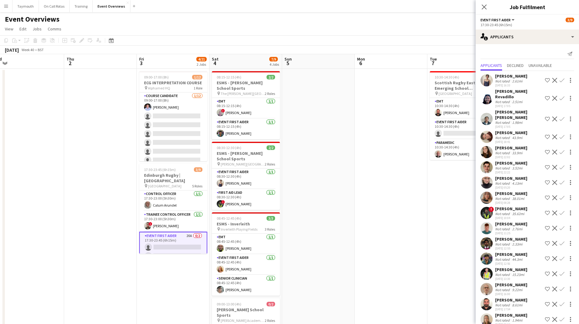
scroll to position [0, 233]
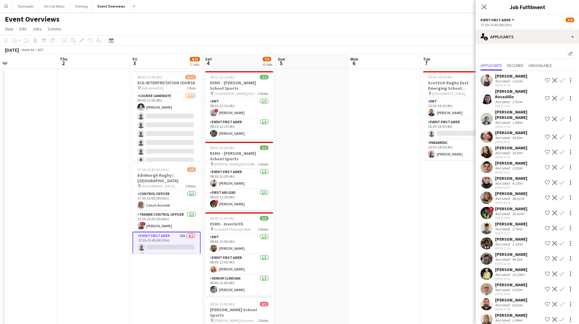
drag, startPoint x: 426, startPoint y: 199, endPoint x: 302, endPoint y: 197, distance: 123.8
click at [302, 197] on app-calendar-viewport "Sun 28 Mon 29 Tue 30 Wed 1 Thu 2 Fri 3 4/21 2 Jobs Sat 4 7/9 4 Jobs Sun 5 Mon 6…" at bounding box center [289, 321] width 579 height 535
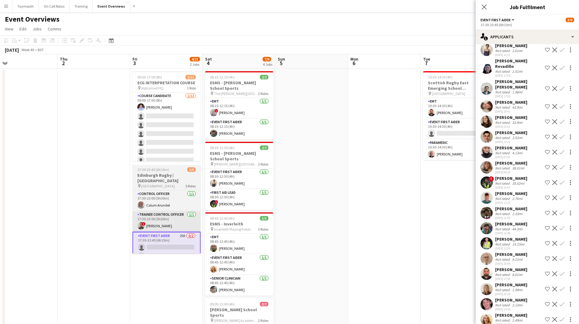
drag, startPoint x: 479, startPoint y: 229, endPoint x: 183, endPoint y: 223, distance: 296.6
click at [182, 223] on body "Menu Boards Boards Boards All jobs Status Workforce Workforce My Workforce Recr…" at bounding box center [289, 294] width 579 height 589
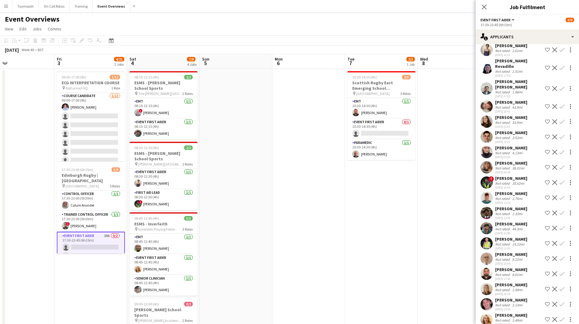
drag, startPoint x: 308, startPoint y: 219, endPoint x: 56, endPoint y: 218, distance: 252.8
click at [56, 219] on app-calendar-viewport "Mon 29 Tue 30 Wed 1 Thu 2 Fri 3 4/21 2 Jobs Sat 4 7/9 4 Jobs Sun 5 Mon 6 Tue 7 …" at bounding box center [289, 321] width 579 height 535
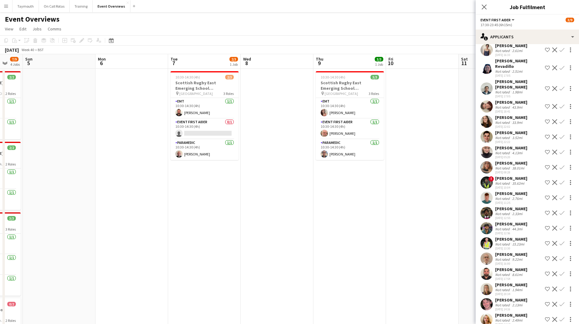
drag, startPoint x: 183, startPoint y: 228, endPoint x: 82, endPoint y: 226, distance: 101.0
click at [82, 226] on app-calendar-viewport "Thu 2 Fri 3 4/21 2 Jobs Sat 4 7/9 4 Jobs Sun 5 Mon 6 Tue 7 2/3 1 Job Wed 8 Thu …" at bounding box center [289, 321] width 579 height 535
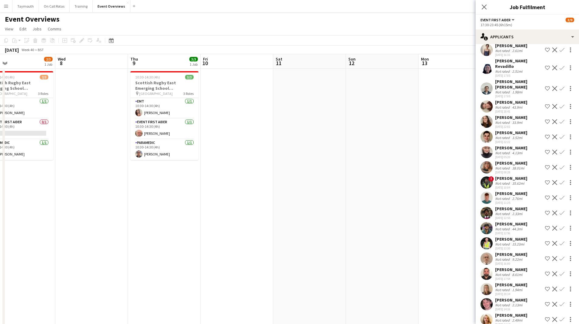
drag, startPoint x: 245, startPoint y: 241, endPoint x: 161, endPoint y: 233, distance: 84.6
click at [64, 232] on app-calendar-viewport "Sat 4 7/9 4 Jobs Sun 5 Mon 6 Tue 7 2/3 1 Job Wed 8 Thu 9 3/3 1 Job Fri 10 Sat 1…" at bounding box center [289, 321] width 579 height 535
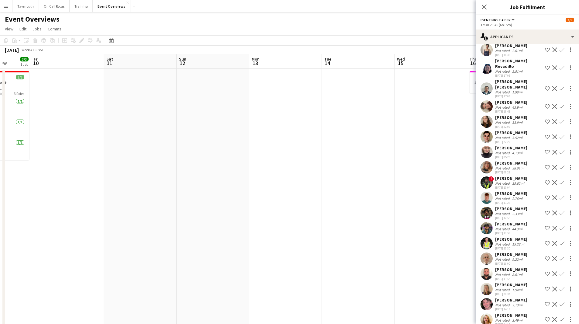
drag, startPoint x: 189, startPoint y: 240, endPoint x: 197, endPoint y: 227, distance: 15.4
click at [24, 225] on app-calendar-viewport "Tue 7 2/3 1 Job Wed 8 Thu 9 3/3 1 Job Fri 10 Sat 11 Sun 12 Mon 13 Tue 14 Wed 15…" at bounding box center [289, 321] width 579 height 535
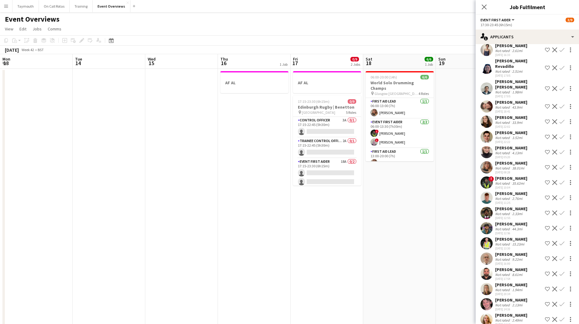
drag, startPoint x: 316, startPoint y: 130, endPoint x: 319, endPoint y: 132, distance: 3.7
click at [318, 132] on app-calendar-viewport "Sat 11 Sun 12 Mon 13 Tue 14 Wed 15 Thu 16 1 Job Fri 17 0/9 2 Jobs Sat 18 6/6 1 …" at bounding box center [289, 321] width 579 height 535
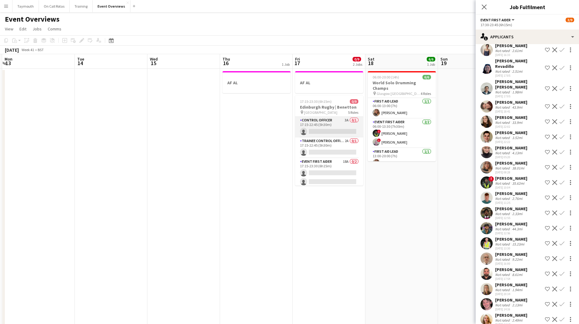
click at [336, 122] on app-card-role "Control Officer 3A 0/1 17:15-22:45 (5h30m) single-neutral-actions" at bounding box center [329, 127] width 68 height 21
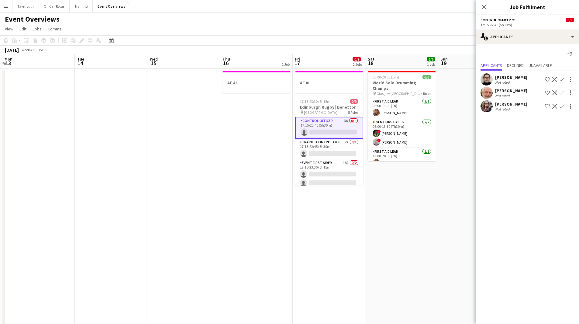
scroll to position [0, 0]
click at [333, 147] on app-card-role "Trainee Control Officer 2A 0/1 17:15-22:45 (5h30m) single-neutral-actions" at bounding box center [329, 149] width 68 height 21
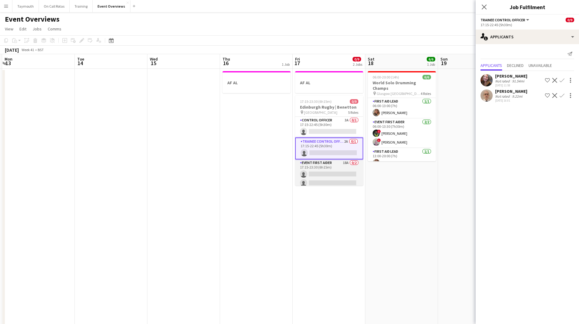
click at [326, 168] on app-card-role "Event First Aider 18A 0/2 17:15-23:30 (6h15m) single-neutral-actions single-neu…" at bounding box center [329, 174] width 68 height 30
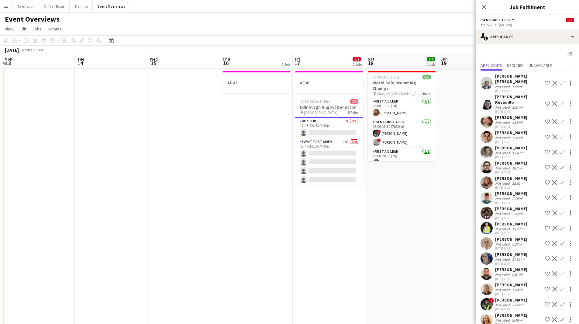
click at [185, 199] on app-date-cell at bounding box center [184, 329] width 73 height 521
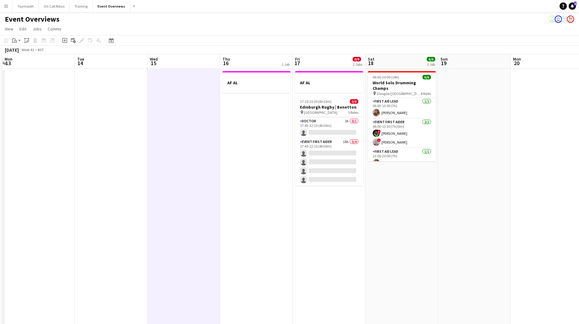
scroll to position [70, 0]
click at [336, 121] on app-card-role "Doctor 2A 0/1 17:45-22:15 (4h30m) single-neutral-actions" at bounding box center [329, 128] width 68 height 21
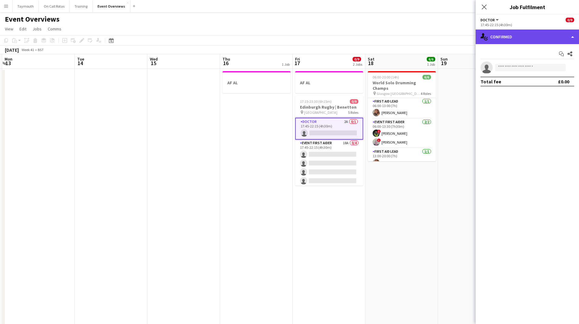
click at [533, 39] on div "single-neutral-actions-check-2 Confirmed" at bounding box center [527, 37] width 103 height 15
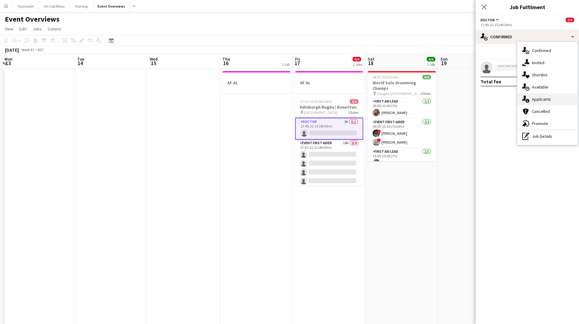
click at [552, 96] on div "single-neutral-actions-information Applicants" at bounding box center [548, 99] width 60 height 12
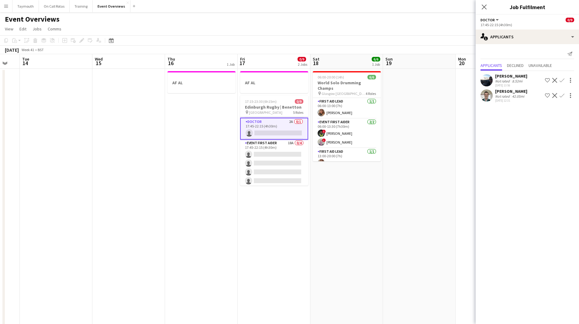
drag, startPoint x: 378, startPoint y: 219, endPoint x: 149, endPoint y: 227, distance: 229.5
click at [151, 228] on app-calendar-viewport "Sat 11 Sun 12 Mon 13 Tue 14 Wed 15 Thu 16 1 Job Fri 17 0/9 2 Jobs Sat 18 6/6 1 …" at bounding box center [289, 321] width 579 height 535
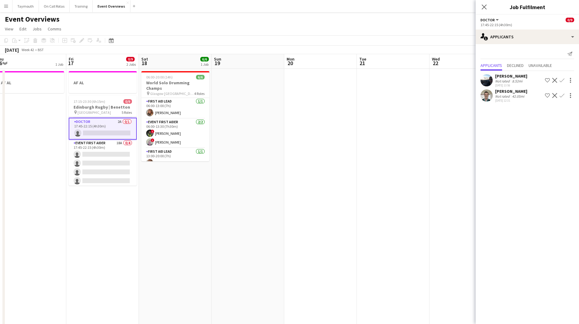
click at [90, 226] on app-calendar-viewport "Mon 13 Tue 14 Wed 15 Thu 16 1 Job Fri 17 0/9 2 Jobs Sat 18 6/6 1 Job Sun 19 Mon…" at bounding box center [289, 321] width 579 height 535
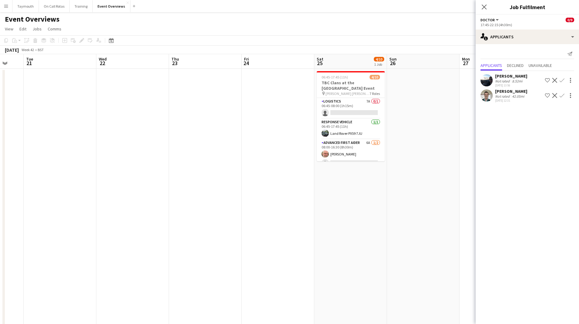
drag, startPoint x: 85, startPoint y: 226, endPoint x: 184, endPoint y: 226, distance: 98.9
click at [84, 225] on app-calendar-viewport "Sat 18 6/6 1 Job Sun 19 Mon 20 Tue 21 Wed 22 Thu 23 Fri 24 Sat 25 4/10 1 Job Su…" at bounding box center [289, 321] width 579 height 535
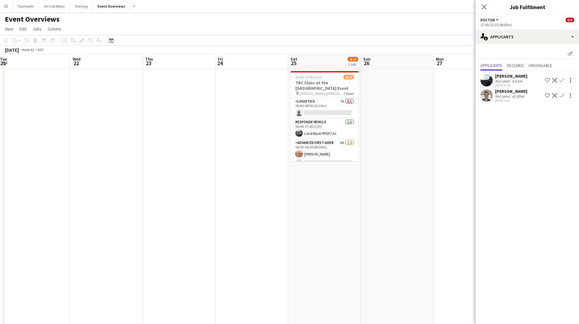
scroll to position [0, 229]
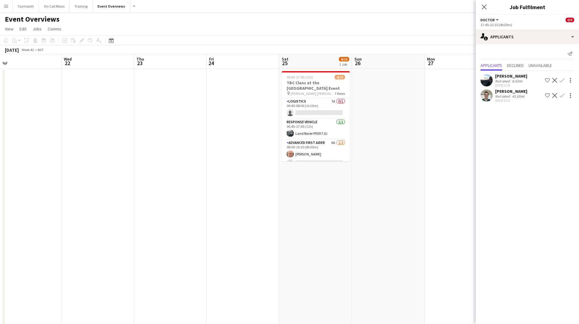
drag, startPoint x: 210, startPoint y: 224, endPoint x: 128, endPoint y: 225, distance: 81.5
click at [128, 225] on app-calendar-viewport "Sat 18 6/6 1 Job Sun 19 Mon 20 Tue 21 Wed 22 Thu 23 Fri 24 Sat 25 4/10 1 Job Su…" at bounding box center [289, 321] width 579 height 535
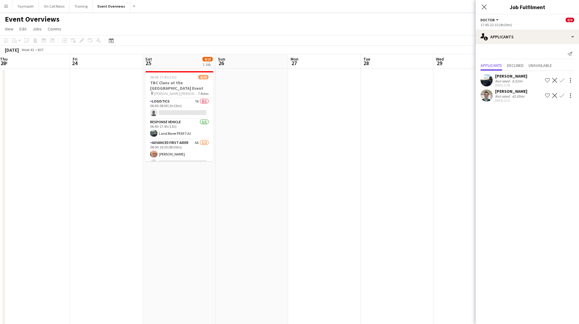
drag, startPoint x: 304, startPoint y: 175, endPoint x: 127, endPoint y: 173, distance: 176.7
click at [122, 174] on app-calendar-viewport "Mon 20 Tue 21 Wed 22 Thu 23 Fri 24 Sat 25 4/10 1 Job Sun 26 Mon 27 Tue 28 Wed 2…" at bounding box center [289, 321] width 579 height 535
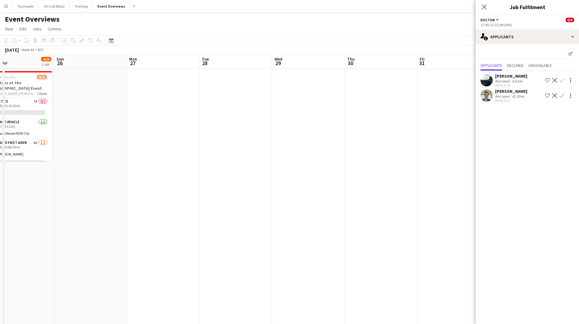
drag, startPoint x: 319, startPoint y: 182, endPoint x: 68, endPoint y: 175, distance: 252.0
click at [42, 174] on app-calendar-viewport "Wed 22 Thu 23 Fri 24 Sat 25 4/10 1 Job Sun 26 Mon 27 Tue 28 Wed 29 Thu 30 Fri 3…" at bounding box center [289, 321] width 579 height 535
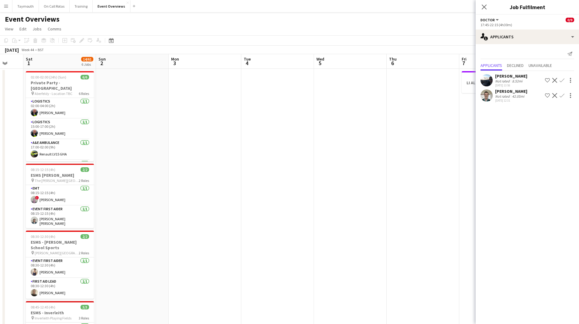
drag, startPoint x: 214, startPoint y: 212, endPoint x: 132, endPoint y: 205, distance: 82.4
click at [82, 204] on app-calendar-viewport "Wed 29 Thu 30 Fri 31 Sat 1 14/61 6 Jobs Sun 2 Mon 3 Tue 4 Wed 5 Thu 6 Fri 7 1 J…" at bounding box center [289, 321] width 579 height 535
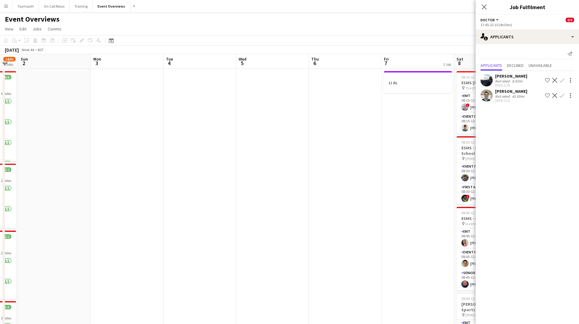
drag, startPoint x: 295, startPoint y: 218, endPoint x: 99, endPoint y: 208, distance: 196.1
click at [86, 210] on app-calendar-viewport "Thu 30 Fri 31 Sat 1 14/61 6 Jobs Sun 2 Mon 3 Tue 4 Wed 5 Thu 6 Fri 7 1 Job Sat …" at bounding box center [289, 321] width 579 height 535
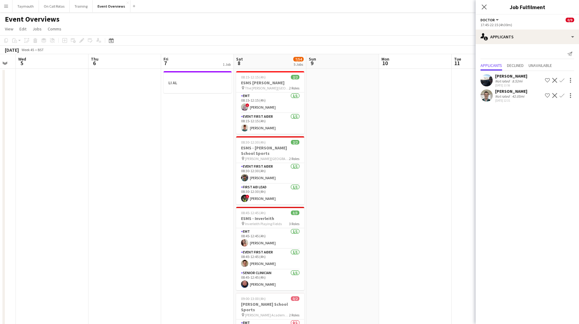
drag, startPoint x: 372, startPoint y: 208, endPoint x: 81, endPoint y: 215, distance: 290.8
click at [81, 215] on app-calendar-viewport "Sun 2 Mon 3 Tue 4 Wed 5 Thu 6 Fri 7 1 Job Sat 8 7/54 5 Jobs Sun 9 Mon 10 Tue 11…" at bounding box center [289, 321] width 579 height 535
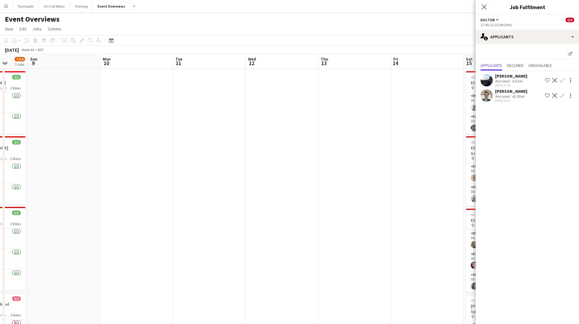
click at [53, 211] on app-calendar-viewport "Thu 6 Fri 7 1 Job Sat 8 7/54 5 Jobs Sun 9 Mon 10 Tue 11 Wed 12 Thu 13 Fri 14 Sa…" at bounding box center [289, 321] width 579 height 535
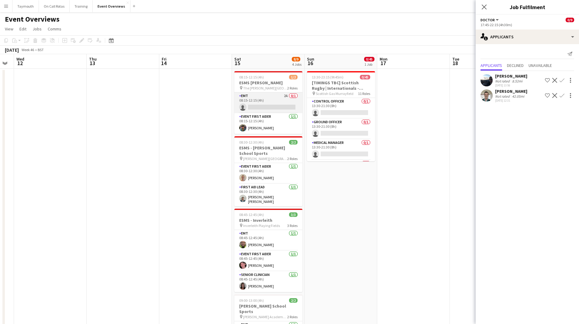
click at [267, 102] on app-card-role "EMT 2A 0/1 08:15-12:15 (4h) single-neutral-actions" at bounding box center [269, 102] width 68 height 21
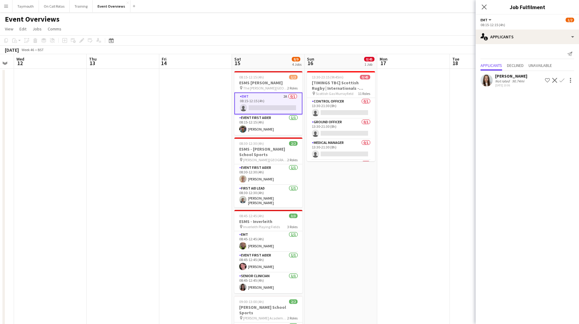
click at [531, 83] on div "[PERSON_NAME] Not rated 90.74mi [DATE] 10:06 Shortlist crew Decline Confirm" at bounding box center [527, 80] width 103 height 14
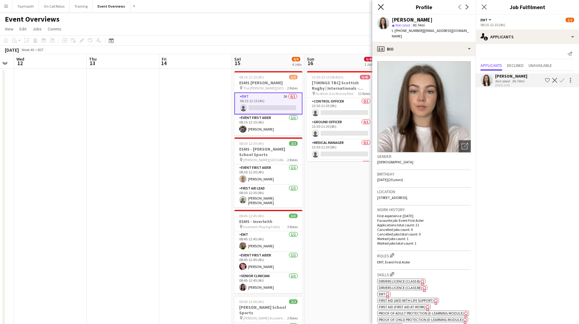
click at [382, 6] on icon at bounding box center [381, 7] width 6 height 6
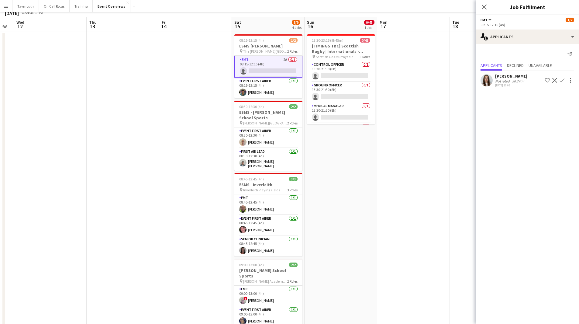
scroll to position [91, 0]
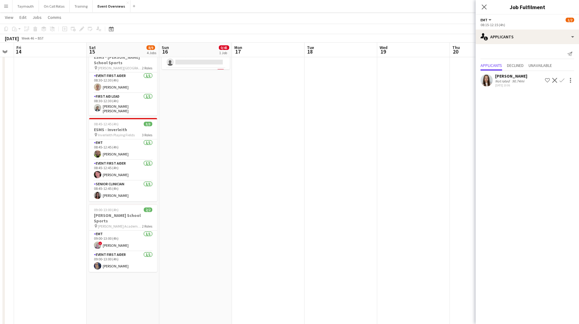
drag, startPoint x: 189, startPoint y: 276, endPoint x: 175, endPoint y: 276, distance: 14.9
click at [179, 276] on app-calendar-viewport "Tue 11 Wed 12 Thu 13 Fri 14 Sat 15 8/9 4 Jobs Sun 16 0/45 1 Job Mon 17 Tue 18 W…" at bounding box center [289, 214] width 579 height 565
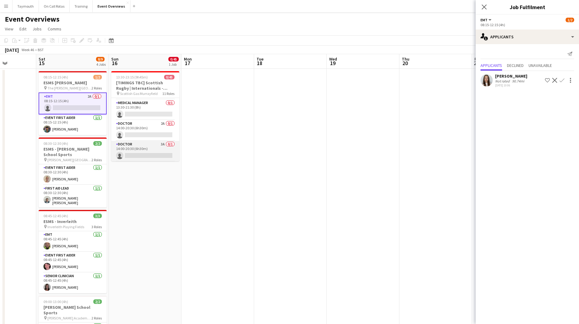
scroll to position [30, 0]
click at [142, 134] on app-card-role "Doctor 2A 0/1 14:00-20:30 (6h30m) single-neutral-actions" at bounding box center [145, 140] width 68 height 21
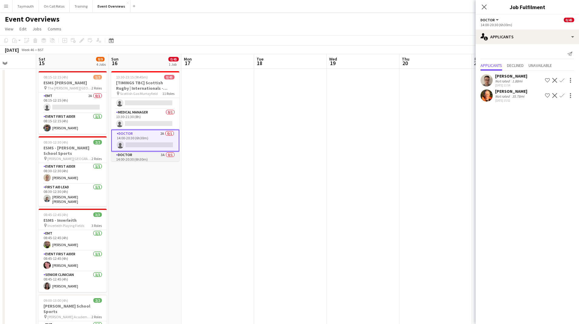
click at [134, 155] on app-card-role "Doctor 3A 0/1 14:00-20:30 (6h30m) single-neutral-actions" at bounding box center [145, 161] width 68 height 21
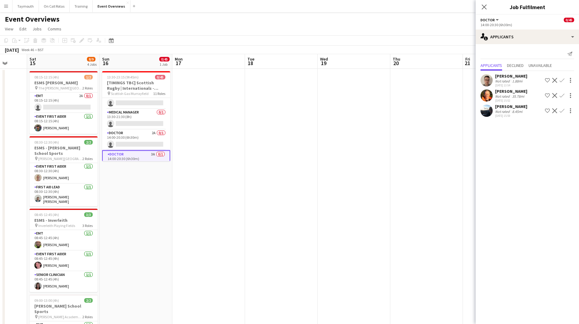
drag, startPoint x: 321, startPoint y: 235, endPoint x: -56, endPoint y: 241, distance: 377.2
click at [0, 241] on html "Menu Boards Boards Boards All jobs Status Workforce Workforce My Workforce Recr…" at bounding box center [289, 294] width 579 height 589
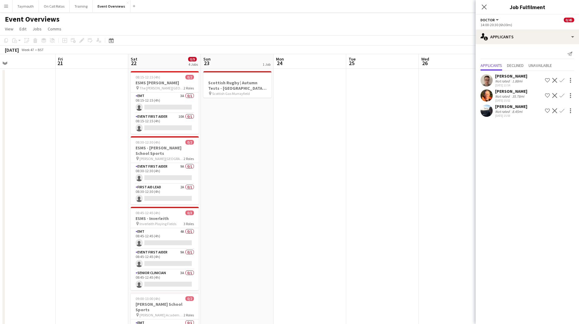
drag, startPoint x: 177, startPoint y: 237, endPoint x: 36, endPoint y: 240, distance: 140.9
click at [36, 240] on app-calendar-viewport "Mon 17 Tue 18 Wed 19 Thu 20 Fri 21 Sat 22 0/9 4 Jobs Sun 23 1 Job Mon 24 Tue 25…" at bounding box center [289, 321] width 579 height 535
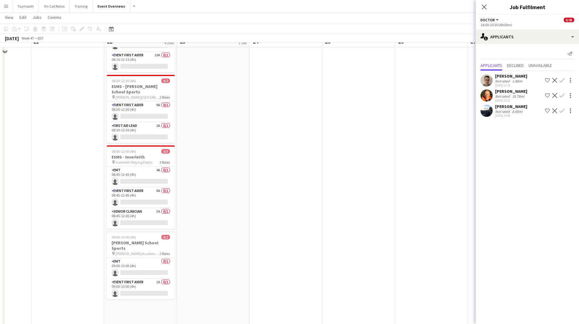
scroll to position [0, 0]
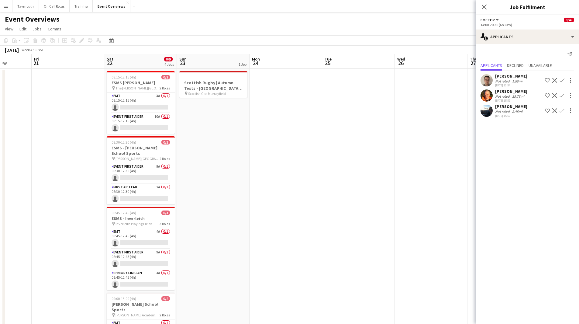
drag, startPoint x: 240, startPoint y: 221, endPoint x: 448, endPoint y: 197, distance: 209.4
click at [448, 197] on app-calendar-viewport "Tue 18 Wed 19 Thu 20 Fri 21 Sat 22 0/9 4 Jobs Sun 23 1 Job Mon 24 Tue 25 Wed 26…" at bounding box center [289, 321] width 579 height 535
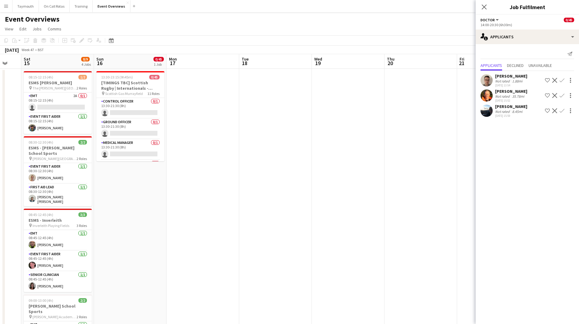
scroll to position [0, 157]
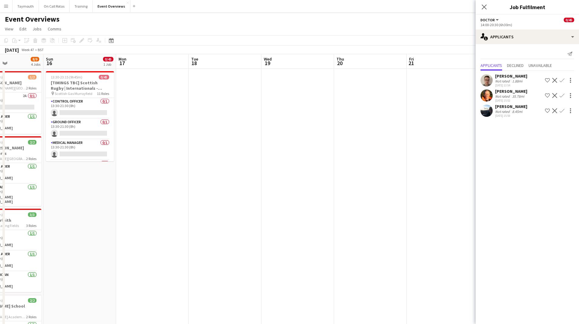
drag, startPoint x: 228, startPoint y: 241, endPoint x: 325, endPoint y: 240, distance: 97.0
click at [324, 240] on app-calendar-viewport "Thu 13 Fri 14 Sat 15 8/9 4 Jobs Sun 16 0/45 1 Job Mon 17 Tue 18 Wed 19 Thu 20 F…" at bounding box center [289, 321] width 579 height 535
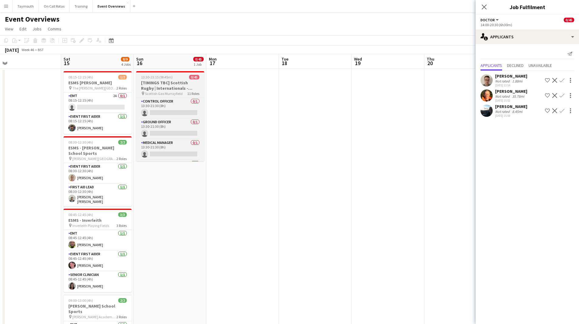
click at [173, 82] on h3 "[TIMINGS TBC] Scottish Rugby | Internationals - [GEOGRAPHIC_DATA] v [GEOGRAPHIC…" at bounding box center [170, 85] width 68 height 11
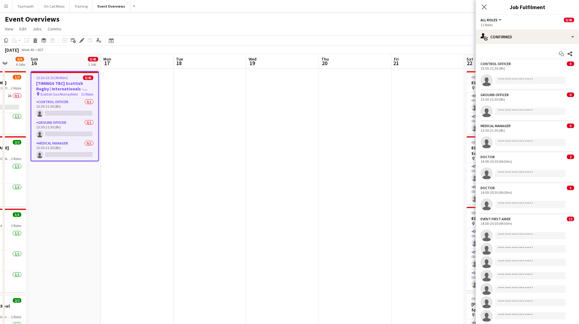
click at [0, 186] on html "Menu Boards Boards Boards All jobs Status Workforce Workforce My Workforce Recr…" at bounding box center [289, 294] width 579 height 589
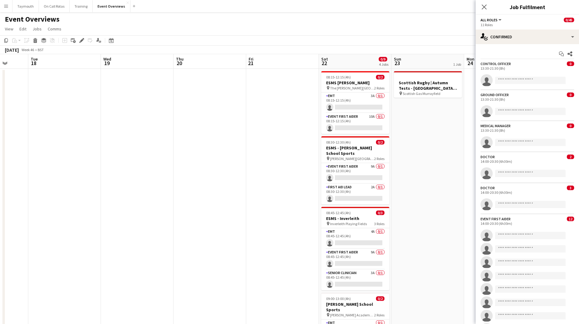
scroll to position [0, 161]
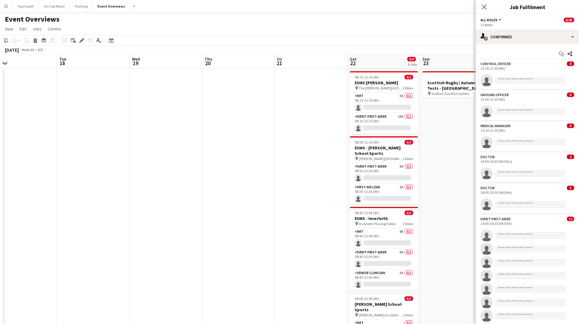
drag, startPoint x: 188, startPoint y: 190, endPoint x: -48, endPoint y: 193, distance: 236.7
click at [0, 193] on html "Menu Boards Boards Boards All jobs Status Workforce Workforce My Workforce Recr…" at bounding box center [289, 294] width 579 height 589
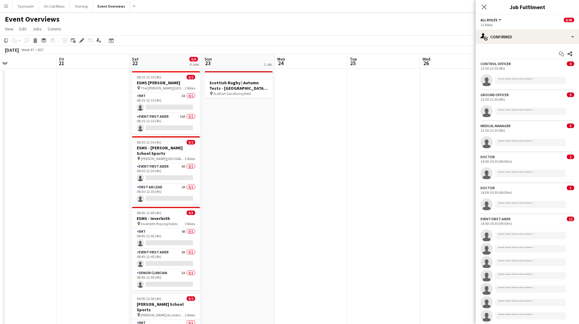
click at [253, 125] on app-date-cell "Scottish Rugby | Autumn Tests - [GEOGRAPHIC_DATA] v [GEOGRAPHIC_DATA] pin Scott…" at bounding box center [238, 329] width 73 height 521
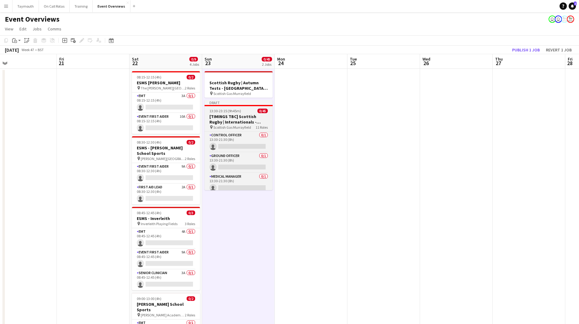
click at [233, 114] on h3 "[TIMINGS TBC] Scottish Rugby | Internationals - [GEOGRAPHIC_DATA] v [GEOGRAPHIC…" at bounding box center [239, 119] width 68 height 11
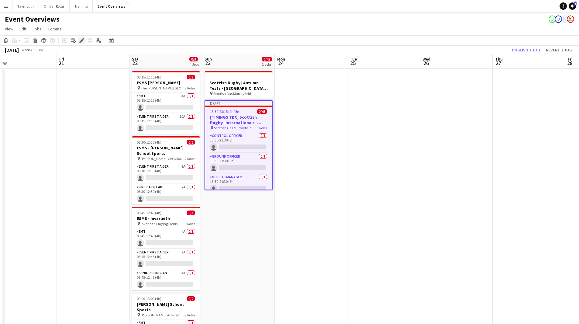
click at [79, 41] on icon "Edit" at bounding box center [81, 40] width 5 height 5
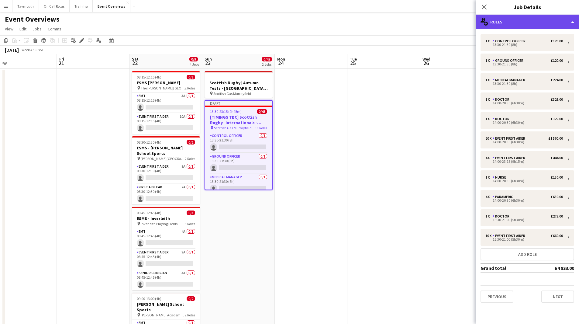
click at [526, 29] on div "multiple-users-add Roles" at bounding box center [527, 22] width 103 height 15
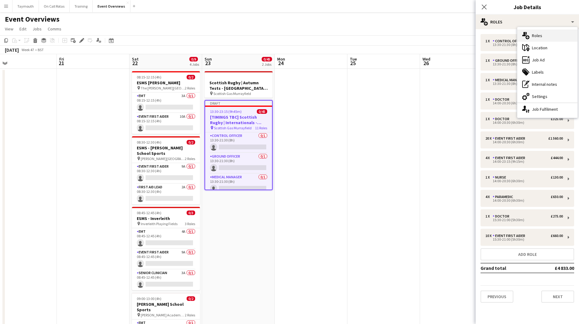
click at [547, 37] on div "multiple-users-add Roles" at bounding box center [548, 36] width 60 height 12
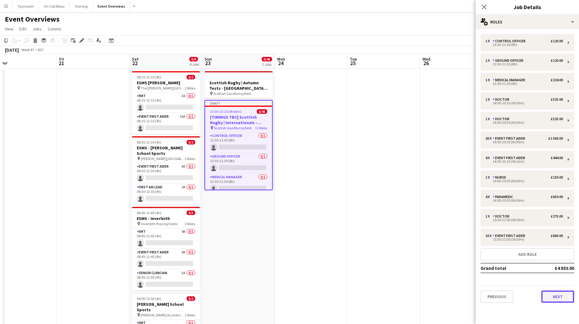
click at [559, 294] on button "Next" at bounding box center [558, 296] width 33 height 12
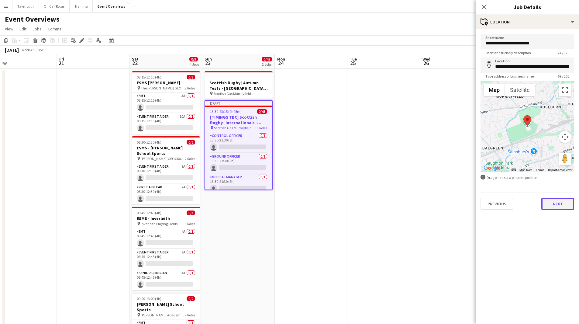
click at [565, 207] on button "Next" at bounding box center [558, 204] width 33 height 12
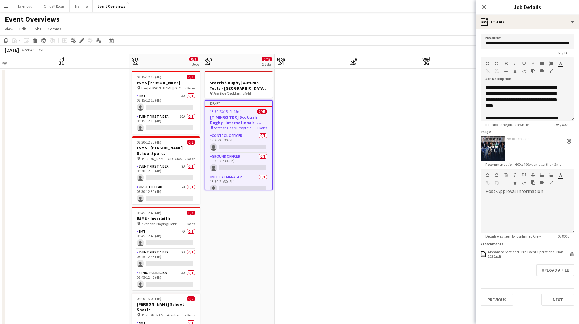
click at [525, 41] on input "**********" at bounding box center [528, 41] width 94 height 15
drag, startPoint x: 536, startPoint y: 43, endPoint x: 584, endPoint y: 38, distance: 47.9
click at [579, 38] on html "Menu Boards Boards Boards All jobs Status Workforce Workforce My Workforce Recr…" at bounding box center [289, 294] width 579 height 589
click at [563, 42] on input "**********" at bounding box center [528, 41] width 94 height 15
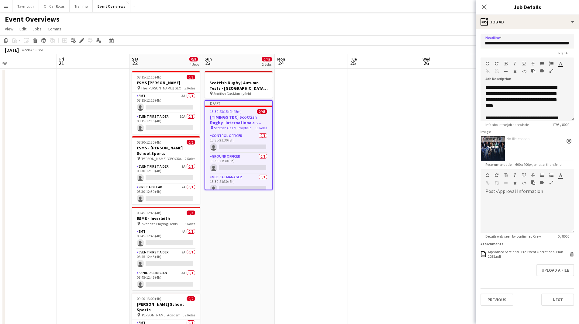
click at [558, 43] on input "**********" at bounding box center [528, 41] width 94 height 15
drag, startPoint x: 551, startPoint y: 44, endPoint x: 584, endPoint y: 43, distance: 32.9
click at [579, 43] on html "Menu Boards Boards Boards All jobs Status Workforce Workforce My Workforce Recr…" at bounding box center [289, 294] width 579 height 589
type input "**********"
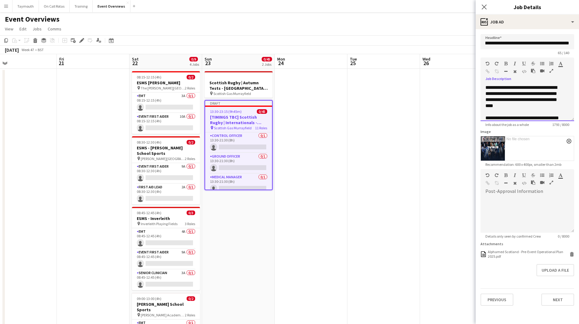
scroll to position [0, 0]
drag, startPoint x: 522, startPoint y: 106, endPoint x: 501, endPoint y: 106, distance: 20.7
click at [501, 106] on div "**********" at bounding box center [525, 97] width 79 height 24
click at [541, 87] on div "**********" at bounding box center [525, 91] width 79 height 12
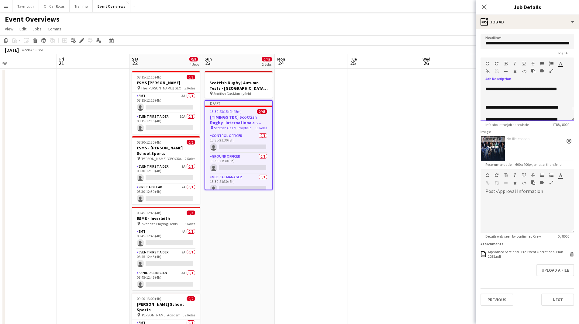
scroll to position [0, 0]
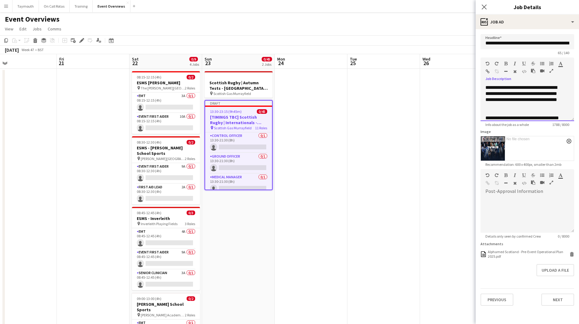
drag, startPoint x: 543, startPoint y: 87, endPoint x: 536, endPoint y: 87, distance: 7.0
click at [536, 87] on div "**********" at bounding box center [528, 103] width 94 height 36
click at [543, 116] on div "**********" at bounding box center [525, 121] width 79 height 12
drag, startPoint x: 548, startPoint y: 92, endPoint x: 528, endPoint y: 95, distance: 19.6
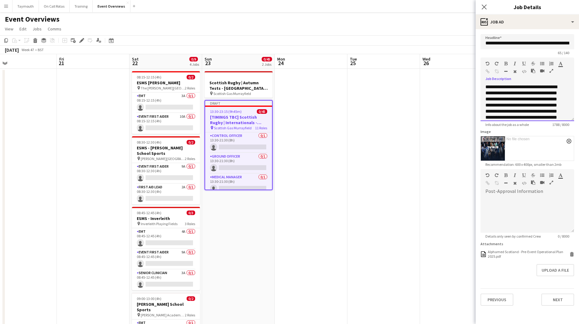
click at [528, 95] on div "**********" at bounding box center [525, 120] width 79 height 73
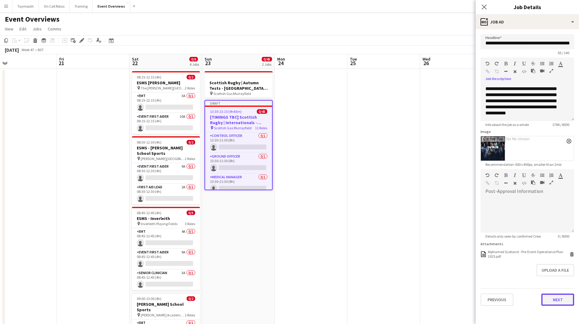
click at [564, 302] on button "Next" at bounding box center [558, 300] width 33 height 12
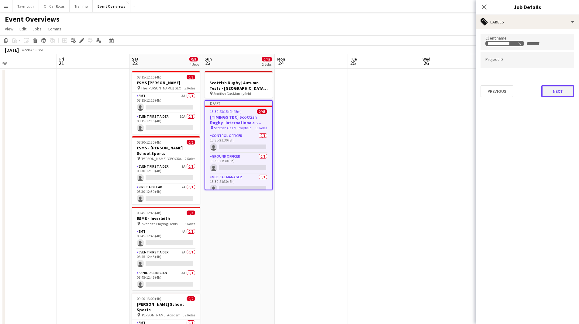
click at [567, 90] on button "Next" at bounding box center [558, 91] width 33 height 12
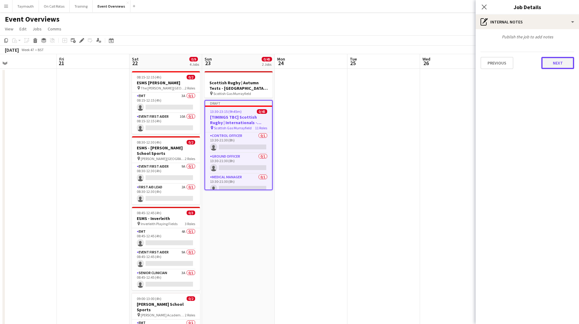
click at [563, 66] on button "Next" at bounding box center [558, 63] width 33 height 12
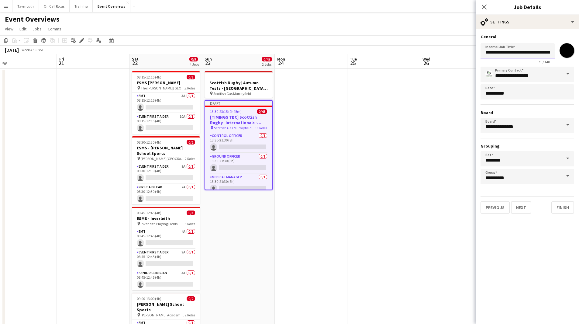
click at [526, 54] on input "**********" at bounding box center [518, 50] width 74 height 15
drag, startPoint x: 527, startPoint y: 54, endPoint x: 584, endPoint y: 55, distance: 56.9
click at [579, 55] on html "Menu Boards Boards Boards All jobs Status Workforce Workforce My Workforce Recr…" at bounding box center [289, 294] width 579 height 589
click at [521, 51] on input "**********" at bounding box center [518, 50] width 74 height 15
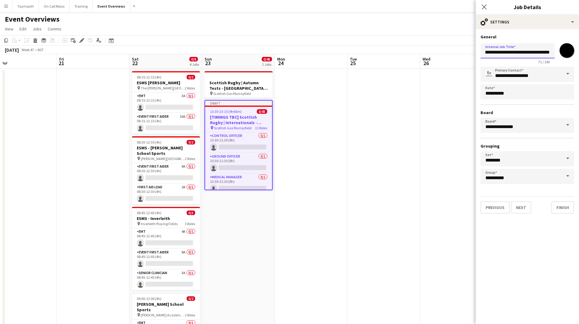
drag, startPoint x: 525, startPoint y: 52, endPoint x: 584, endPoint y: 50, distance: 59.0
click at [579, 50] on html "Menu Boards Boards Boards All jobs Status Workforce Workforce My Workforce Recr…" at bounding box center [289, 294] width 579 height 589
type input "**********"
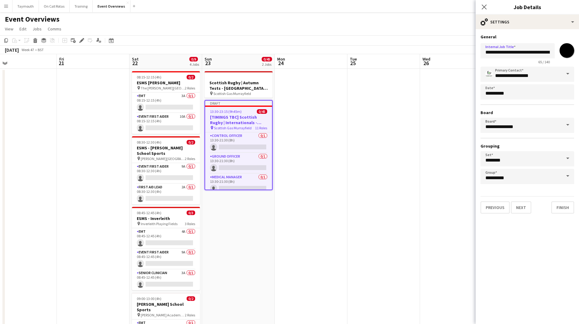
click at [360, 187] on app-date-cell at bounding box center [384, 329] width 73 height 521
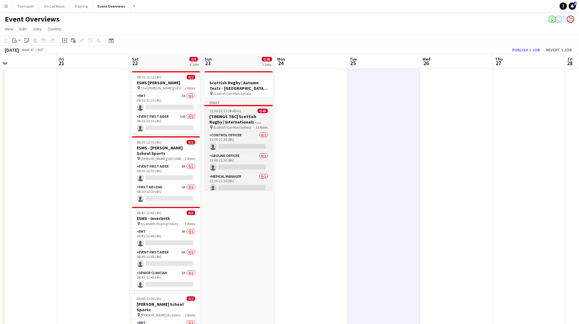
click at [249, 120] on h3 "[TIMINGS TBC] Scottish Rugby | Internationals - [GEOGRAPHIC_DATA] v [GEOGRAPHIC…" at bounding box center [239, 119] width 68 height 11
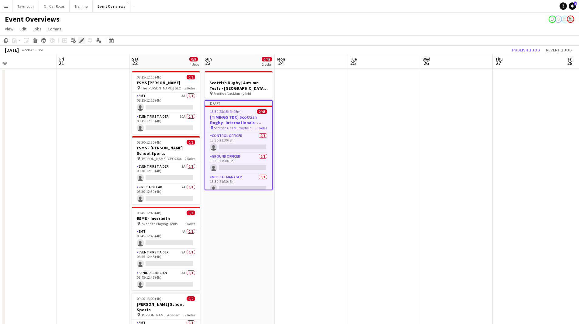
click at [80, 39] on icon "Edit" at bounding box center [81, 40] width 5 height 5
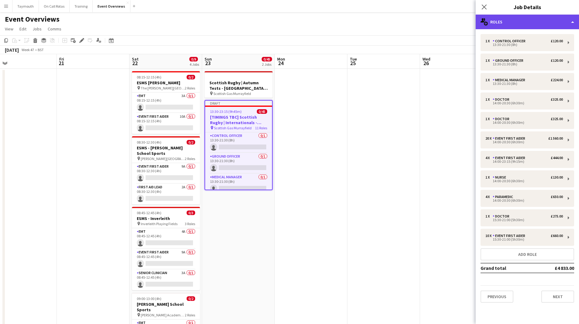
click at [519, 28] on div "multiple-users-add Roles" at bounding box center [527, 22] width 103 height 15
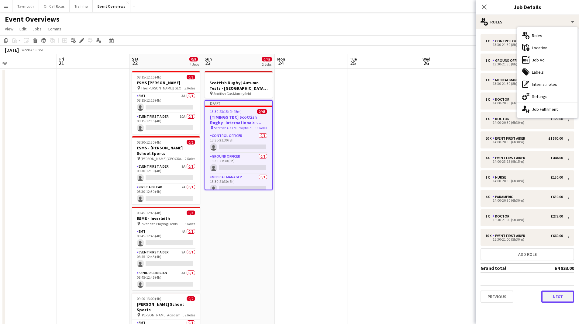
click at [564, 301] on button "Next" at bounding box center [558, 296] width 33 height 12
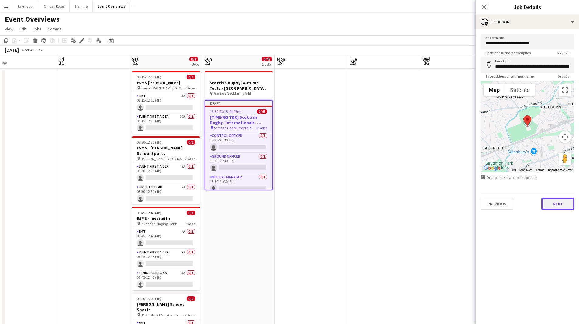
click at [561, 204] on button "Next" at bounding box center [558, 204] width 33 height 12
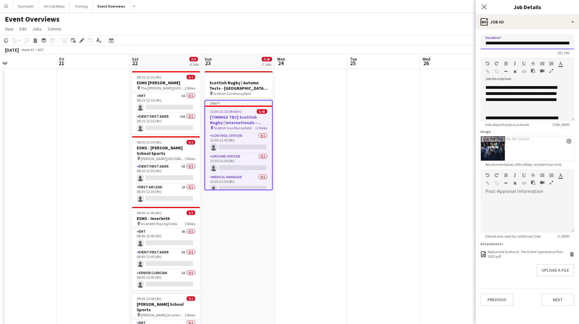
click at [535, 41] on input "**********" at bounding box center [528, 41] width 94 height 15
drag, startPoint x: 524, startPoint y: 43, endPoint x: 584, endPoint y: 43, distance: 59.6
click at [579, 43] on html "Menu Boards Boards Boards All jobs Status Workforce Workforce My Workforce Recr…" at bounding box center [289, 294] width 579 height 589
click at [562, 293] on div "Previous Next" at bounding box center [528, 296] width 94 height 17
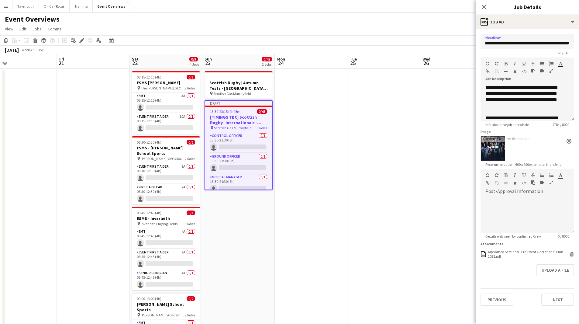
scroll to position [0, 0]
click at [563, 299] on button "Next" at bounding box center [558, 300] width 33 height 12
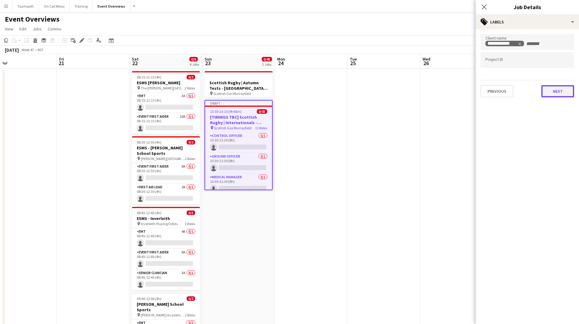
click at [563, 88] on button "Next" at bounding box center [558, 91] width 33 height 12
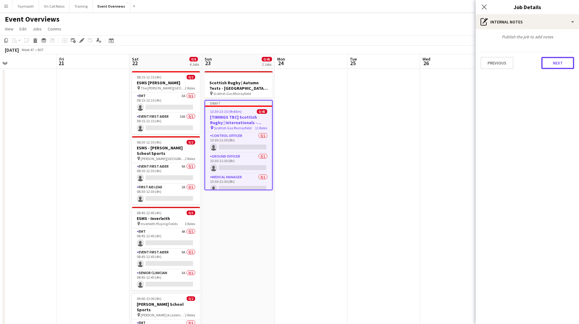
click at [554, 65] on button "Next" at bounding box center [558, 63] width 33 height 12
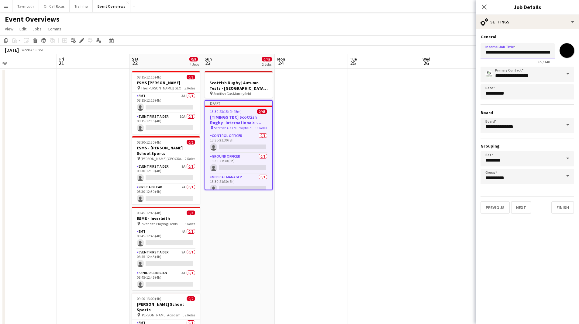
scroll to position [0, 67]
drag, startPoint x: 525, startPoint y: 54, endPoint x: 583, endPoint y: 48, distance: 58.8
click at [579, 48] on html "Menu Boards Boards Boards All jobs Status Workforce Workforce My Workforce Recr…" at bounding box center [289, 294] width 579 height 589
click at [564, 211] on button "Finish" at bounding box center [563, 207] width 23 height 12
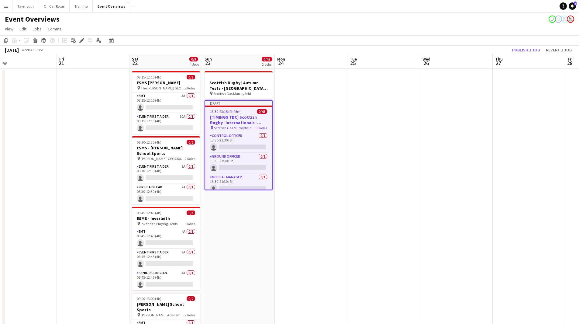
click at [352, 189] on app-date-cell at bounding box center [384, 329] width 73 height 521
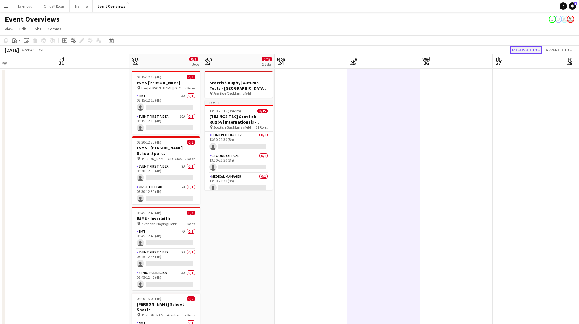
click at [536, 52] on button "Publish 1 job" at bounding box center [526, 50] width 33 height 8
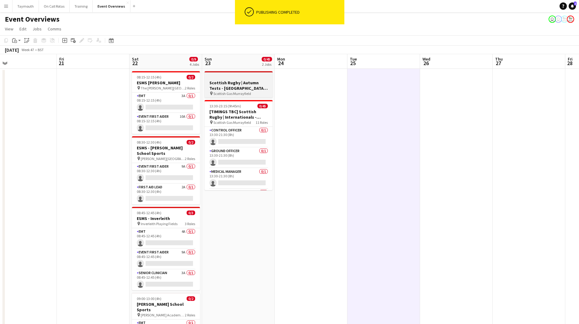
click at [255, 84] on h3 "Scottish Rugby | Autumn Tests - [GEOGRAPHIC_DATA] v [GEOGRAPHIC_DATA]" at bounding box center [239, 85] width 68 height 11
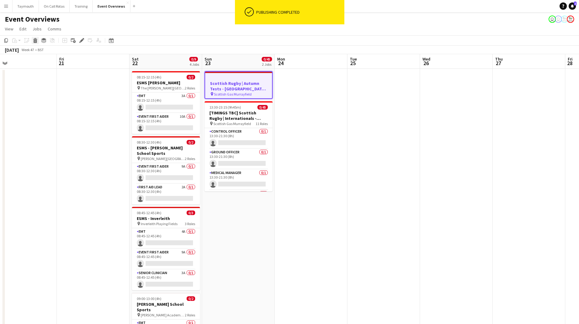
click at [36, 42] on icon at bounding box center [35, 41] width 3 height 3
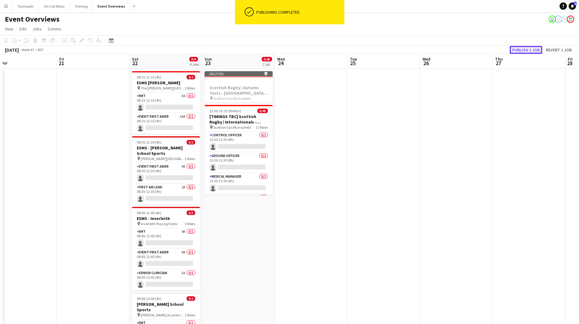
click at [524, 49] on button "Publish 1 job" at bounding box center [526, 50] width 33 height 8
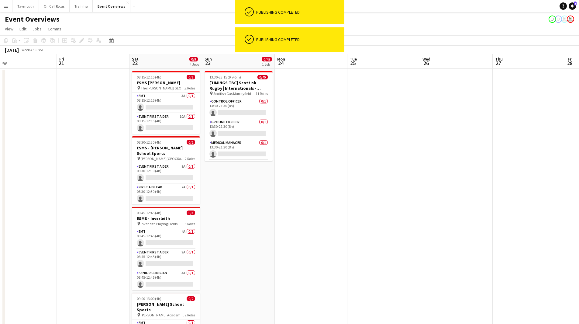
click at [394, 203] on app-calendar-viewport "Tue 18 Wed 19 Thu 20 Fri 21 Sat 22 0/9 4 Jobs Sun 23 0/45 1 Job Mon 24 Tue 25 W…" at bounding box center [289, 321] width 579 height 535
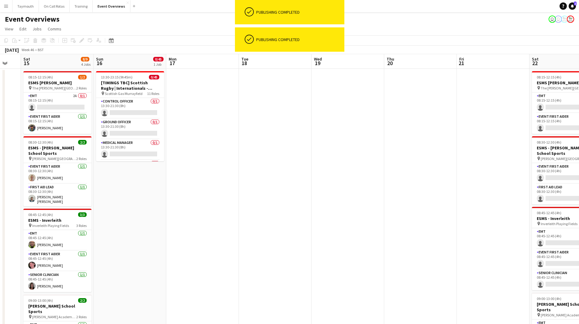
scroll to position [0, 155]
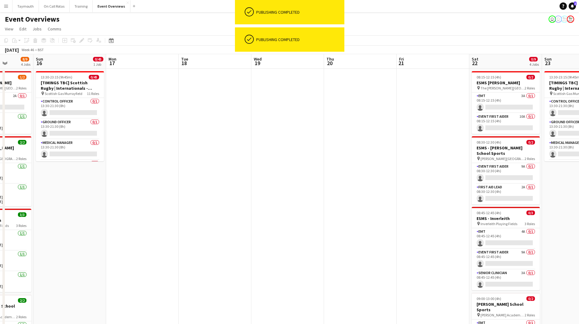
drag, startPoint x: 220, startPoint y: 207, endPoint x: 343, endPoint y: 206, distance: 123.5
click at [345, 203] on app-calendar-viewport "Thu 13 Fri 14 Sat 15 8/9 4 Jobs Sun 16 0/45 1 Job Mon 17 Tue 18 Wed 19 Thu 20 F…" at bounding box center [289, 321] width 579 height 535
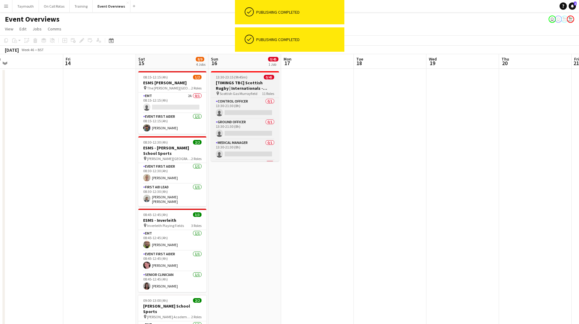
click at [244, 85] on h3 "[TIMINGS TBC] Scottish Rugby | Internationals - [GEOGRAPHIC_DATA] v [GEOGRAPHIC…" at bounding box center [245, 85] width 68 height 11
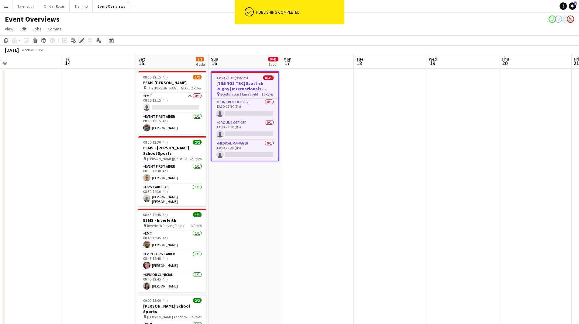
click at [82, 40] on icon at bounding box center [81, 40] width 3 height 3
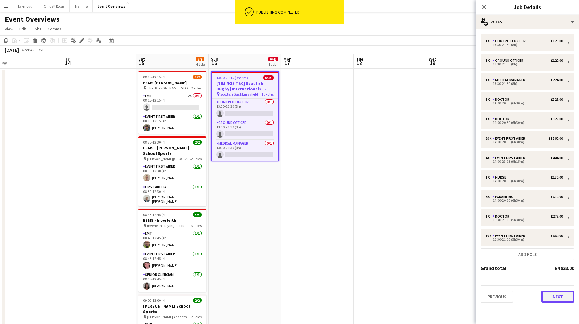
click at [560, 294] on button "Next" at bounding box center [558, 296] width 33 height 12
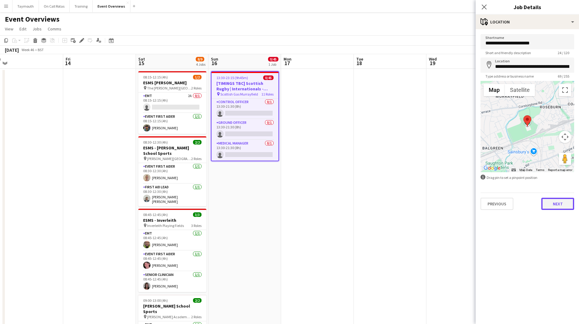
click at [560, 206] on button "Next" at bounding box center [558, 204] width 33 height 12
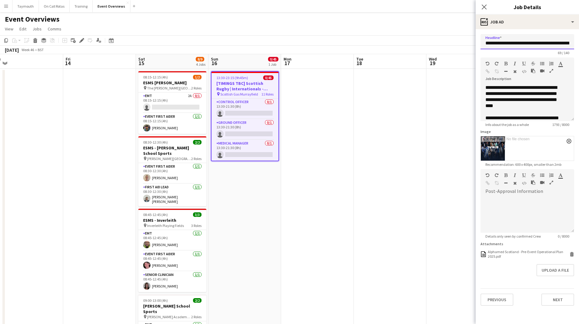
click at [525, 44] on input "**********" at bounding box center [528, 41] width 94 height 15
drag, startPoint x: 520, startPoint y: 45, endPoint x: 584, endPoint y: 43, distance: 63.9
click at [579, 43] on html "Menu Boards Boards Boards All jobs Status Workforce Workforce My Workforce Recr…" at bounding box center [289, 294] width 579 height 589
click at [548, 298] on button "Next" at bounding box center [558, 300] width 33 height 12
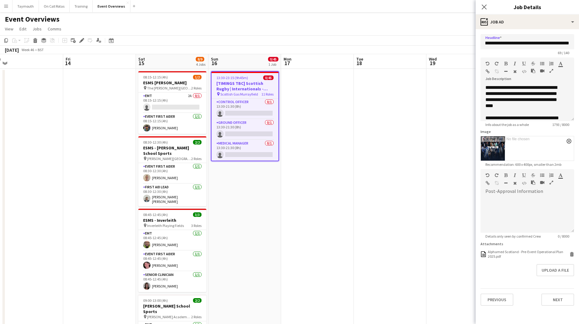
scroll to position [0, 0]
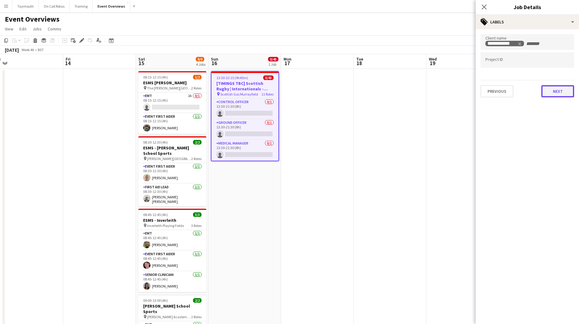
click at [550, 93] on button "Next" at bounding box center [558, 91] width 33 height 12
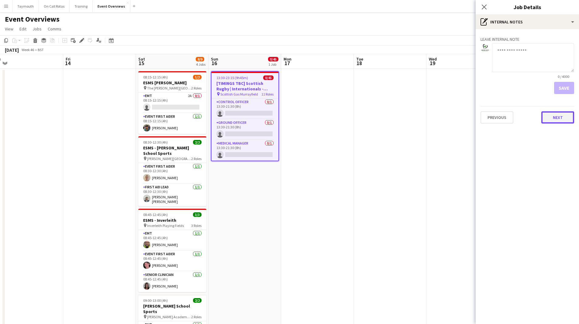
click at [570, 119] on button "Next" at bounding box center [558, 117] width 33 height 12
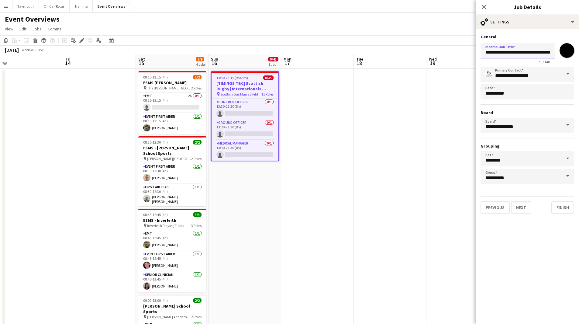
scroll to position [0, 81]
drag, startPoint x: 519, startPoint y: 51, endPoint x: 584, endPoint y: 48, distance: 64.9
click at [579, 48] on html "Menu Boards Boards Boards All jobs Status Workforce Workforce My Workforce Recr…" at bounding box center [289, 294] width 579 height 589
click at [533, 51] on input "**********" at bounding box center [518, 50] width 74 height 15
drag, startPoint x: 526, startPoint y: 53, endPoint x: 584, endPoint y: 52, distance: 57.8
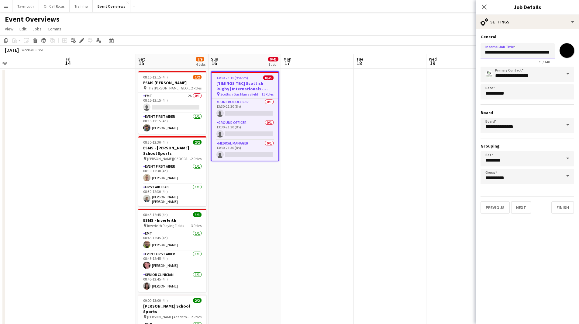
click at [579, 52] on html "Menu Boards Boards Boards All jobs Status Workforce Workforce My Workforce Recr…" at bounding box center [289, 294] width 579 height 589
type input "**********"
click at [565, 207] on button "Finish" at bounding box center [563, 207] width 23 height 12
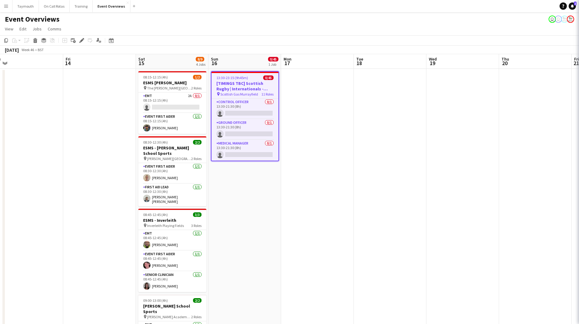
scroll to position [0, 0]
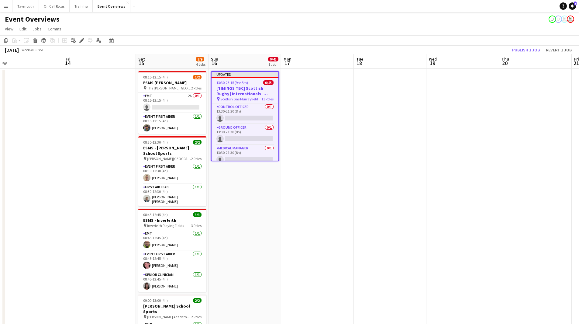
click at [387, 186] on app-date-cell at bounding box center [390, 329] width 73 height 521
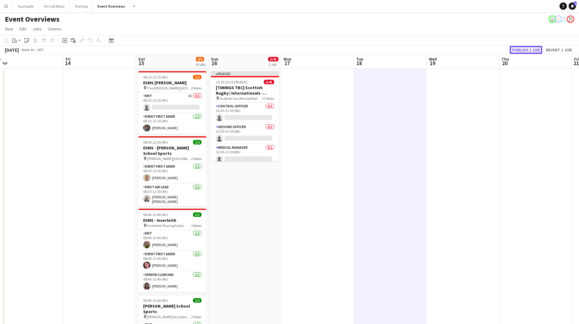
click at [525, 48] on button "Publish 1 job" at bounding box center [526, 50] width 33 height 8
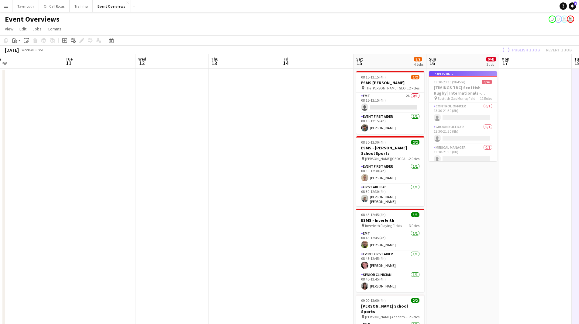
drag, startPoint x: 337, startPoint y: 226, endPoint x: 584, endPoint y: 223, distance: 246.7
click at [579, 223] on html "Menu Boards Boards Boards All jobs Status Workforce Workforce My Workforce Recr…" at bounding box center [289, 294] width 579 height 589
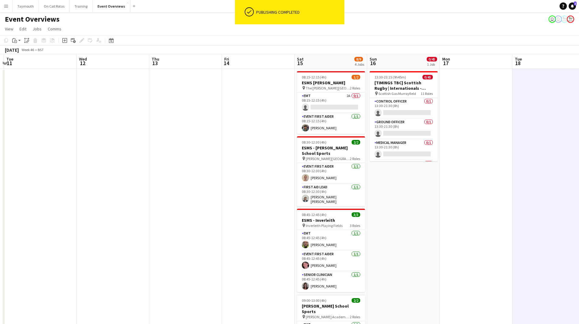
drag, startPoint x: 374, startPoint y: 228, endPoint x: 408, endPoint y: 233, distance: 34.1
click at [428, 227] on app-calendar-viewport "Sat 8 7/54 5 Jobs Sun 9 Mon 10 Tue 11 Wed 12 Thu 13 Fri 14 Sat 15 8/9 4 Jobs Su…" at bounding box center [289, 321] width 579 height 535
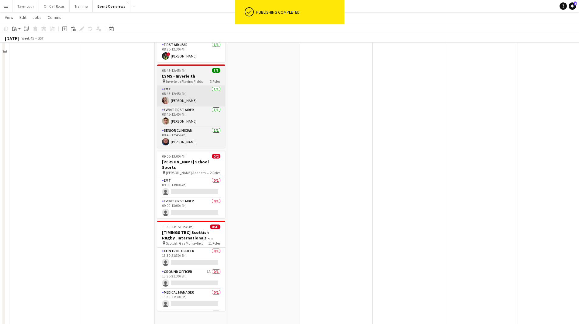
scroll to position [152, 0]
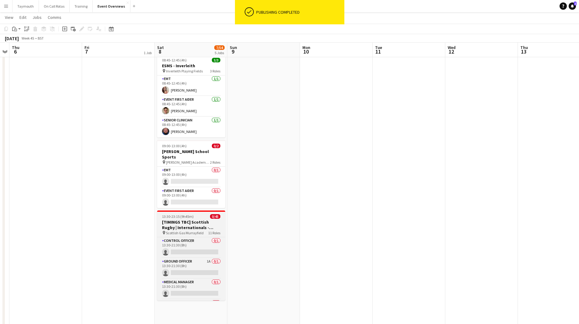
click at [204, 223] on h3 "[TIMINGS TBC] Scottish Rugby | Internationals - [GEOGRAPHIC_DATA] v [GEOGRAPHIC…" at bounding box center [191, 224] width 68 height 11
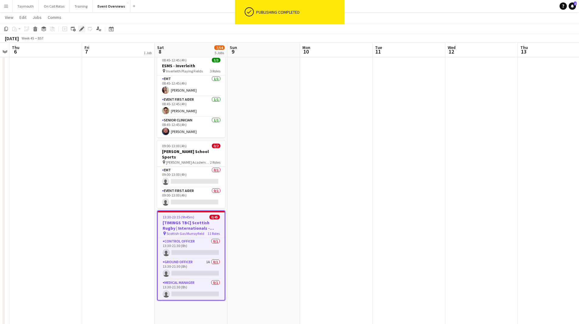
click at [83, 31] on div "Edit" at bounding box center [81, 28] width 7 height 7
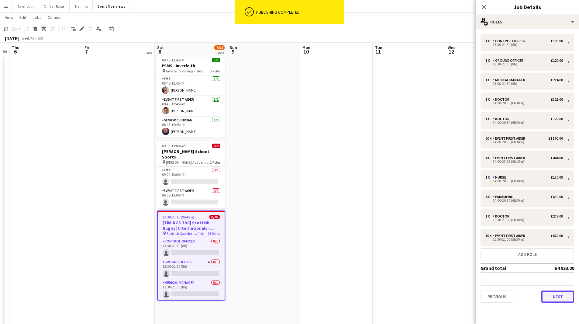
click at [568, 292] on button "Next" at bounding box center [558, 296] width 33 height 12
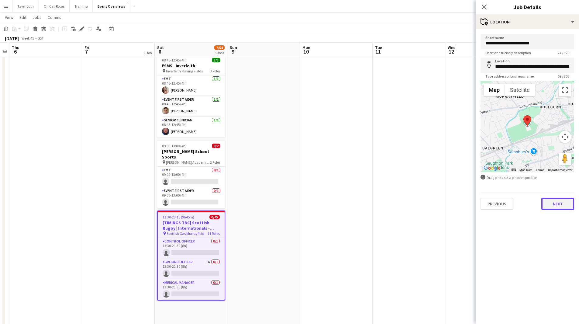
click at [562, 208] on button "Next" at bounding box center [558, 204] width 33 height 12
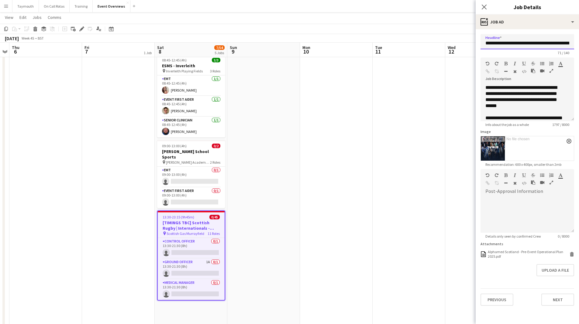
scroll to position [0, 61]
drag, startPoint x: 524, startPoint y: 45, endPoint x: 584, endPoint y: 44, distance: 59.3
click at [579, 44] on html "Menu Boards Boards Boards All jobs Status Workforce Workforce My Workforce Recr…" at bounding box center [289, 142] width 579 height 589
click at [553, 297] on button "Next" at bounding box center [558, 300] width 33 height 12
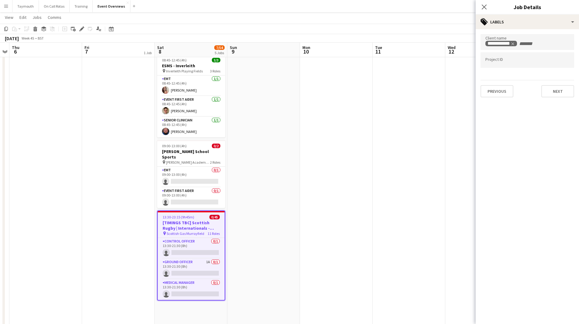
scroll to position [0, 0]
click at [551, 91] on button "Next" at bounding box center [558, 91] width 33 height 12
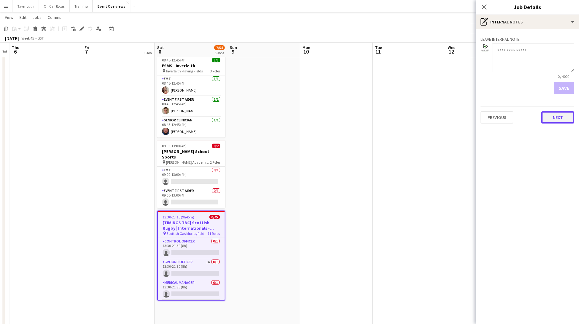
click at [560, 115] on button "Next" at bounding box center [558, 117] width 33 height 12
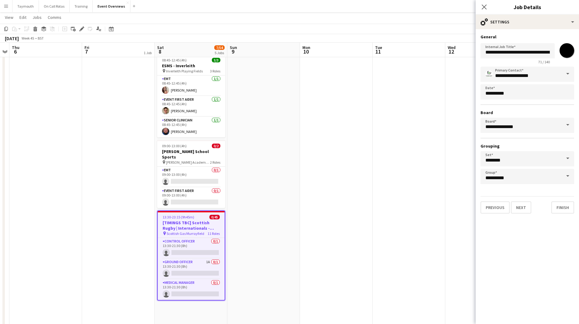
drag, startPoint x: 517, startPoint y: 58, endPoint x: 544, endPoint y: 57, distance: 26.2
click at [544, 57] on app-form-group "**********" at bounding box center [518, 53] width 74 height 21
click at [532, 54] on input "**********" at bounding box center [518, 50] width 74 height 15
drag, startPoint x: 506, startPoint y: 54, endPoint x: 584, endPoint y: 47, distance: 77.5
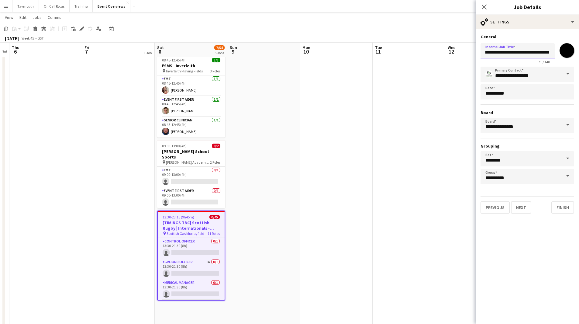
click at [579, 47] on html "Menu Boards Boards Boards All jobs Status Workforce Workforce My Workforce Recr…" at bounding box center [289, 142] width 579 height 589
click at [569, 209] on button "Finish" at bounding box center [563, 207] width 23 height 12
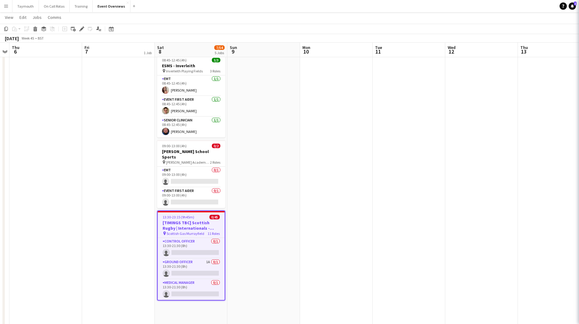
click at [346, 207] on app-date-cell at bounding box center [336, 176] width 73 height 521
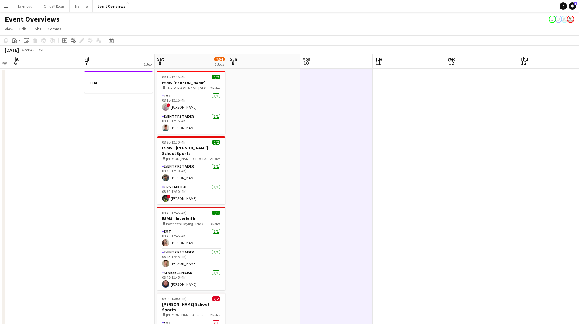
drag, startPoint x: 281, startPoint y: 218, endPoint x: 469, endPoint y: 215, distance: 188.6
click at [467, 216] on app-calendar-viewport "Tue 4 Wed 5 Thu 6 Fri 7 1 Job Sat 8 7/54 5 Jobs Sun 9 Mon 10 Tue 11 Wed 12 Thu …" at bounding box center [289, 321] width 579 height 535
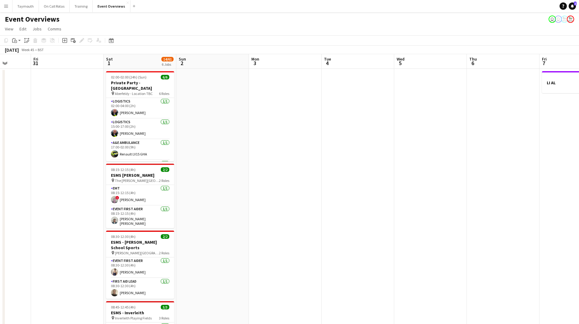
drag, startPoint x: 349, startPoint y: 235, endPoint x: 366, endPoint y: 228, distance: 18.3
click at [436, 224] on app-calendar-viewport "Tue 28 Wed 29 Thu 30 Fri 31 Sat 1 14/61 6 Jobs Sun 2 Mon 3 Tue 4 Wed 5 Thu 6 Fr…" at bounding box center [289, 321] width 579 height 535
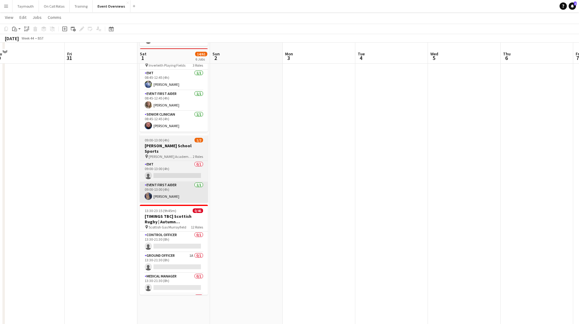
scroll to position [265, 0]
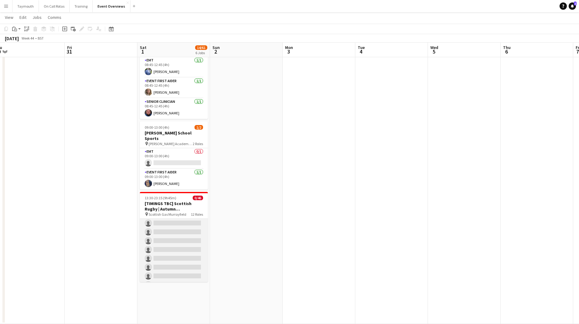
click at [182, 239] on app-card-role "Event First Aider 13A 0/20 14:00-20:30 (6h30m) single-neutral-actions single-ne…" at bounding box center [174, 285] width 68 height 188
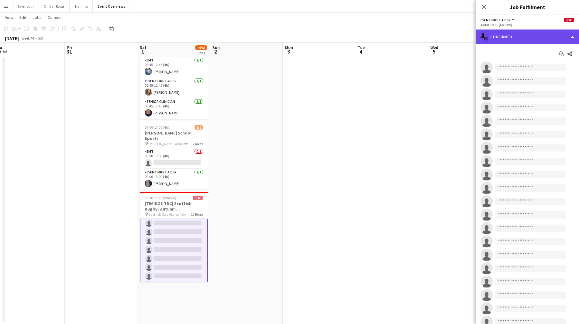
click at [521, 37] on div "single-neutral-actions-check-2 Confirmed" at bounding box center [527, 37] width 103 height 15
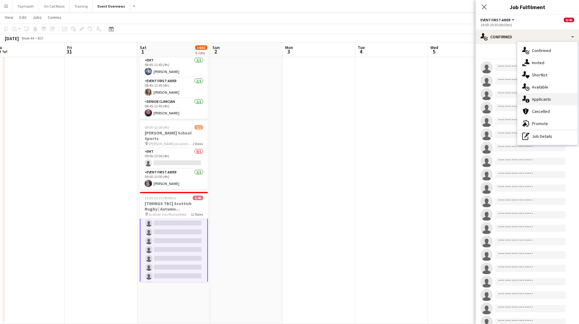
click at [542, 97] on div "single-neutral-actions-information Applicants" at bounding box center [548, 99] width 60 height 12
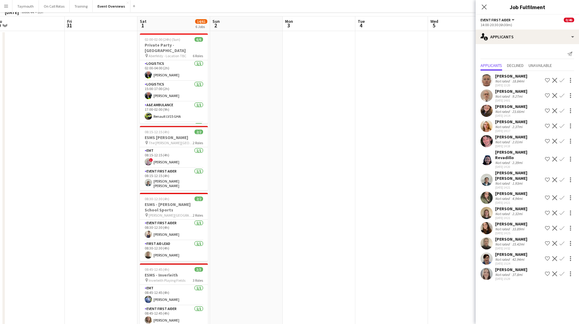
scroll to position [0, 0]
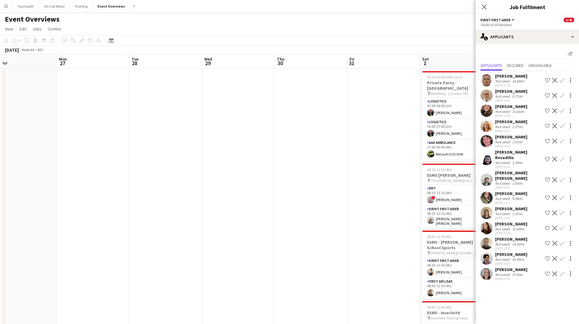
drag, startPoint x: 75, startPoint y: 234, endPoint x: 406, endPoint y: 228, distance: 331.0
click at [389, 228] on app-calendar-viewport "Fri 24 Sat 25 4/10 1 Job Sun 26 Mon 27 Tue 28 Wed 29 Thu 30 Fri 31 Sat 1 14/61 …" at bounding box center [289, 321] width 579 height 535
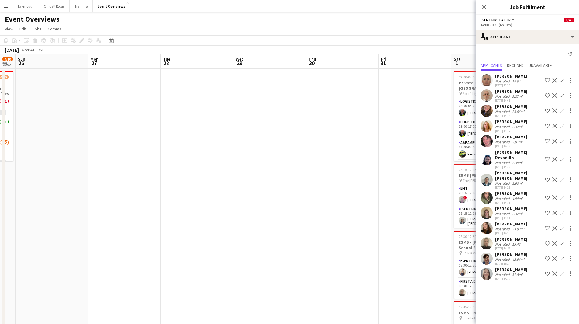
drag, startPoint x: 159, startPoint y: 235, endPoint x: 369, endPoint y: 230, distance: 209.6
click at [336, 231] on app-calendar-viewport "Fri 24 Sat 25 4/10 1 Job Sun 26 Mon 27 Tue 28 Wed 29 Thu 30 Fri 31 Sat 1 14/61 …" at bounding box center [289, 321] width 579 height 535
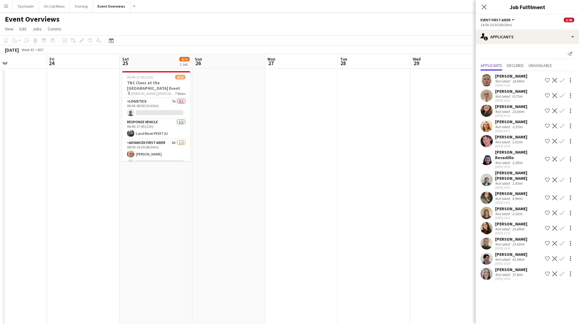
drag, startPoint x: 122, startPoint y: 183, endPoint x: 335, endPoint y: 164, distance: 214.7
click at [323, 166] on app-calendar-viewport "Tue 21 Wed 22 Thu 23 Fri 24 Sat 25 4/10 1 Job Sun 26 Mon 27 Tue 28 Wed 29 Thu 3…" at bounding box center [289, 321] width 579 height 535
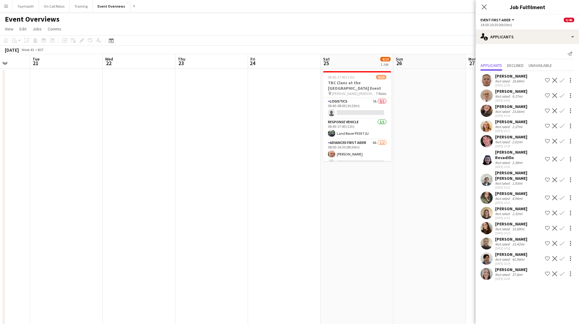
click at [262, 124] on app-calendar-viewport "Sat 18 6/6 1 Job Sun 19 Mon 20 Tue 21 Wed 22 Thu 23 Fri 24 Sat 25 4/10 1 Job Su…" at bounding box center [289, 321] width 579 height 535
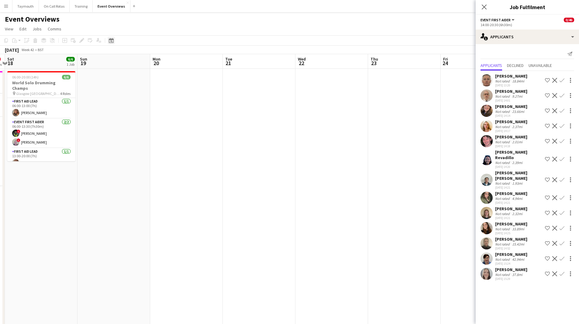
click at [114, 41] on div "Date picker" at bounding box center [111, 40] width 7 height 7
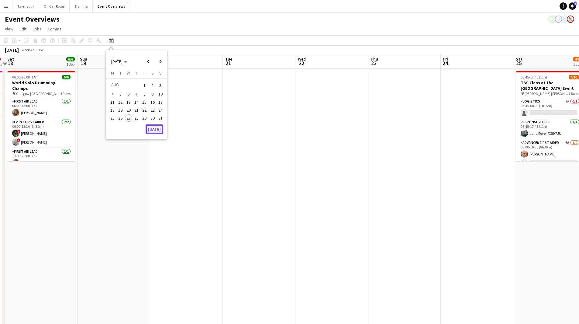
click at [148, 130] on button "[DATE]" at bounding box center [155, 129] width 18 height 10
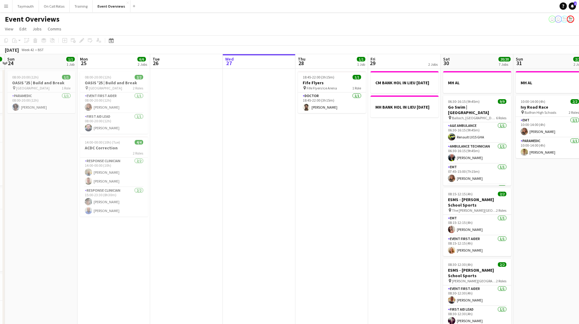
scroll to position [0, 209]
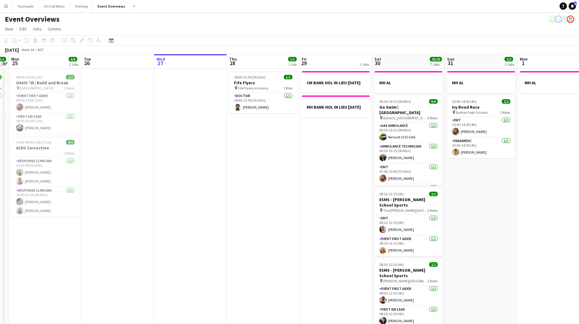
drag, startPoint x: 297, startPoint y: 181, endPoint x: 80, endPoint y: 177, distance: 216.6
click at [84, 178] on app-calendar-viewport "Fri 22 1/1 1 Job Sat 23 13/13 6 Jobs Sun 24 1/1 1 Job Mon 25 6/6 2 Jobs Tue 26 …" at bounding box center [289, 321] width 579 height 535
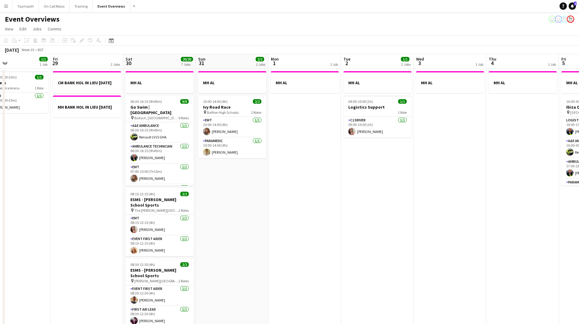
drag, startPoint x: 364, startPoint y: 166, endPoint x: 129, endPoint y: 158, distance: 235.6
click at [147, 162] on app-calendar-viewport "Mon 25 6/6 2 Jobs Tue 26 Wed 27 Thu 28 1/1 1 Job Fri 29 2 Jobs Sat 30 20/20 7 J…" at bounding box center [289, 321] width 579 height 535
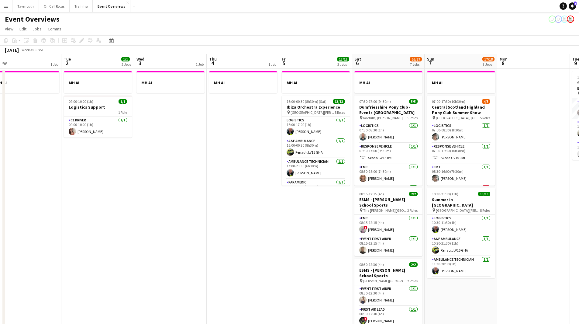
drag, startPoint x: 250, startPoint y: 183, endPoint x: 61, endPoint y: 181, distance: 188.3
click at [85, 183] on app-calendar-viewport "Fri 29 2 Jobs Sat 30 20/20 7 Jobs Sun 31 2/2 2 Jobs Mon 1 1 Job Tue 2 1/1 2 Job…" at bounding box center [289, 321] width 579 height 535
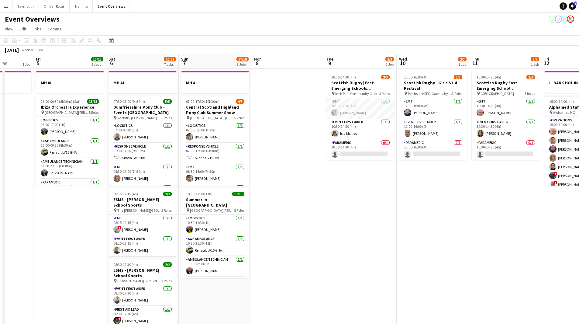
drag, startPoint x: 358, startPoint y: 197, endPoint x: 140, endPoint y: 200, distance: 218.1
click at [71, 200] on app-calendar-viewport "Tue 2 1/1 2 Jobs Wed 3 1 Job Thu 4 1 Job Fri 5 13/13 2 Jobs Sat 6 26/27 7 Jobs …" at bounding box center [289, 321] width 579 height 535
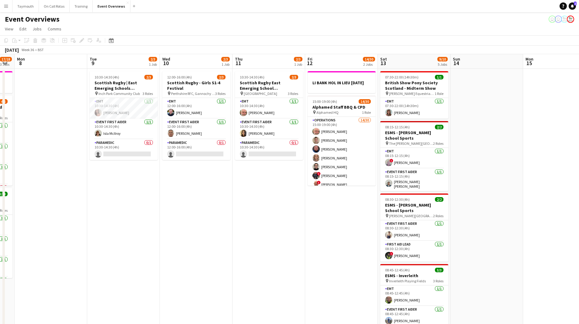
scroll to position [0, 200]
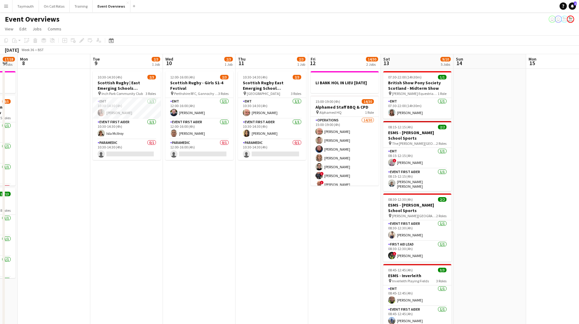
drag, startPoint x: 241, startPoint y: 204, endPoint x: 190, endPoint y: 207, distance: 50.9
click at [190, 207] on app-calendar-viewport "Fri 5 13/13 2 Jobs Sat 6 26/27 7 Jobs Sun 7 17/18 3 Jobs Mon 8 Tue 9 2/3 1 Job …" at bounding box center [289, 321] width 579 height 535
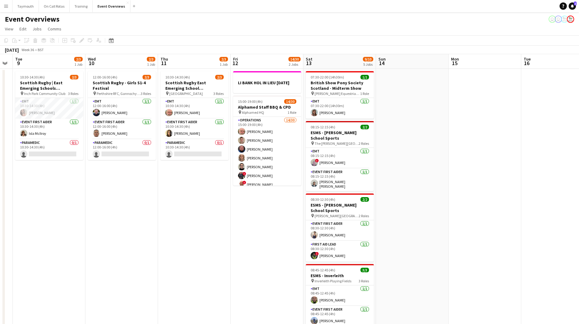
drag, startPoint x: 262, startPoint y: 193, endPoint x: 181, endPoint y: 200, distance: 81.2
click at [181, 200] on app-calendar-viewport "Sat 6 26/27 7 Jobs Sun 7 17/18 3 Jobs Mon 8 Tue 9 2/3 1 Job Wed 10 2/3 1 Job Th…" at bounding box center [289, 321] width 579 height 535
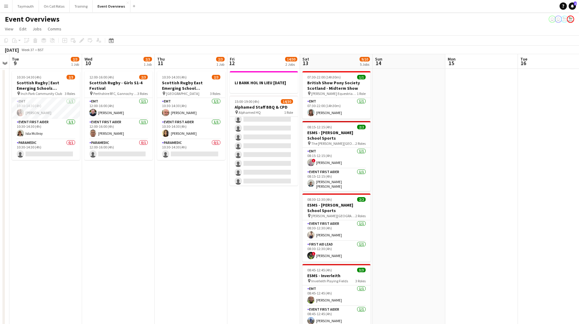
scroll to position [208, 0]
drag, startPoint x: 281, startPoint y: 208, endPoint x: 167, endPoint y: 204, distance: 114.2
click at [165, 206] on app-calendar-viewport "Sat 6 26/27 7 Jobs Sun 7 17/18 3 Jobs Mon 8 Tue 9 2/3 1 Job Wed 10 2/3 1 Job Th…" at bounding box center [289, 321] width 579 height 535
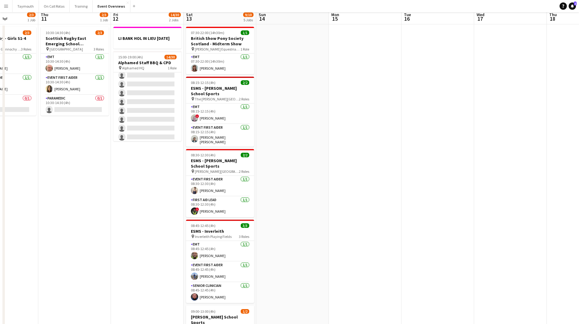
scroll to position [0, 0]
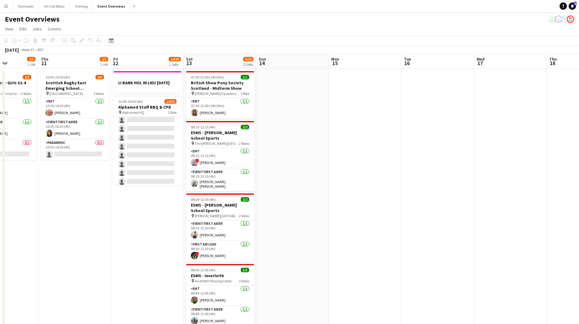
click at [349, 208] on app-calendar-viewport "Mon 8 Tue 9 2/3 1 Job Wed 10 2/3 1 Job Thu 11 2/3 1 Job Fri 12 14/30 2 Jobs Sat…" at bounding box center [289, 321] width 579 height 535
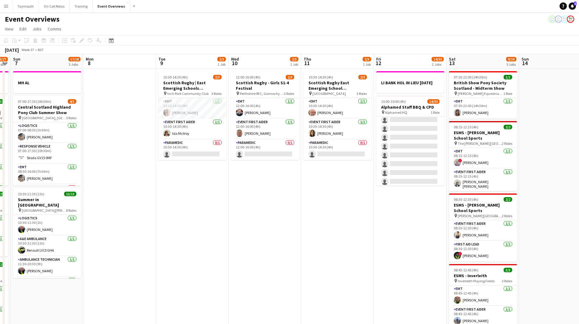
drag, startPoint x: 275, startPoint y: 213, endPoint x: 376, endPoint y: 200, distance: 101.1
click at [375, 202] on app-calendar-viewport "Thu 4 1 Job Fri 5 13/13 2 Jobs Sat 6 26/27 7 Jobs Sun 7 17/18 3 Jobs Mon 8 Tue …" at bounding box center [289, 321] width 579 height 535
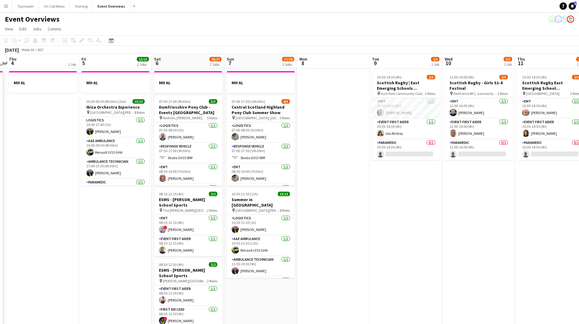
drag, startPoint x: 411, startPoint y: 196, endPoint x: 418, endPoint y: 195, distance: 7.4
click at [418, 195] on app-calendar-viewport "Tue 2 1/1 2 Jobs Wed 3 1 Job Thu 4 1 Job Fri 5 13/13 2 Jobs Sat 6 26/27 7 Jobs …" at bounding box center [289, 321] width 579 height 535
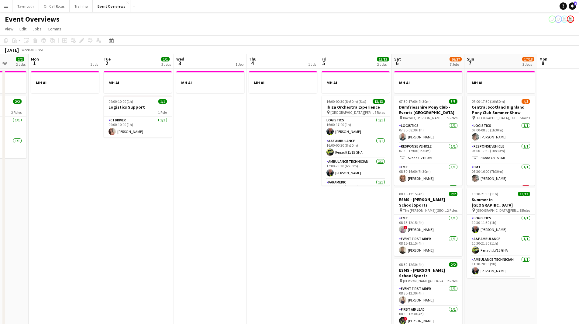
drag, startPoint x: 184, startPoint y: 207, endPoint x: 369, endPoint y: 203, distance: 184.7
click at [363, 204] on app-calendar-viewport "Fri 29 2 Jobs Sat 30 20/20 7 Jobs Sun 31 2/2 2 Jobs Mon 1 1 Job Tue 2 1/1 2 Job…" at bounding box center [289, 321] width 579 height 535
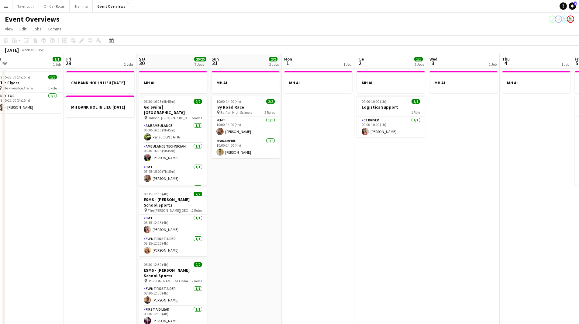
scroll to position [0, 150]
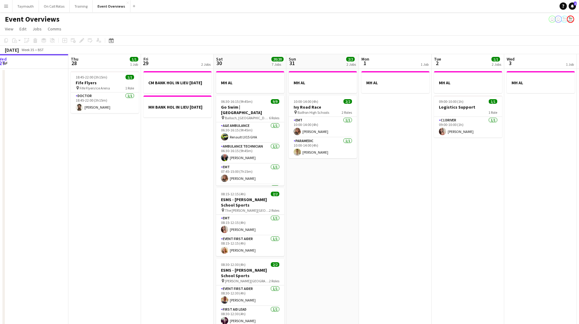
drag, startPoint x: 283, startPoint y: 204, endPoint x: 360, endPoint y: 199, distance: 77.5
click at [360, 199] on app-calendar-viewport "Mon 25 6/6 2 Jobs Tue 26 Wed 27 Thu 28 1/1 1 Job Fri 29 2 Jobs Sat 30 20/20 7 J…" at bounding box center [289, 321] width 579 height 535
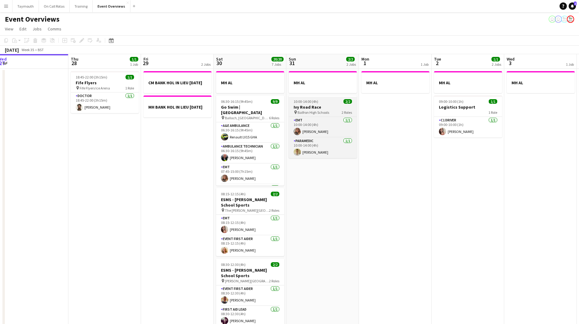
click at [324, 102] on div "10:00-14:00 (4h) 2/2" at bounding box center [323, 101] width 68 height 5
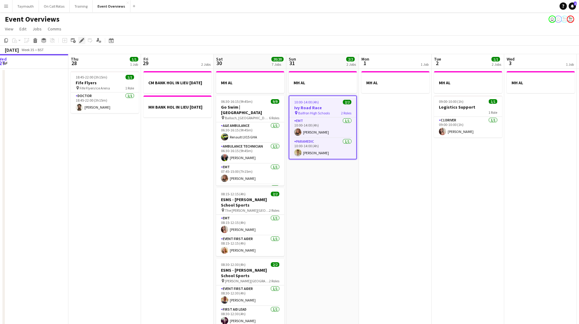
click at [82, 38] on div "Edit" at bounding box center [81, 40] width 7 height 7
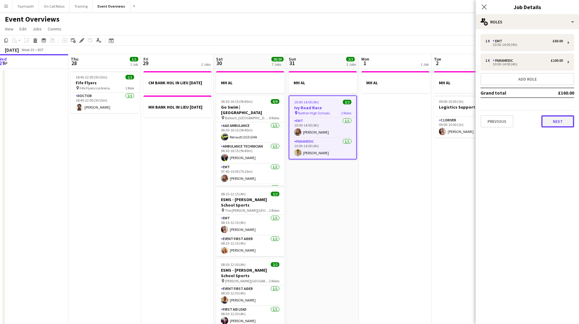
click at [555, 124] on button "Next" at bounding box center [558, 121] width 33 height 12
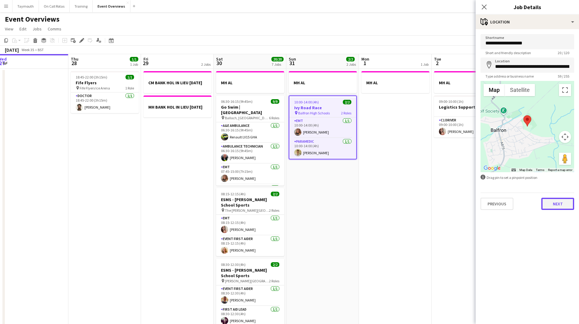
click at [554, 201] on button "Next" at bounding box center [558, 204] width 33 height 12
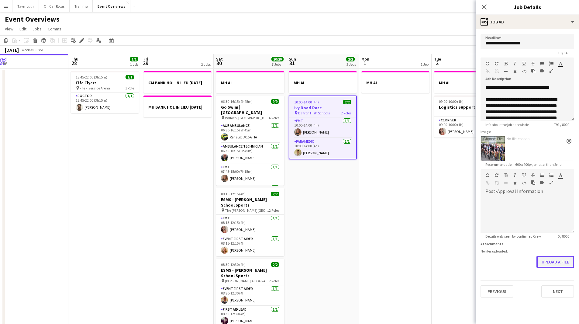
click at [549, 263] on button "Upload a file" at bounding box center [556, 262] width 38 height 12
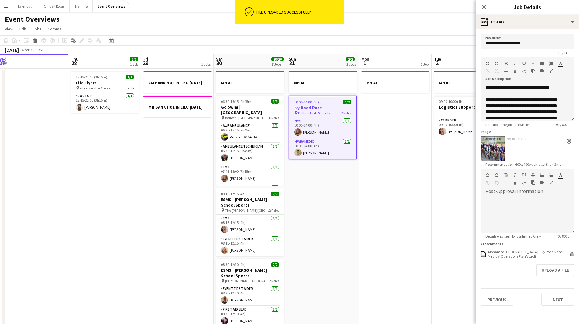
click at [403, 205] on app-date-cell "MH AL" at bounding box center [395, 329] width 73 height 521
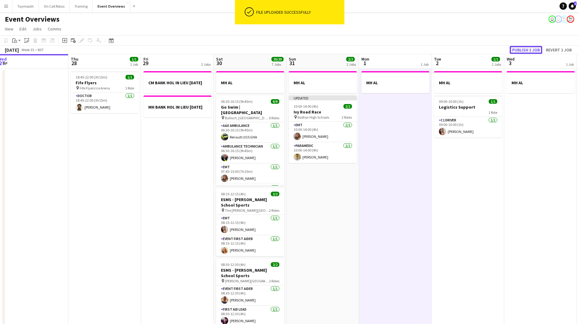
click at [528, 51] on button "Publish 1 job" at bounding box center [526, 50] width 33 height 8
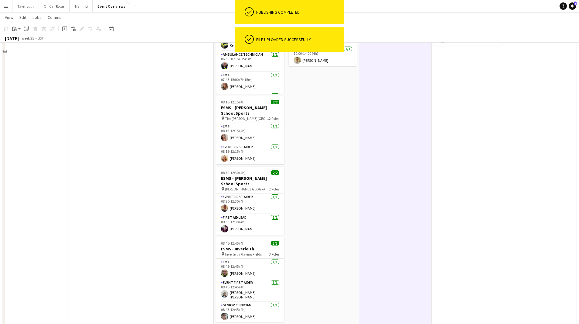
scroll to position [0, 0]
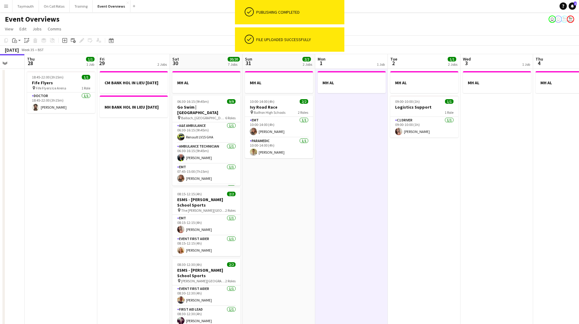
drag, startPoint x: 426, startPoint y: 196, endPoint x: 152, endPoint y: 208, distance: 273.7
click at [152, 208] on app-calendar-viewport "Mon 25 6/6 2 Jobs Tue 26 Wed 27 Thu 28 1/1 1 Job Fri 29 2 Jobs Sat 30 20/20 7 J…" at bounding box center [289, 321] width 579 height 535
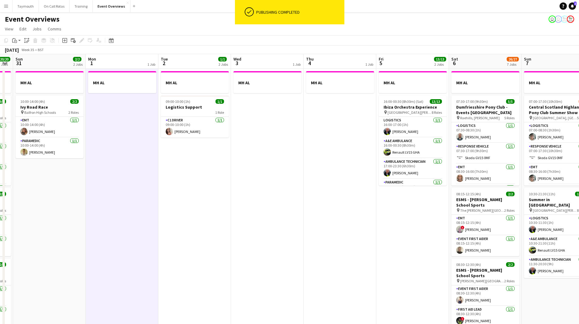
scroll to position [0, 171]
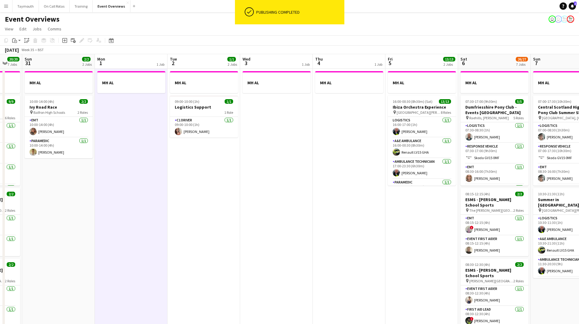
drag, startPoint x: 280, startPoint y: 206, endPoint x: 178, endPoint y: 209, distance: 102.2
click at [178, 209] on app-calendar-viewport "Thu 28 1/1 1 Job Fri 29 2 Jobs Sat 30 20/20 7 Jobs Sun 31 2/2 2 Jobs Mon 1 1 Jo…" at bounding box center [289, 321] width 579 height 535
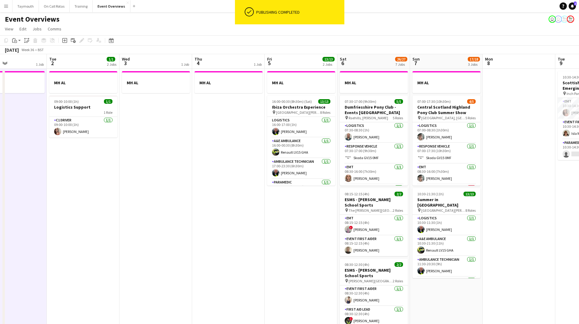
scroll to position [0, 243]
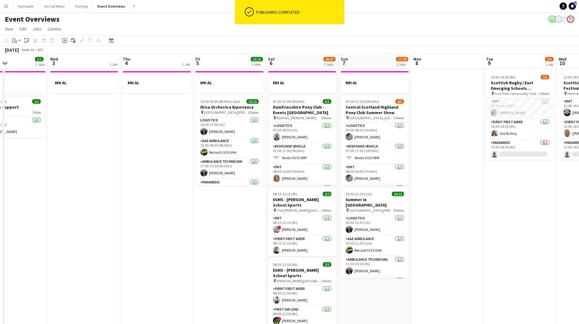
drag, startPoint x: 211, startPoint y: 210, endPoint x: 27, endPoint y: 207, distance: 184.3
click at [27, 207] on app-calendar-viewport "Sat 30 20/20 7 Jobs Sun 31 2/2 2 Jobs Mon 1 1 Job Tue 2 1/1 2 Jobs Wed 3 1 Job …" at bounding box center [289, 321] width 579 height 535
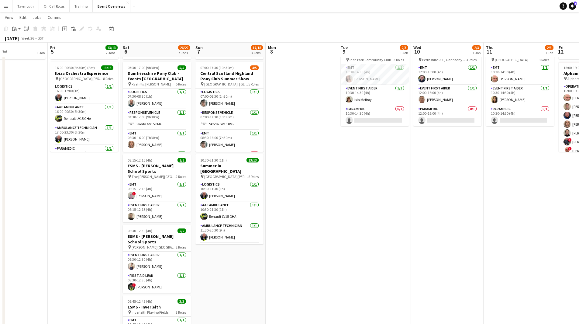
scroll to position [0, 0]
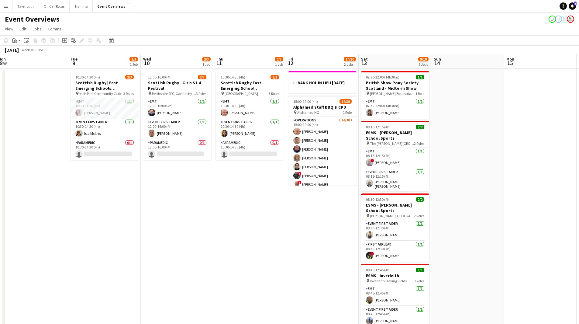
drag, startPoint x: 462, startPoint y: 244, endPoint x: 191, endPoint y: 257, distance: 271.6
click at [191, 257] on app-calendar-viewport "Fri 5 13/13 2 Jobs Sat 6 26/27 7 Jobs Sun 7 17/18 3 Jobs Mon 8 Tue 9 2/3 1 Job …" at bounding box center [289, 321] width 579 height 535
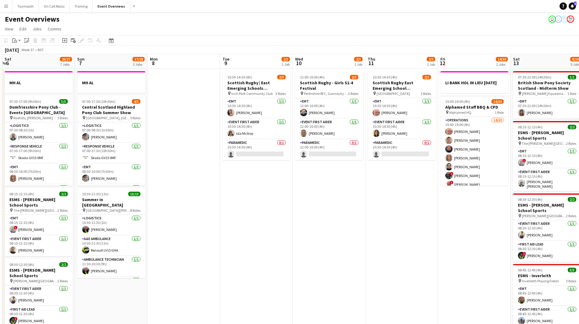
drag, startPoint x: 262, startPoint y: 245, endPoint x: 366, endPoint y: 245, distance: 103.4
click at [363, 245] on app-calendar-viewport "Thu 4 1 Job Fri 5 13/13 2 Jobs Sat 6 26/27 7 Jobs Sun 7 17/18 3 Jobs Mon 8 Tue …" at bounding box center [289, 321] width 579 height 535
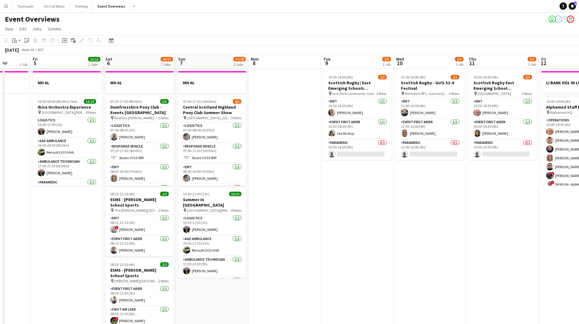
drag, startPoint x: 325, startPoint y: 237, endPoint x: 267, endPoint y: 266, distance: 64.5
click at [267, 266] on app-calendar-viewport "Tue 2 1/1 2 Jobs Wed 3 1 Job Thu 4 1 Job Fri 5 13/13 2 Jobs Sat 6 26/27 7 Jobs …" at bounding box center [289, 321] width 579 height 535
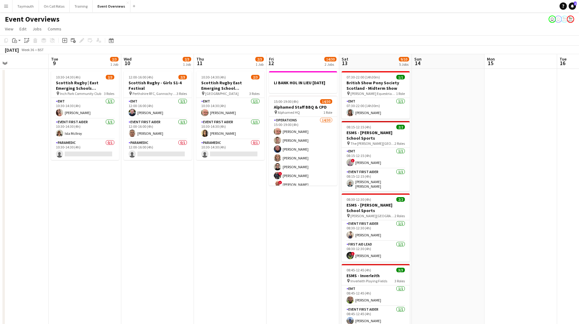
drag, startPoint x: 352, startPoint y: 247, endPoint x: 182, endPoint y: 247, distance: 170.0
click at [182, 247] on app-calendar-viewport "Fri 5 13/13 2 Jobs Sat 6 26/27 7 Jobs Sun 7 17/18 3 Jobs Mon 8 Tue 9 2/3 1 Job …" at bounding box center [289, 321] width 579 height 535
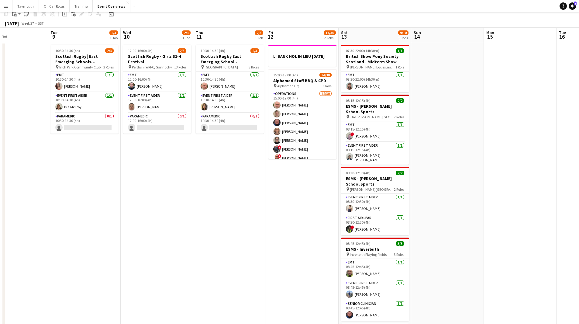
scroll to position [0, 0]
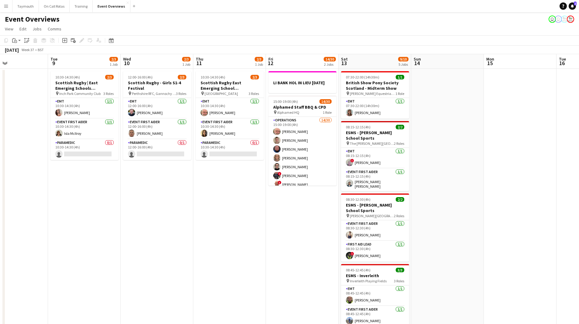
drag, startPoint x: 148, startPoint y: 247, endPoint x: 509, endPoint y: 228, distance: 361.9
click at [485, 228] on app-calendar-viewport "Fri 5 13/13 2 Jobs Sat 6 26/27 7 Jobs Sun 7 17/18 3 Jobs Mon 8 Tue 9 2/3 1 Job …" at bounding box center [289, 321] width 579 height 535
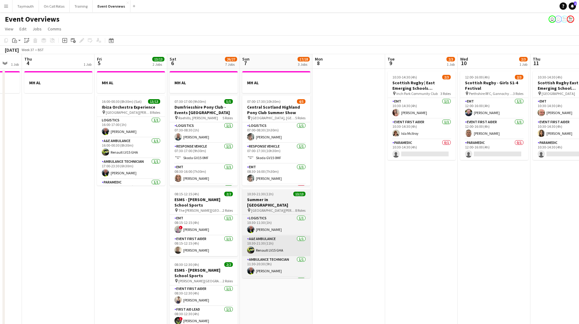
click at [482, 235] on app-calendar-viewport "Tue 2 1/1 2 Jobs Wed 3 1 Job Thu 4 1 Job Fri 5 13/13 2 Jobs Sat 6 26/27 7 Jobs …" at bounding box center [289, 321] width 579 height 535
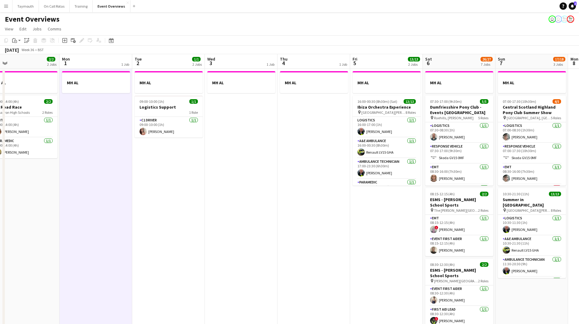
drag, startPoint x: 317, startPoint y: 240, endPoint x: 426, endPoint y: 235, distance: 108.4
click at [426, 235] on app-calendar-viewport "Fri 29 2 Jobs Sat 30 20/20 7 Jobs Sun 31 2/2 2 Jobs Mon 1 1 Job Tue 2 1/1 2 Job…" at bounding box center [289, 321] width 579 height 535
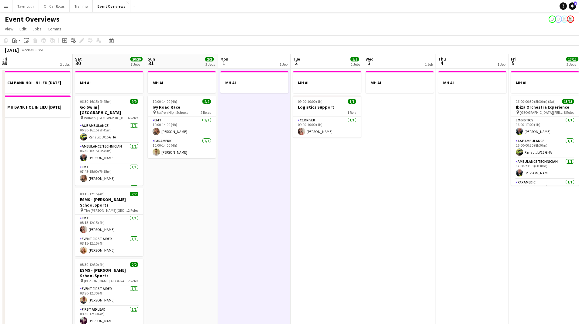
drag, startPoint x: 436, startPoint y: 230, endPoint x: 242, endPoint y: 237, distance: 193.9
click at [122, 252] on app-calendar-viewport "Wed 27 Thu 28 1/1 1 Job Fri 29 2 Jobs Sat 30 20/20 7 Jobs Sun 31 2/2 2 Jobs Mon…" at bounding box center [289, 321] width 579 height 535
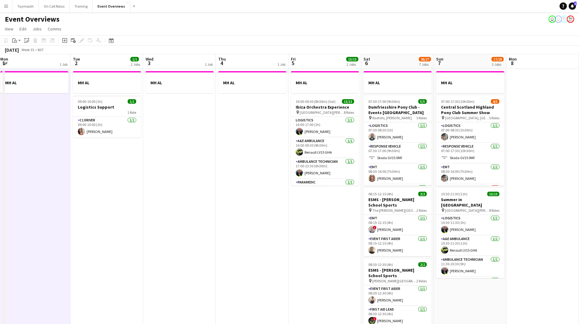
drag, startPoint x: 241, startPoint y: 254, endPoint x: 149, endPoint y: 252, distance: 91.6
click at [151, 253] on app-calendar-viewport "Sat 30 20/20 7 Jobs Sun 31 2/2 2 Jobs Mon 1 1 Job Tue 2 1/1 2 Jobs Wed 3 1 Job …" at bounding box center [289, 321] width 579 height 535
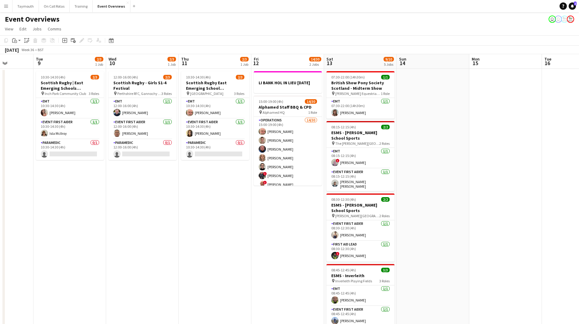
drag, startPoint x: 84, startPoint y: 261, endPoint x: 371, endPoint y: 243, distance: 288.0
click at [70, 259] on app-calendar-viewport "Sat 6 26/27 7 Jobs Sun 7 17/18 3 Jobs Mon 8 Tue 9 2/3 1 Job Wed 10 2/3 1 Job Th…" at bounding box center [289, 321] width 579 height 535
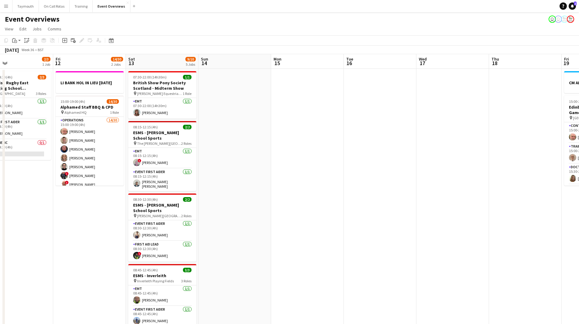
drag, startPoint x: 315, startPoint y: 258, endPoint x: 36, endPoint y: 257, distance: 278.9
click at [36, 257] on app-calendar-viewport "Mon 8 Tue 9 2/3 1 Job Wed 10 2/3 1 Job Thu 11 2/3 1 Job Fri 12 14/30 2 Jobs Sat…" at bounding box center [289, 321] width 579 height 535
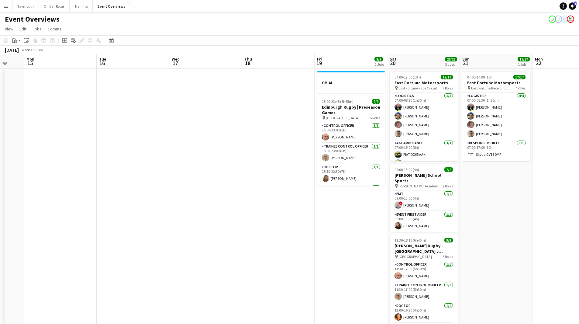
click at [105, 256] on app-calendar-viewport "Fri 12 14/30 2 Jobs Sat 13 9/10 5 Jobs Sun 14 Mon 15 Tue 16 Wed 17 Thu 18 Fri 1…" at bounding box center [289, 321] width 579 height 535
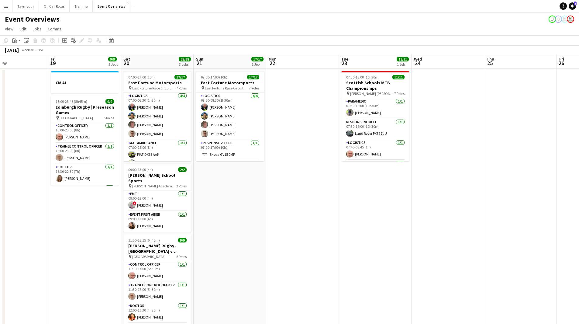
drag, startPoint x: 317, startPoint y: 255, endPoint x: 106, endPoint y: 266, distance: 211.1
click at [106, 266] on app-calendar-viewport "Mon 15 Tue 16 Wed 17 Thu 18 Fri 19 9/9 2 Jobs Sat 20 28/28 3 Jobs Sun 21 17/17 …" at bounding box center [289, 321] width 579 height 535
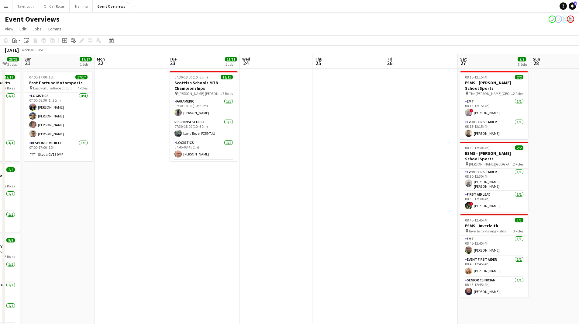
drag, startPoint x: 204, startPoint y: 259, endPoint x: 562, endPoint y: 203, distance: 361.6
click at [579, 194] on html "Menu Boards Boards Boards All jobs Status Workforce Workforce My Workforce Recr…" at bounding box center [289, 294] width 579 height 589
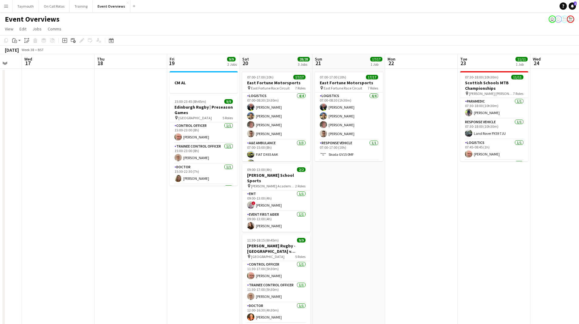
click at [423, 222] on app-calendar-viewport "Sun 14 Mon 15 Tue 16 Wed 17 Thu 18 Fri 19 9/9 2 Jobs Sat 20 28/28 3 Jobs Sun 21…" at bounding box center [289, 321] width 579 height 535
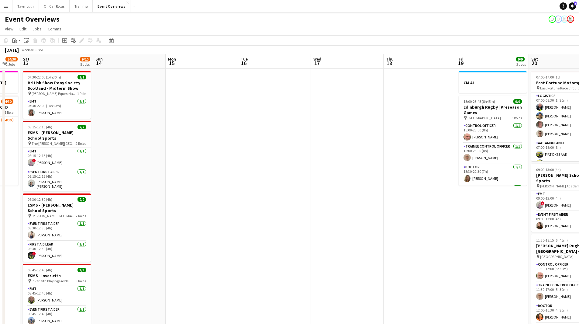
drag, startPoint x: 327, startPoint y: 217, endPoint x: 374, endPoint y: 215, distance: 46.9
click at [370, 215] on app-calendar-viewport "Wed 10 2/3 1 Job Thu 11 2/3 1 Job Fri 12 14/30 2 Jobs Sat 13 9/10 5 Jobs Sun 14…" at bounding box center [289, 321] width 579 height 535
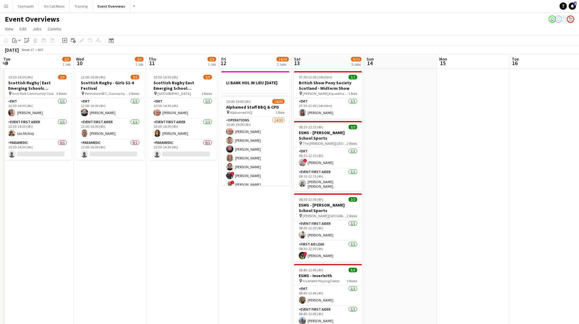
click at [162, 203] on app-date-cell "10:30-14:30 (4h) 2/3 Scottish Rugby East Emerging School Championships | [GEOGR…" at bounding box center [182, 329] width 73 height 521
